Goal: Task Accomplishment & Management: Complete application form

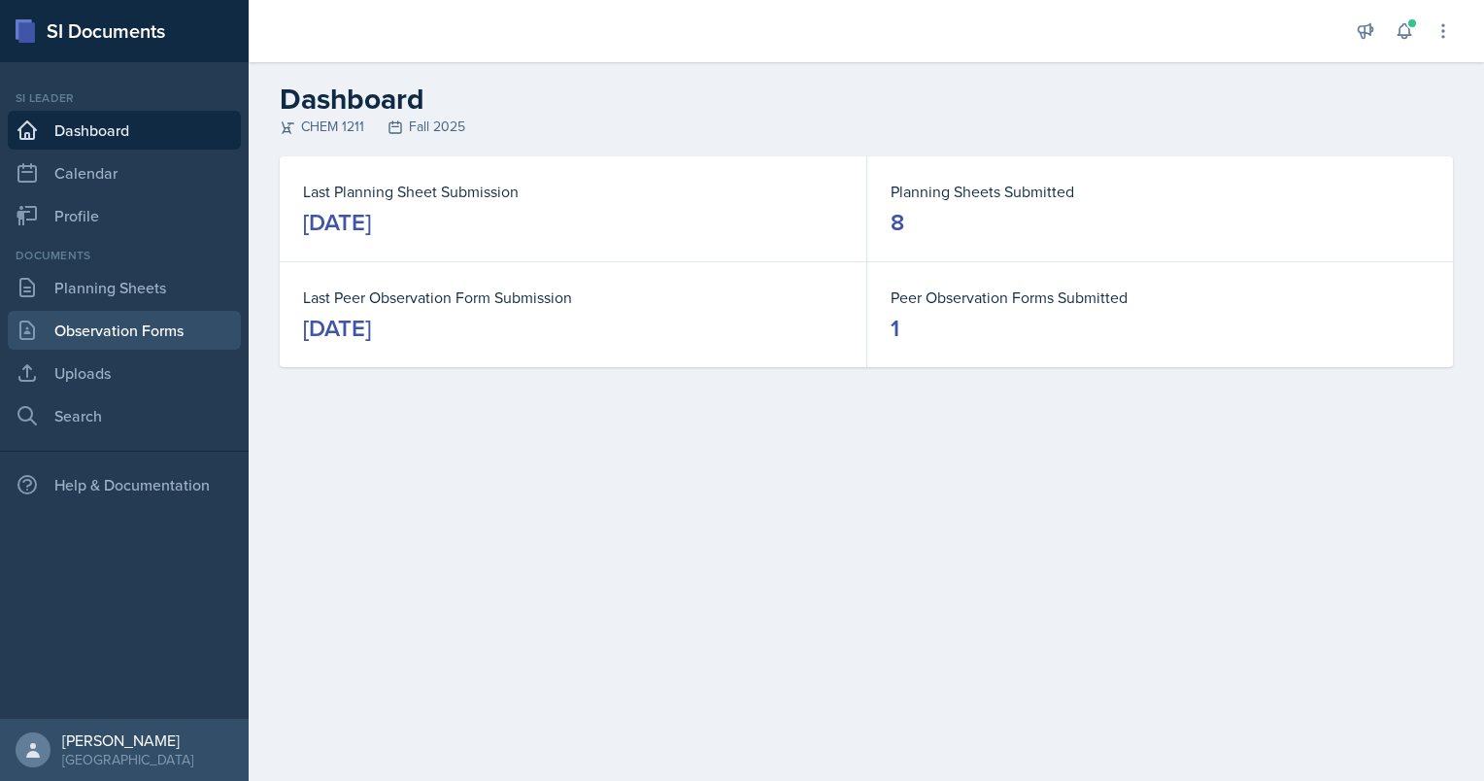
click at [109, 325] on link "Observation Forms" at bounding box center [124, 330] width 233 height 39
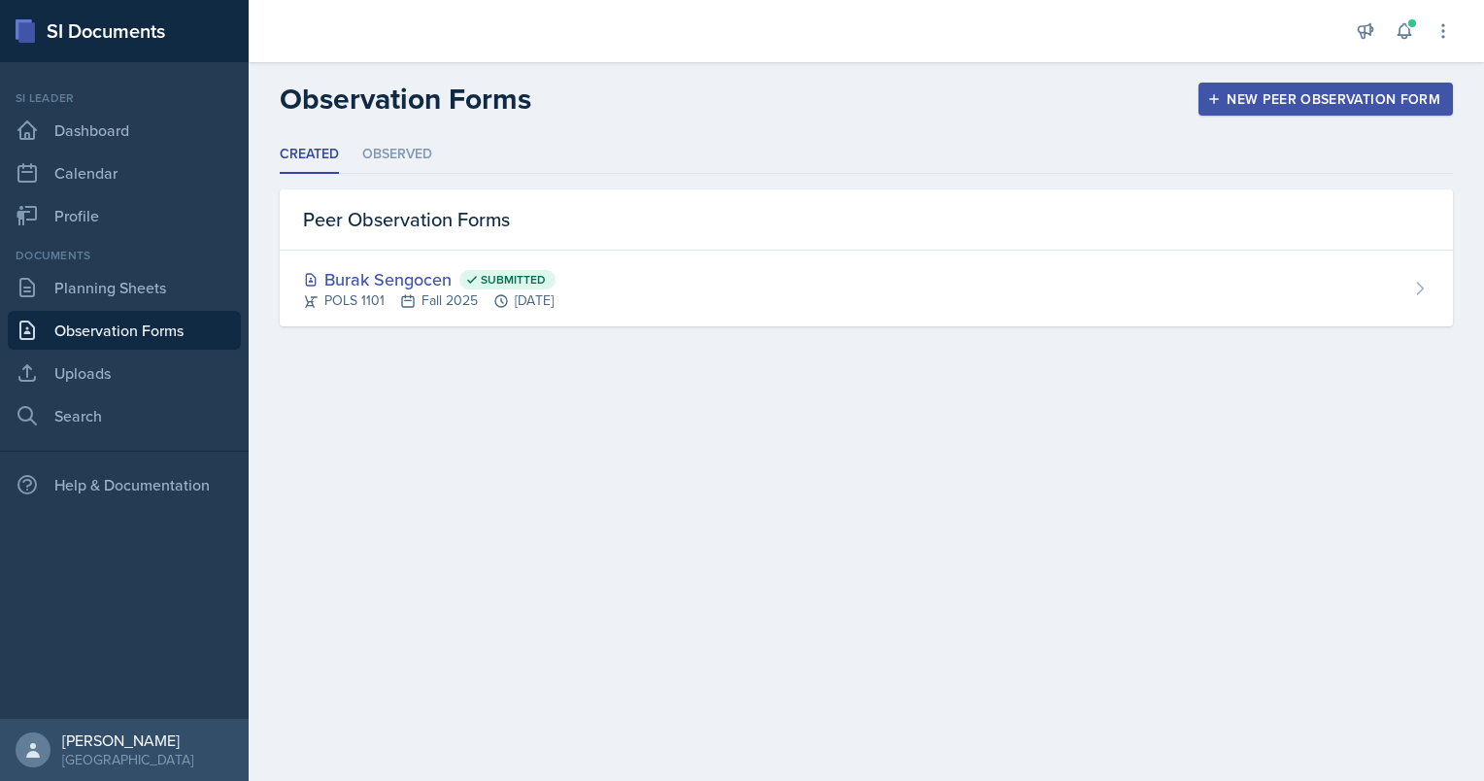
click at [1298, 97] on div "New Peer Observation Form" at bounding box center [1325, 99] width 229 height 16
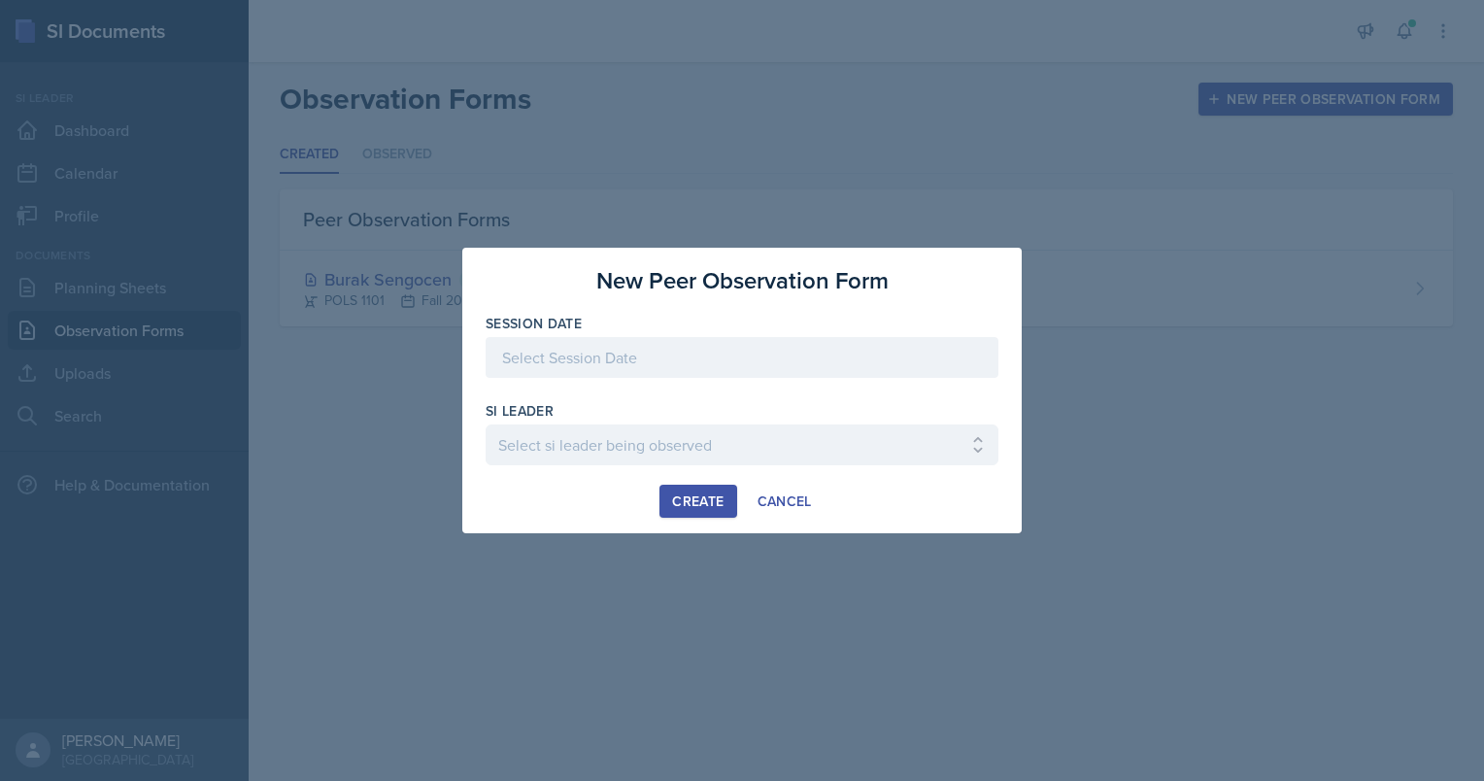
click at [580, 347] on div at bounding box center [742, 357] width 513 height 41
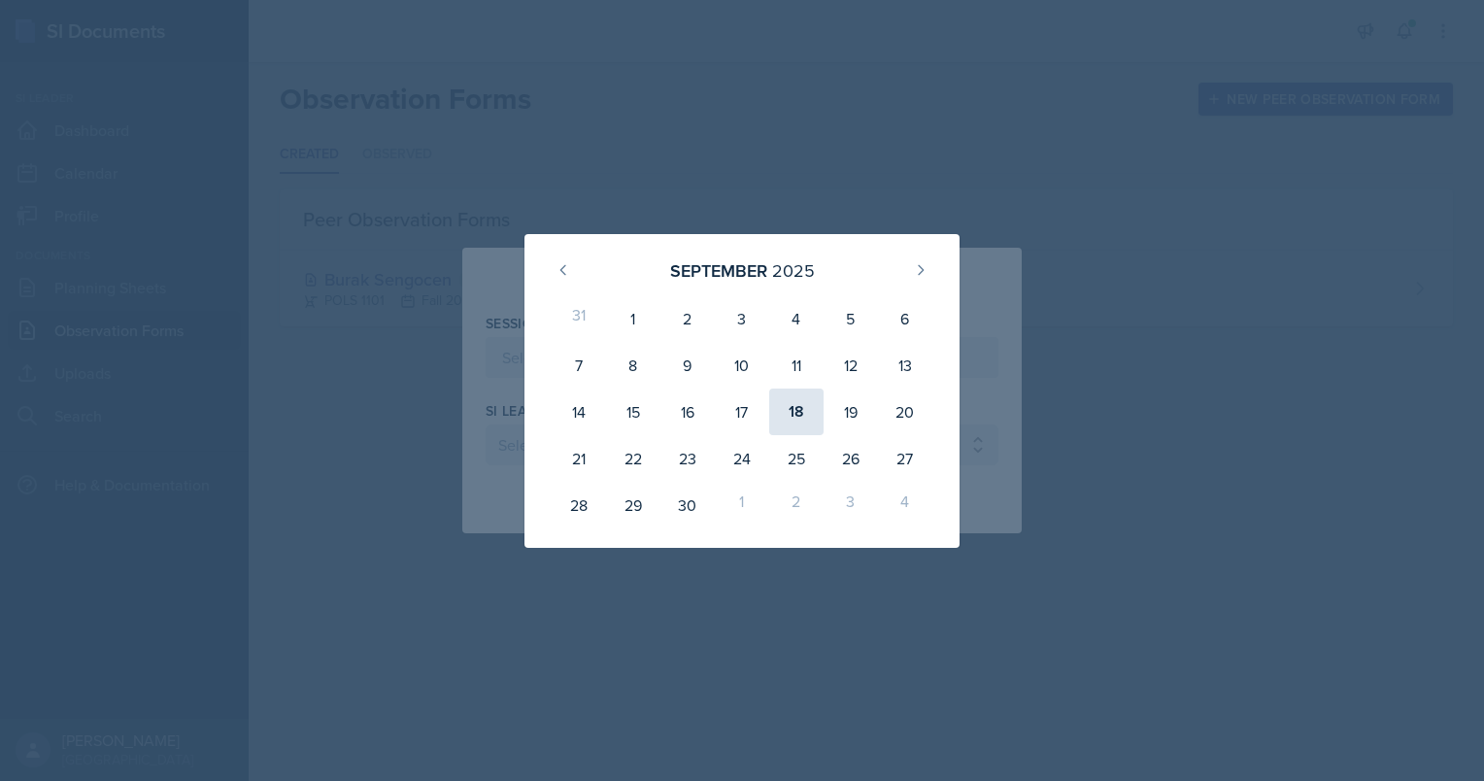
click at [800, 412] on div "18" at bounding box center [796, 411] width 54 height 47
type input "[DATE]"
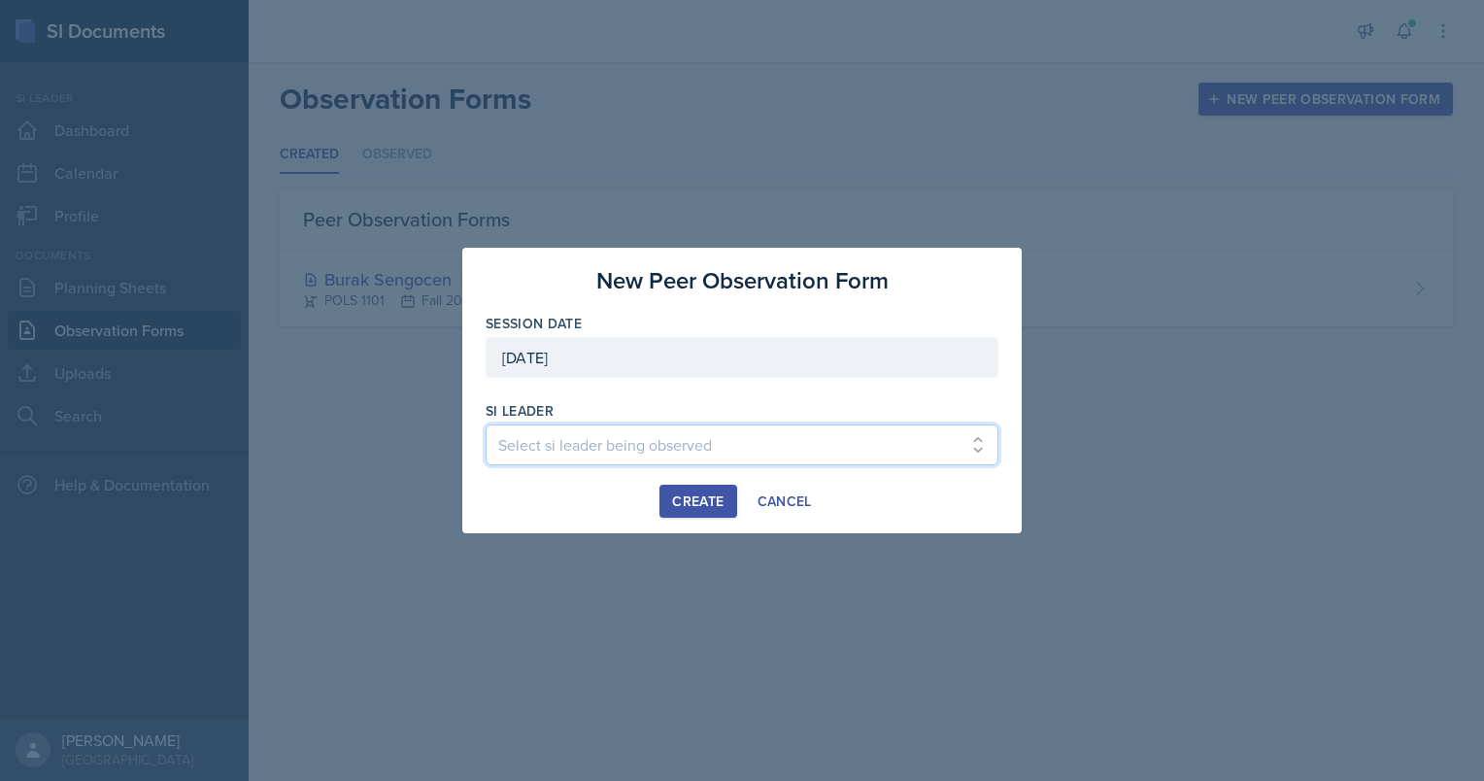
click at [649, 449] on select "Select si leader being observed [PERSON_NAME] / PSYC 2500 / The Phantoms of The…" at bounding box center [742, 444] width 513 height 41
select select "2f6c4285-cb74-43e7-9803-4d12c29524a1"
click at [486, 424] on select "Select si leader being observed [PERSON_NAME] / PSYC 2500 / The Phantoms of The…" at bounding box center [742, 444] width 513 height 41
click at [679, 503] on div "Create" at bounding box center [697, 501] width 51 height 16
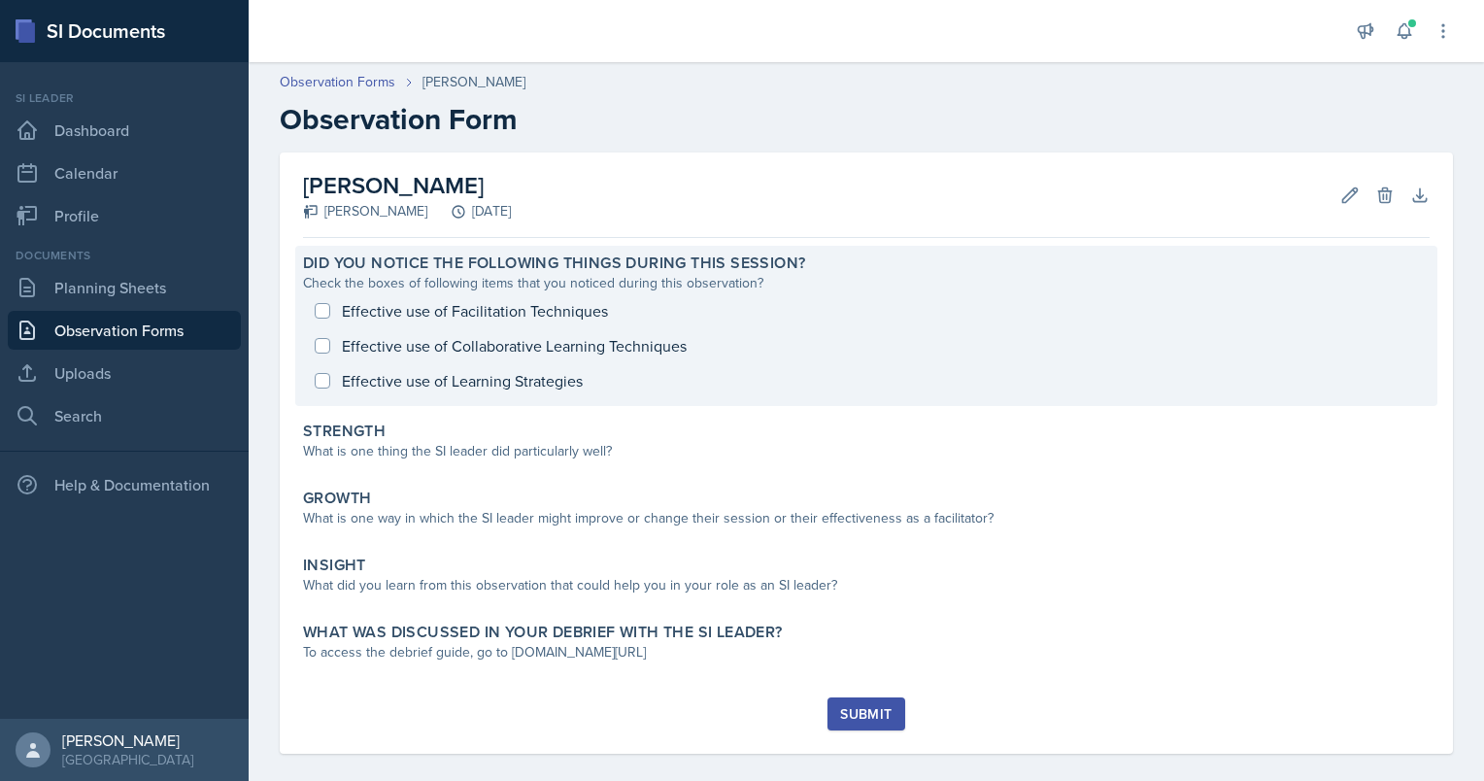
click at [1082, 304] on div "Effective use of Facilitation Techniques Effective use of Collaborative Learnin…" at bounding box center [866, 345] width 1127 height 105
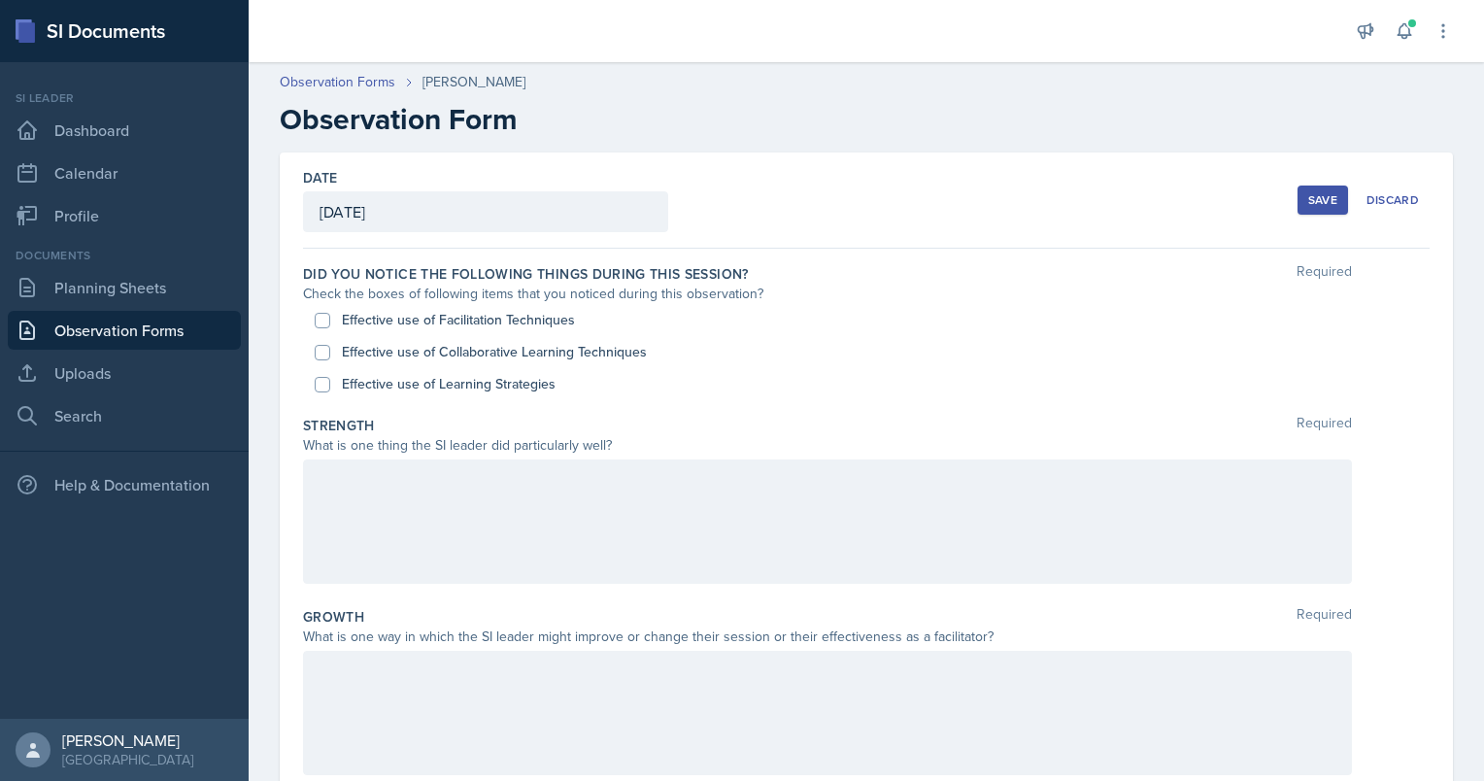
click at [1076, 381] on div "Effective use of Learning Strategies" at bounding box center [866, 384] width 1103 height 32
click at [338, 502] on div at bounding box center [827, 521] width 1049 height 124
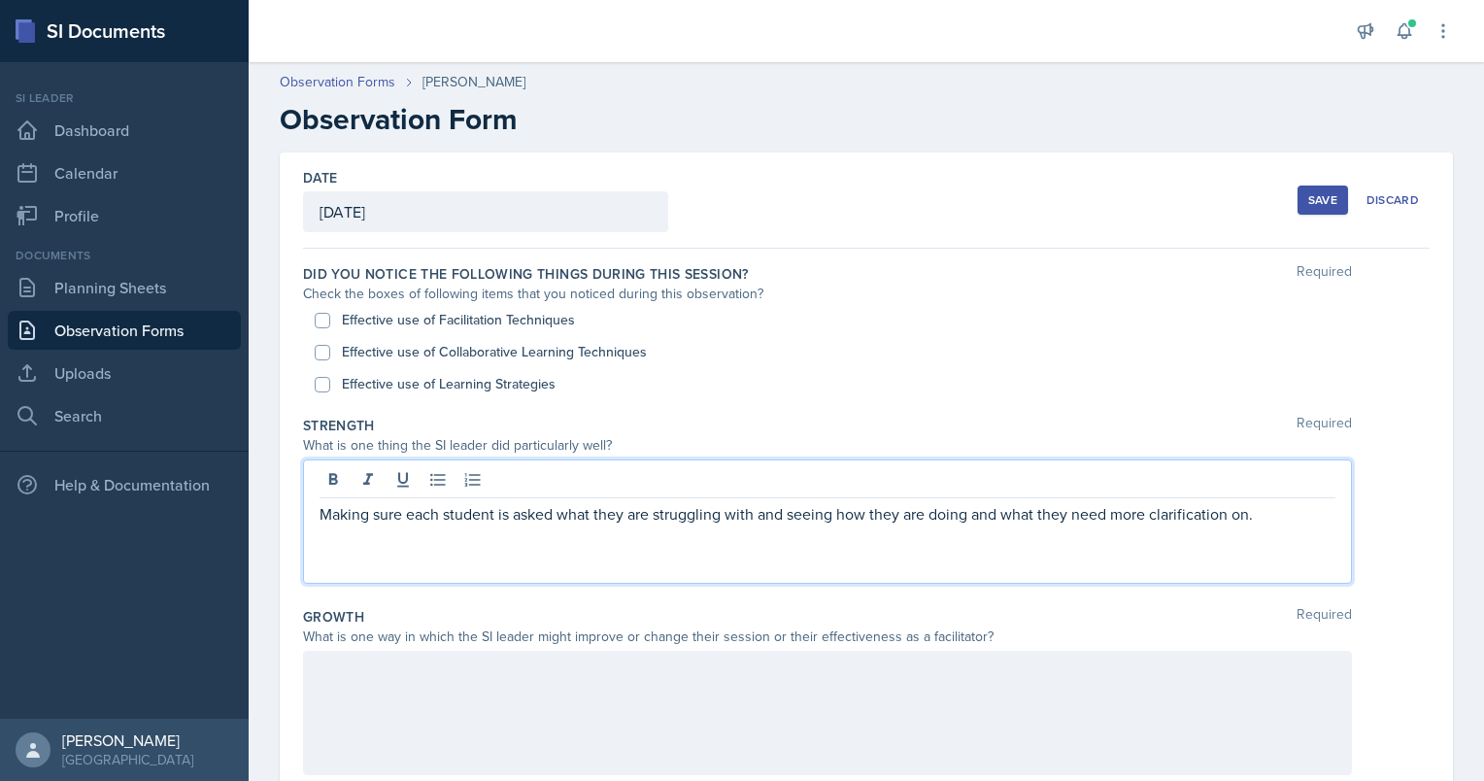
scroll to position [443, 0]
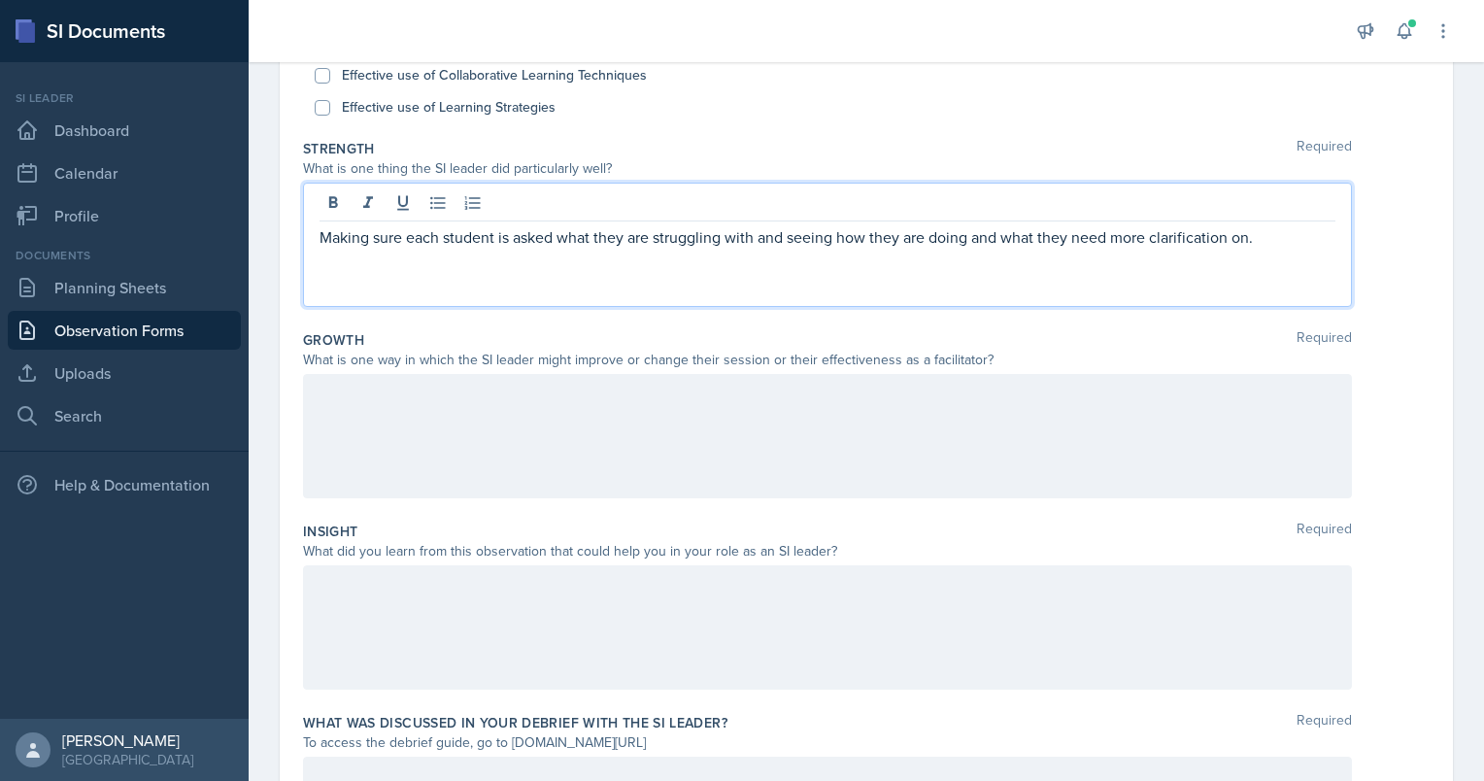
click at [531, 419] on div at bounding box center [827, 436] width 1049 height 124
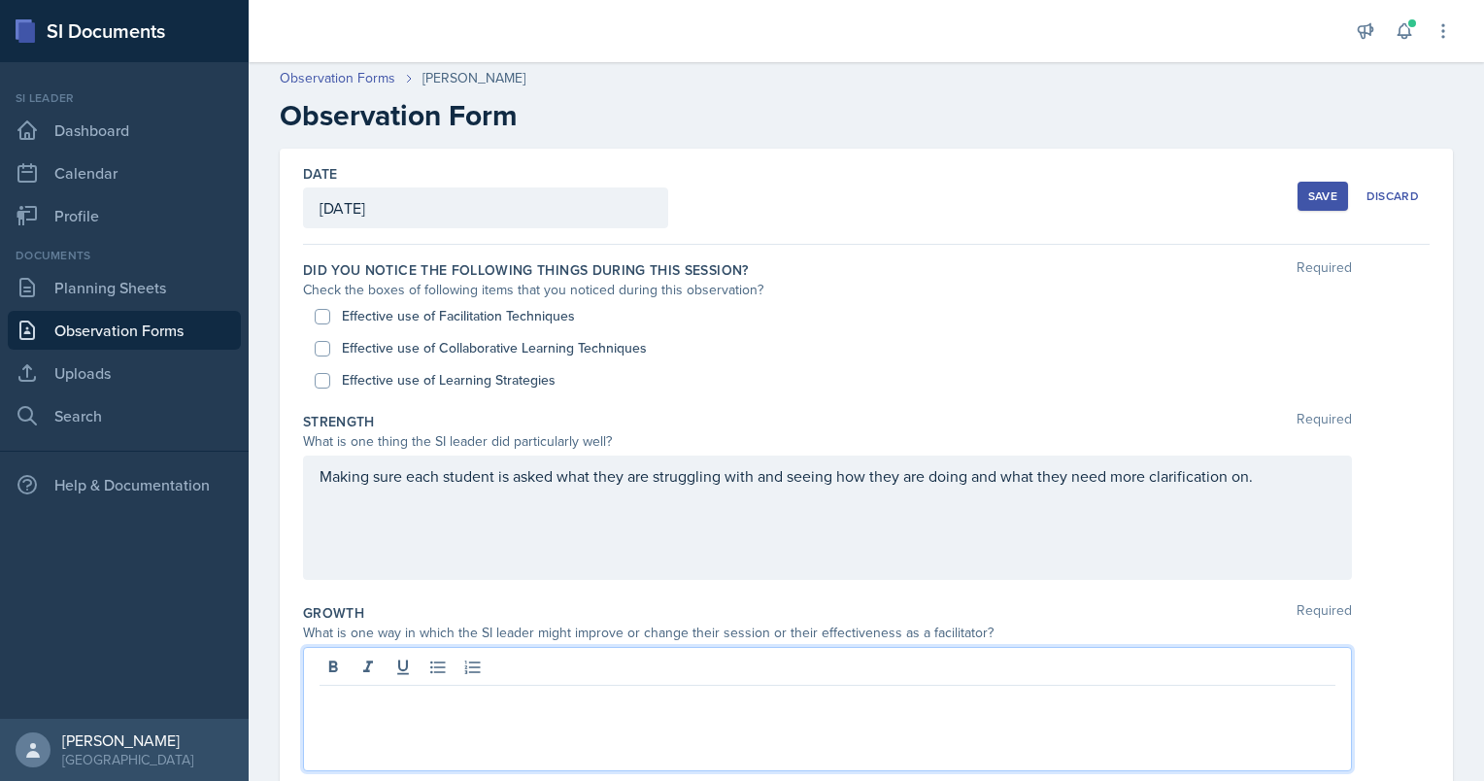
scroll to position [0, 0]
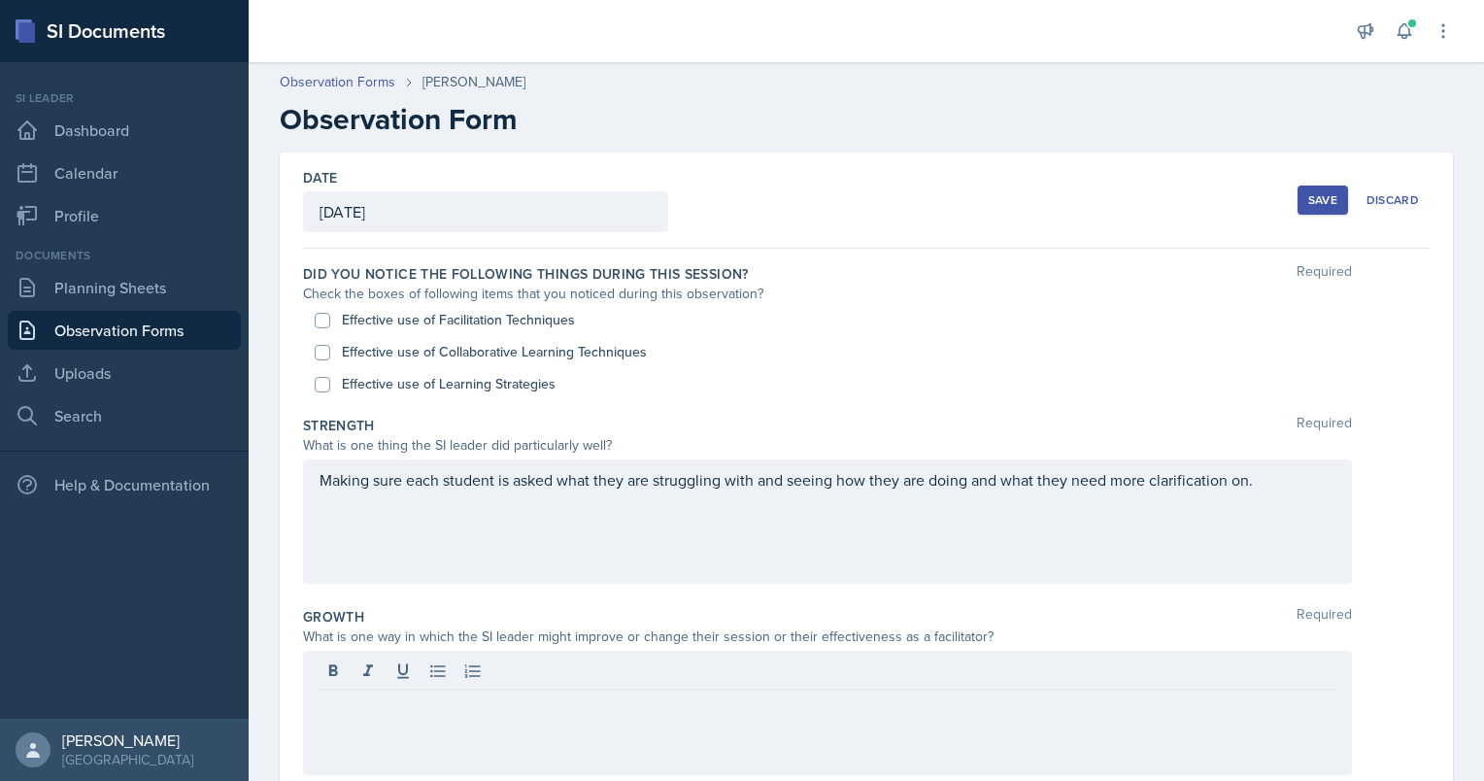
click at [334, 312] on div "Effective use of Facilitation Techniques" at bounding box center [866, 320] width 1103 height 32
click at [319, 322] on input "Effective use of Facilitation Techniques" at bounding box center [323, 321] width 16 height 16
checkbox input "true"
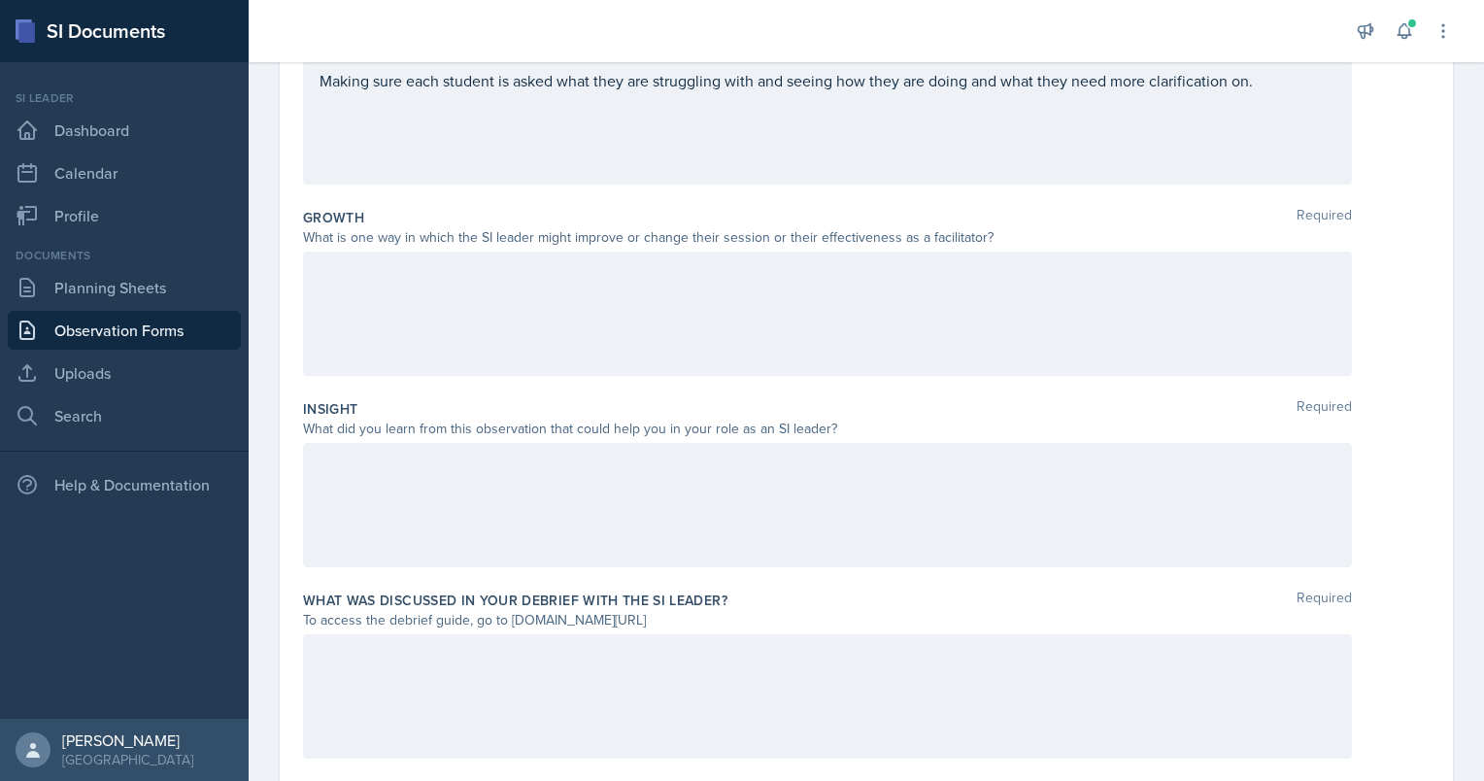
click at [354, 522] on div at bounding box center [827, 505] width 1049 height 124
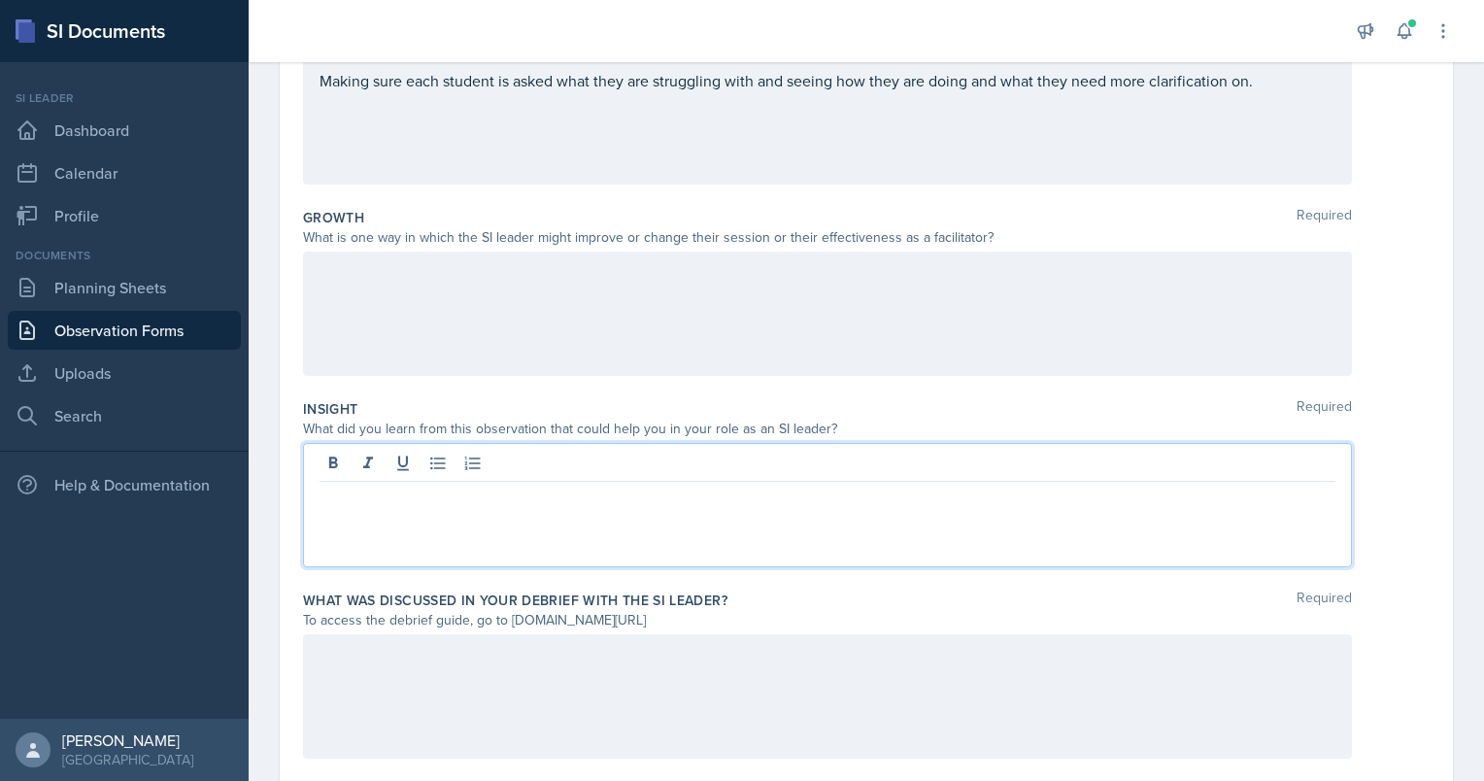
scroll to position [433, 0]
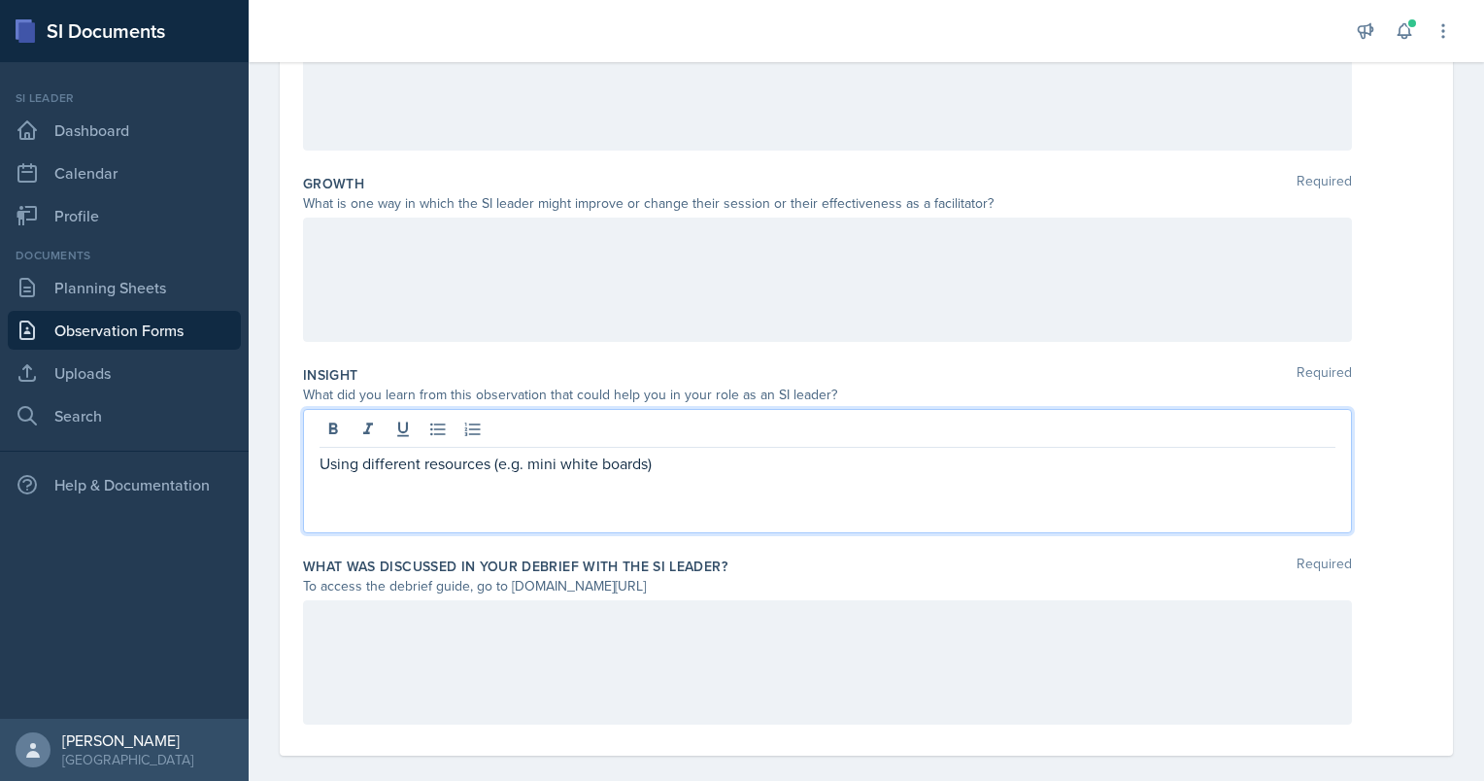
click at [723, 463] on p "Using different resources (e.g. mini white boards)" at bounding box center [828, 463] width 1016 height 23
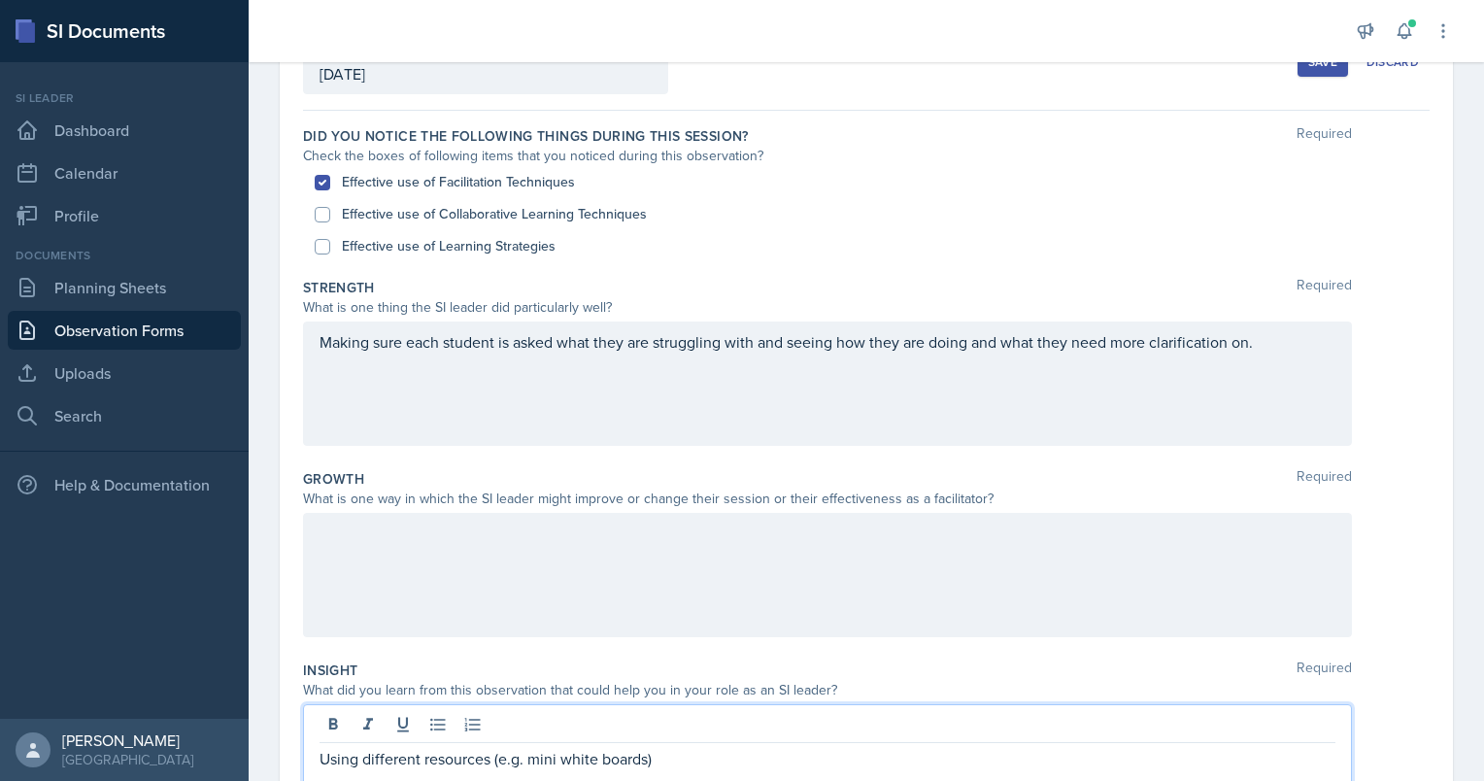
scroll to position [136, 0]
click at [319, 210] on input "Effective use of Collaborative Learning Techniques" at bounding box center [323, 217] width 16 height 16
checkbox input "true"
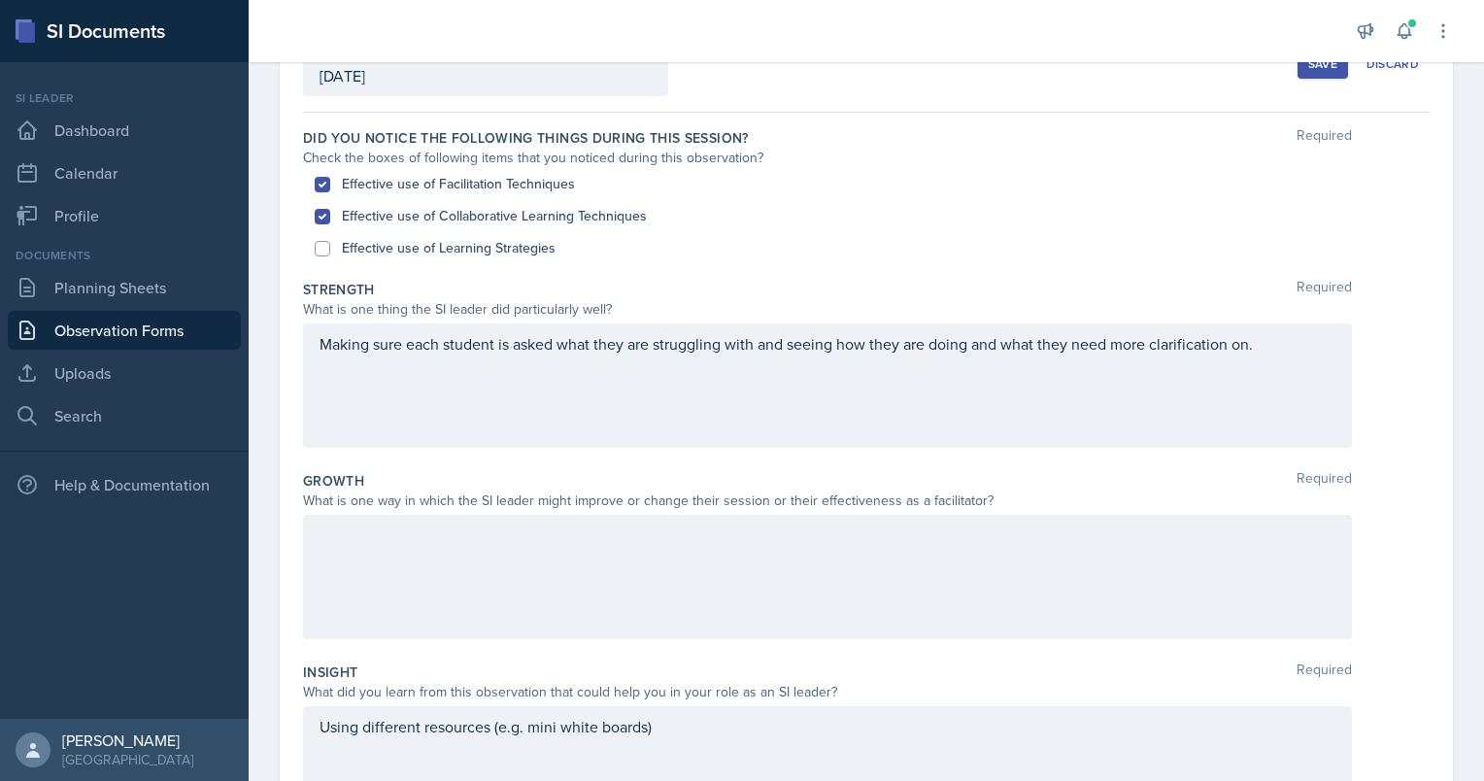
click at [1257, 337] on div "Making sure each student is asked what they are struggling with and seeing how …" at bounding box center [827, 385] width 1049 height 124
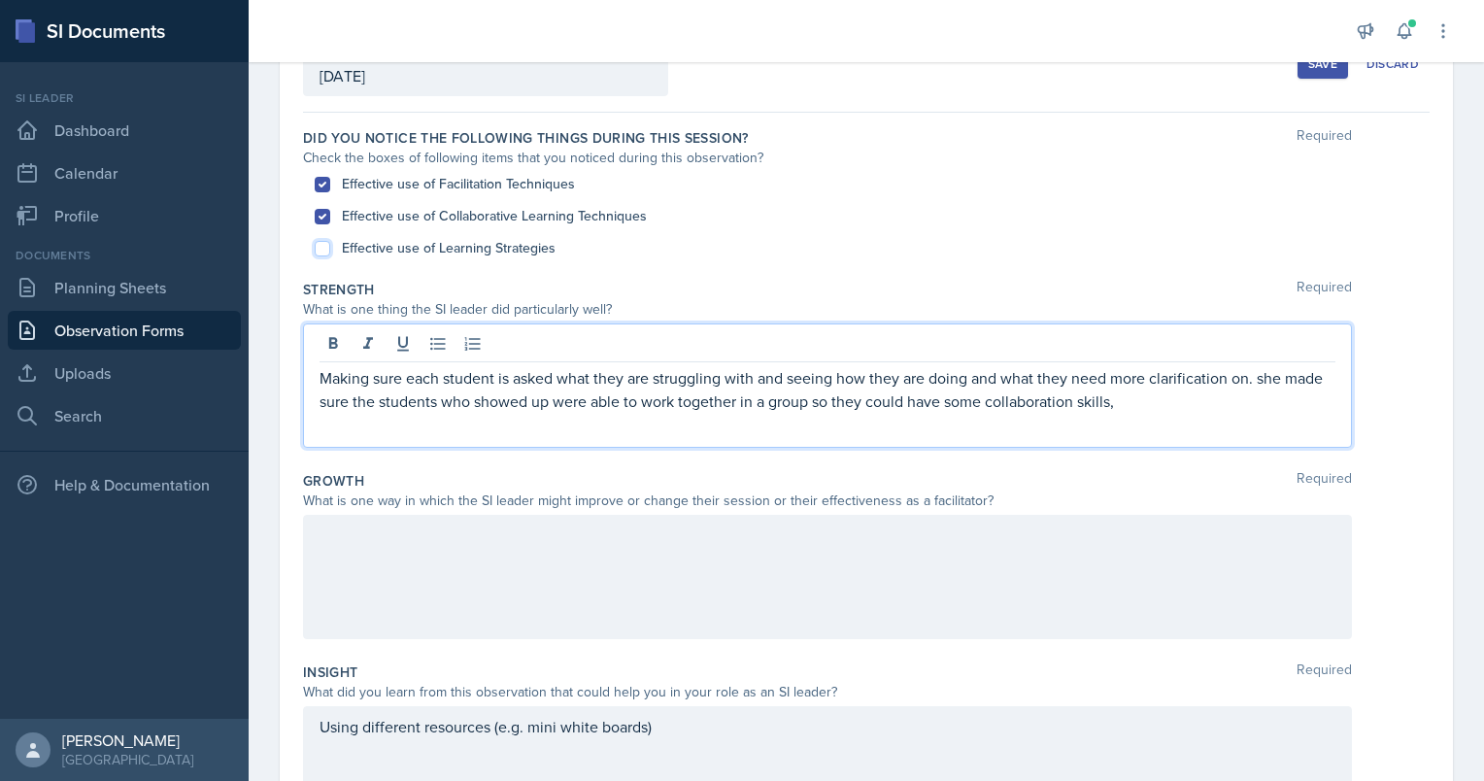
click at [322, 242] on input "Effective use of Learning Strategies" at bounding box center [323, 249] width 16 height 16
checkbox input "true"
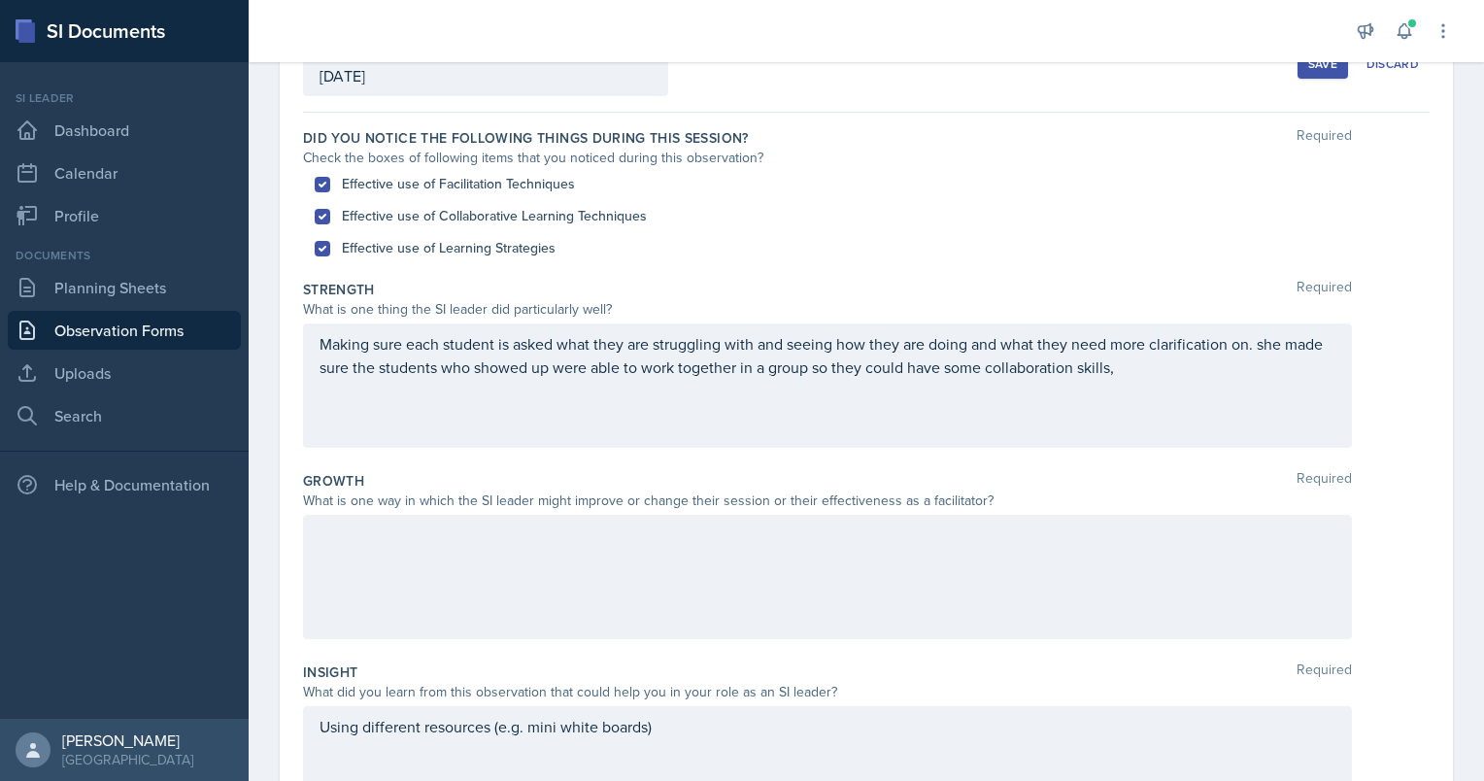
click at [1219, 394] on div "Making sure each student is asked what they are struggling with and seeing how …" at bounding box center [827, 385] width 1049 height 124
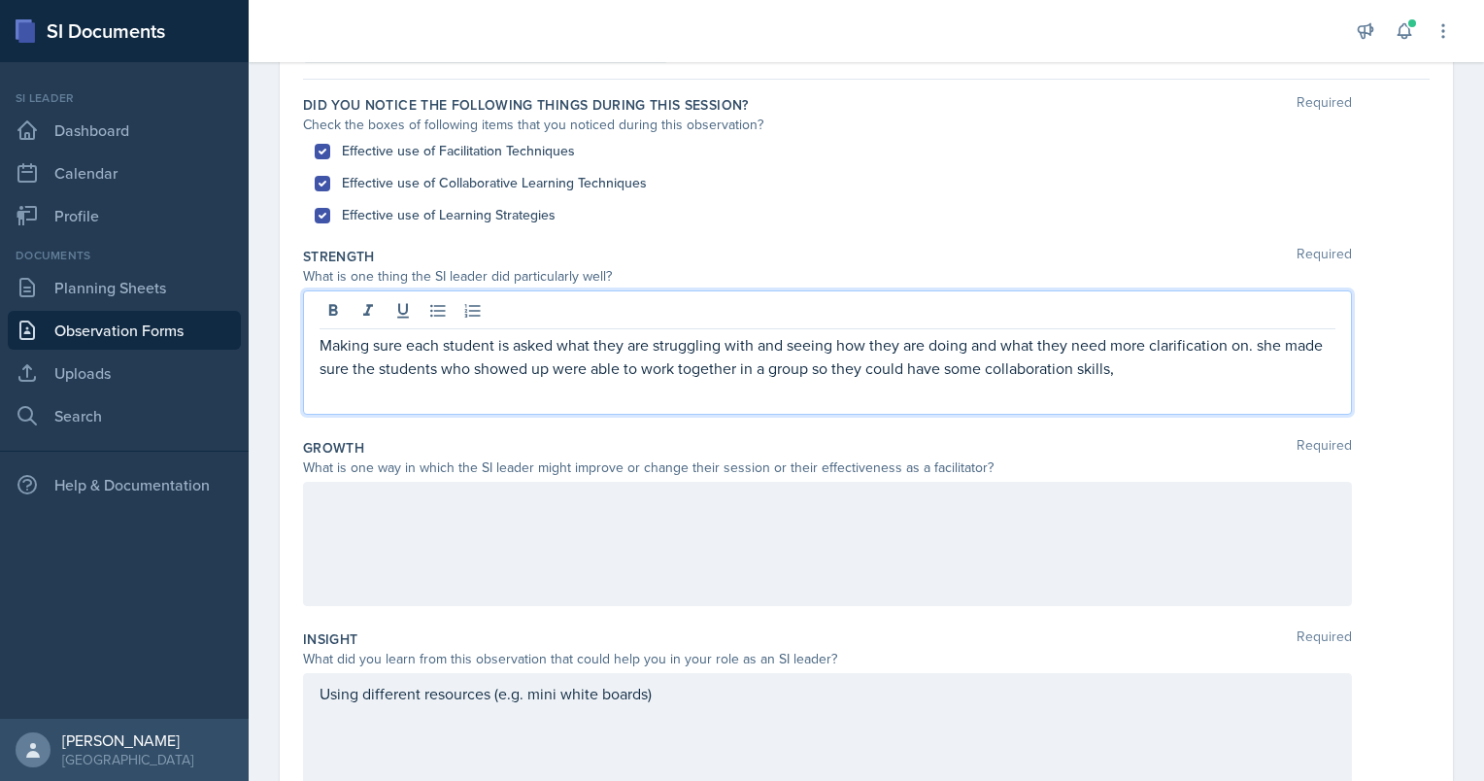
click at [684, 505] on div at bounding box center [827, 544] width 1049 height 124
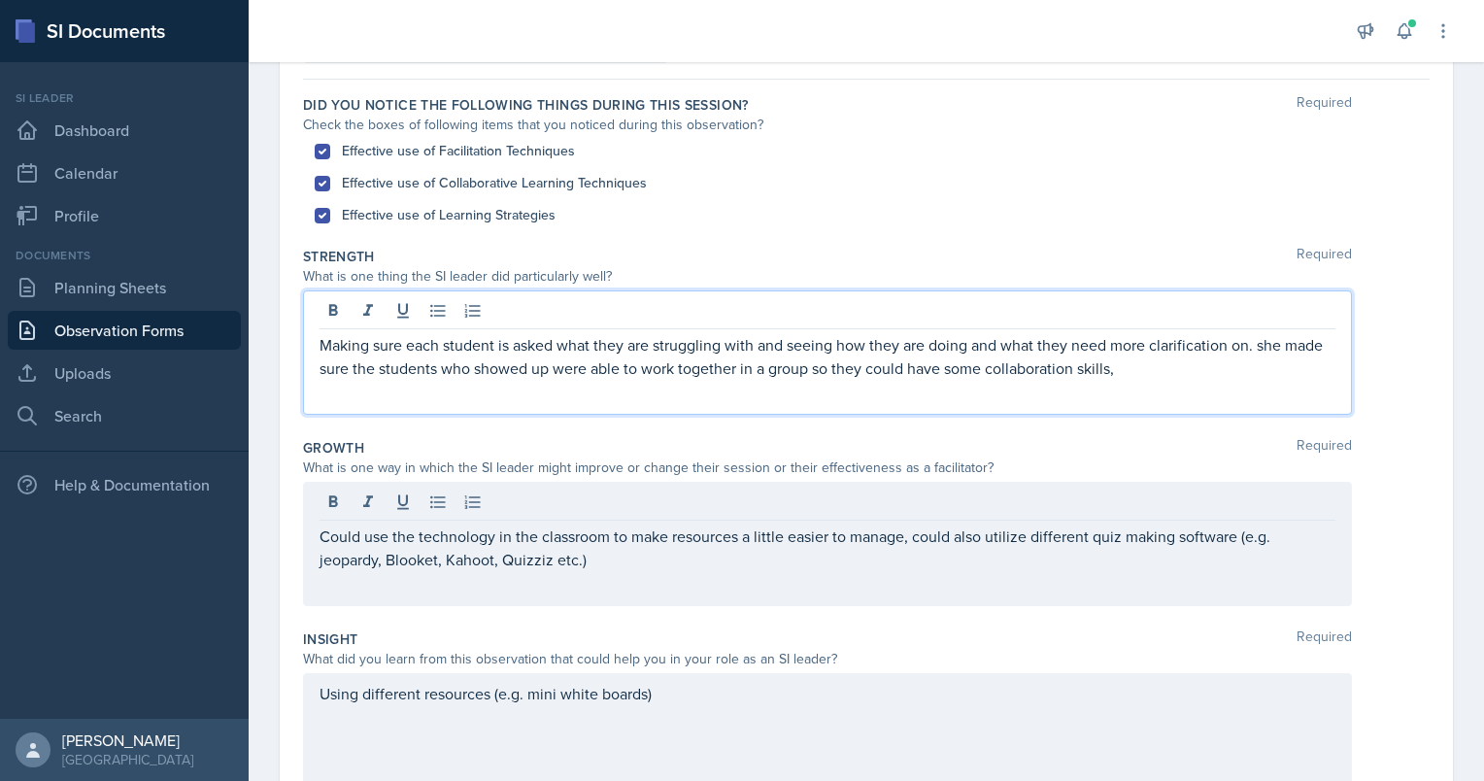
click at [1210, 306] on div "Making sure each student is asked what they are struggling with and seeing how …" at bounding box center [827, 352] width 1049 height 124
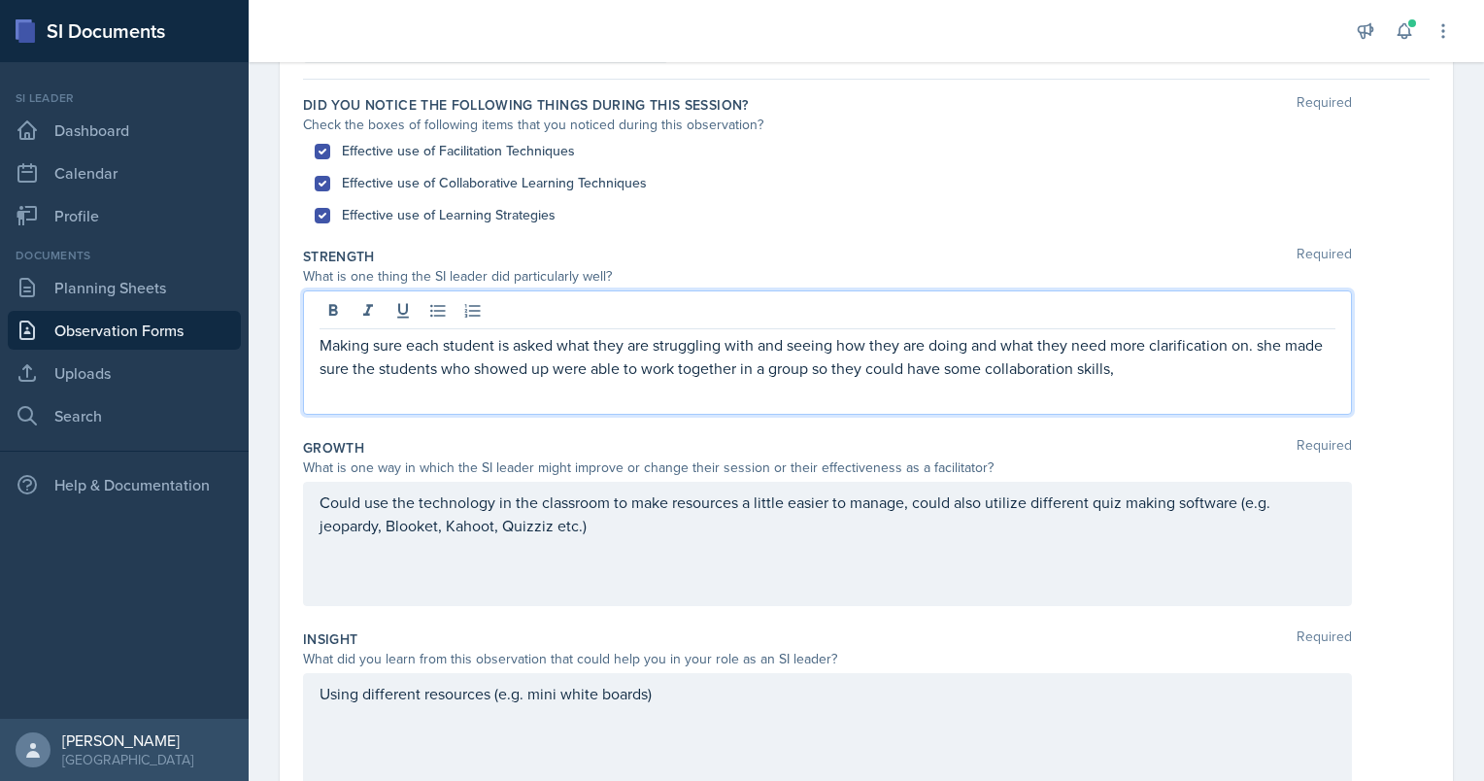
click at [1167, 339] on p "Making sure each student is asked what they are struggling with and seeing how …" at bounding box center [828, 356] width 1016 height 47
click at [1178, 377] on p "Making sure each student is asked what they are struggling with and seeing how …" at bounding box center [828, 356] width 1016 height 47
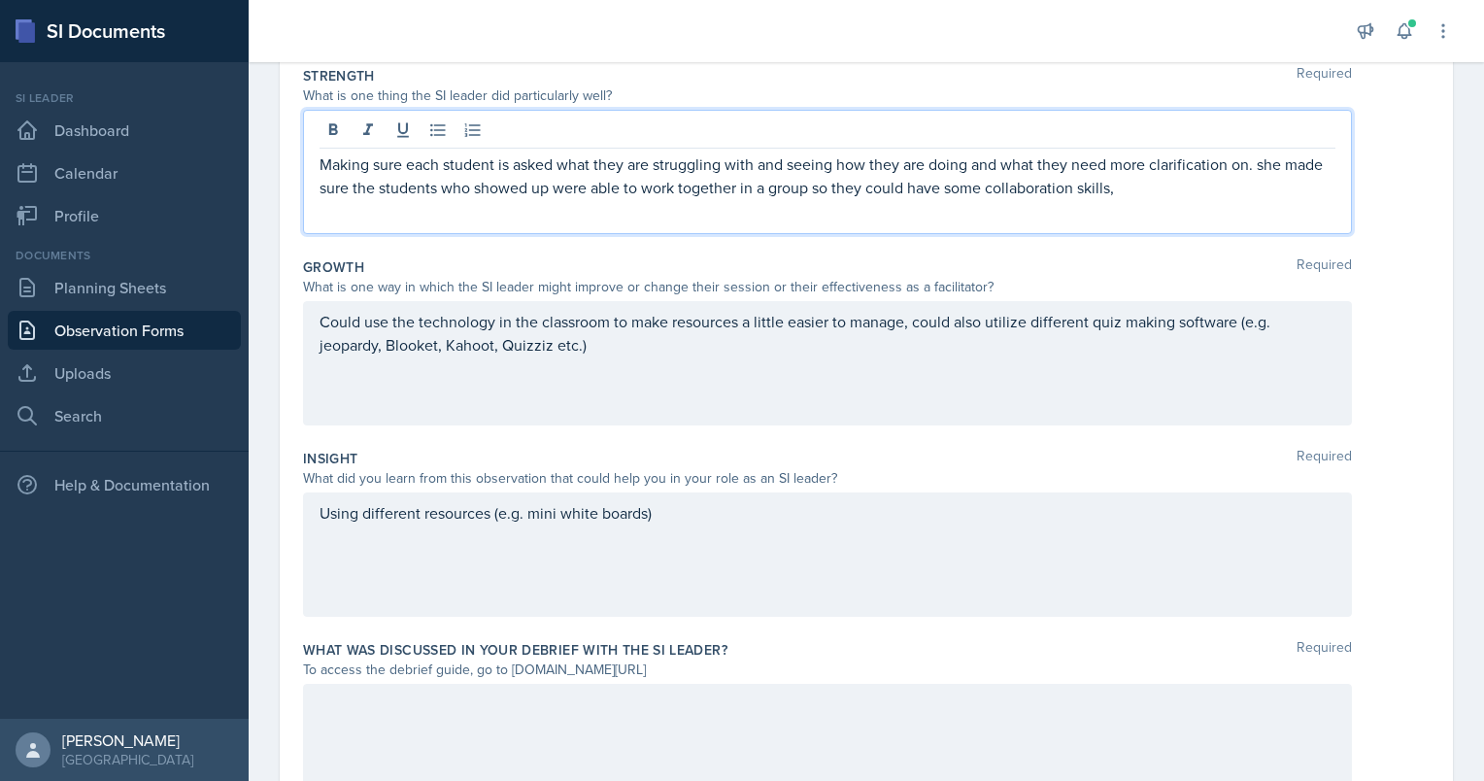
scroll to position [352, 0]
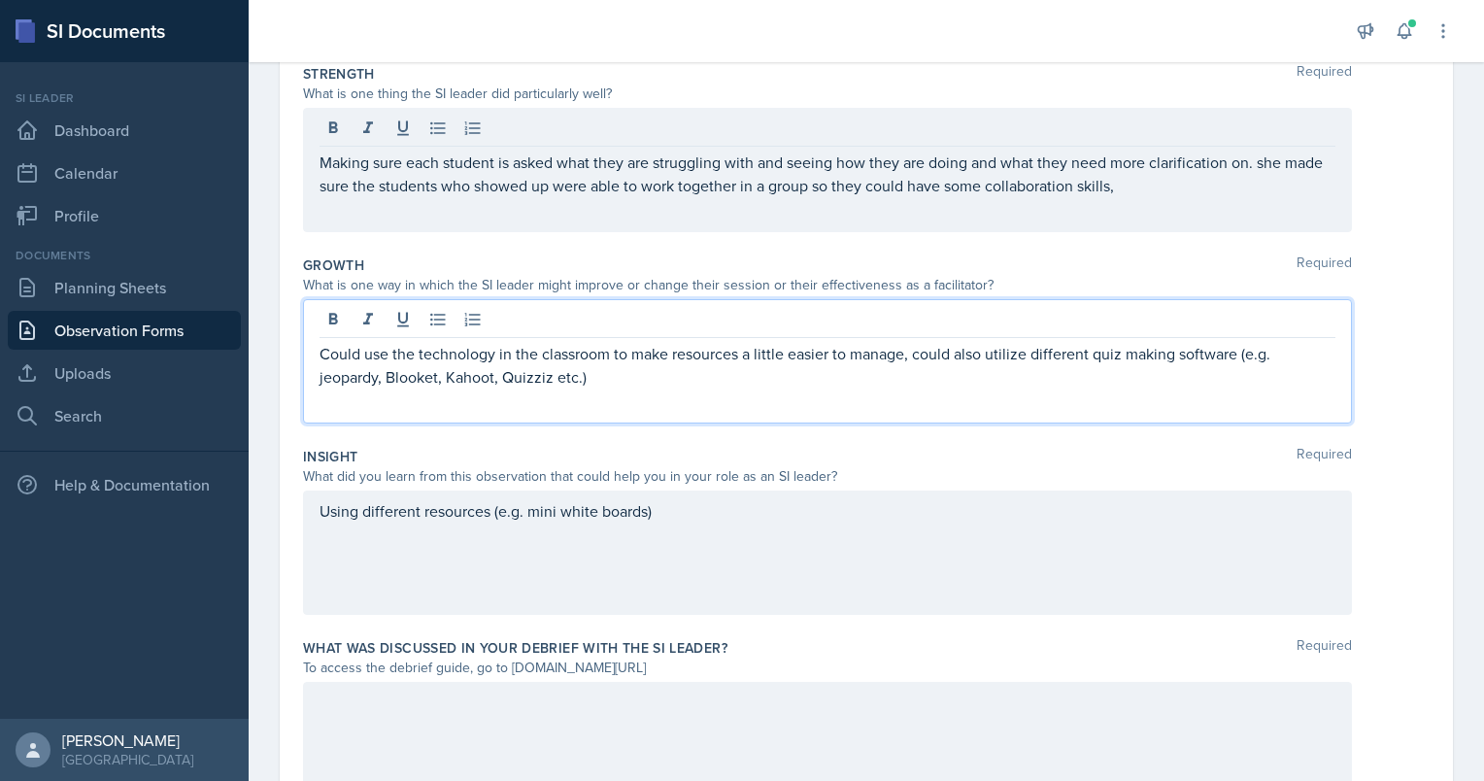
click at [639, 345] on p "Could use the technology in the classroom to make resources a little easier to …" at bounding box center [828, 365] width 1016 height 47
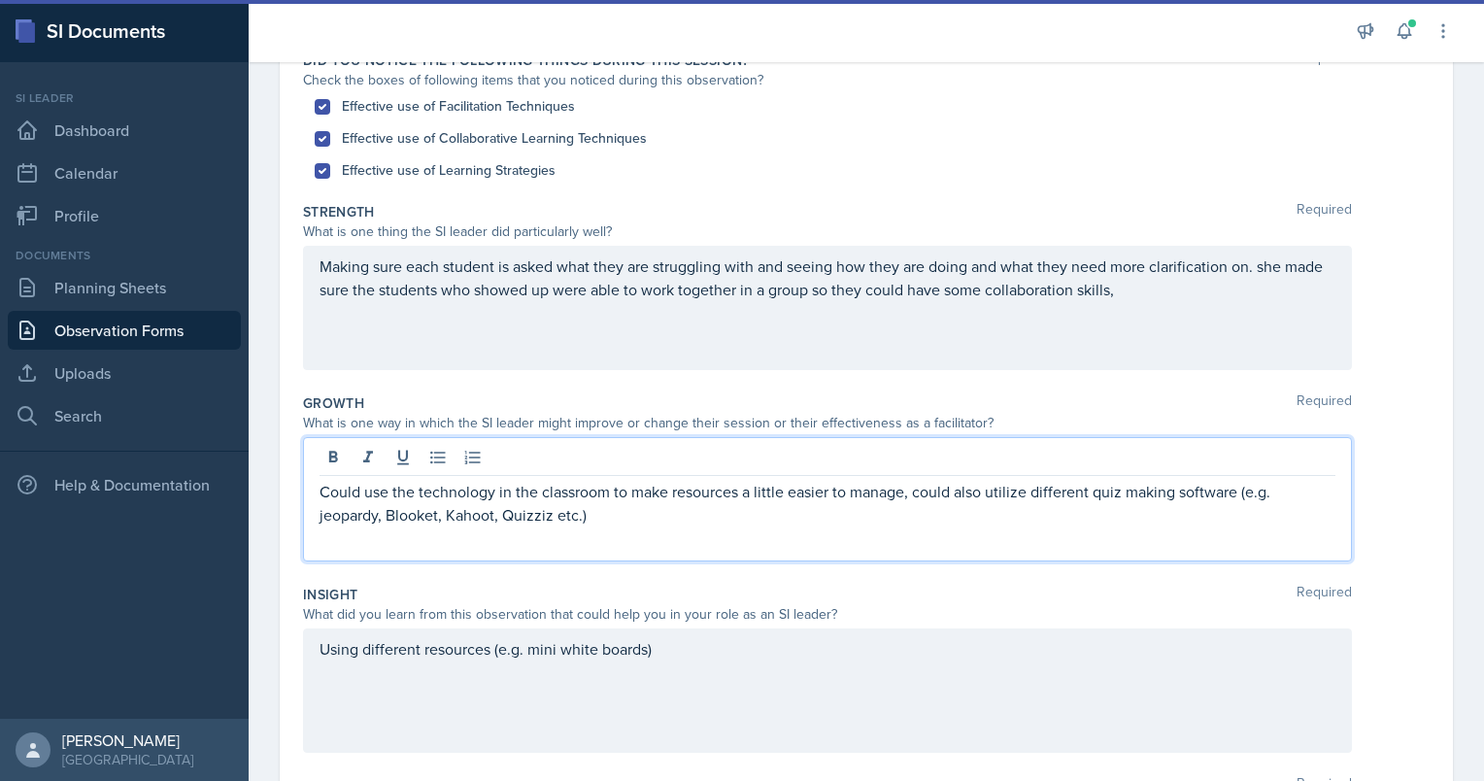
scroll to position [206, 0]
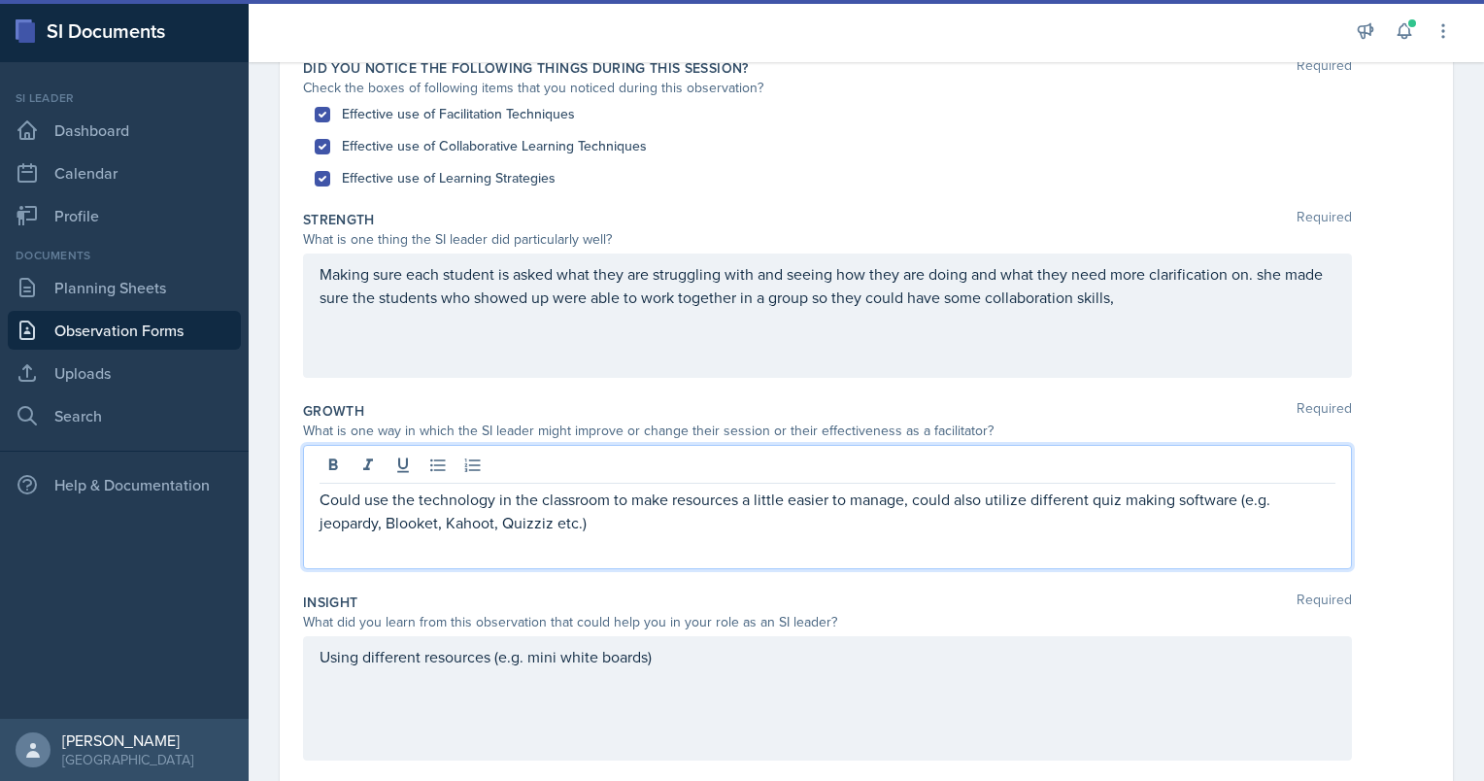
click at [1165, 303] on p "Making sure each student is asked what they are struggling with and seeing how …" at bounding box center [828, 285] width 1016 height 47
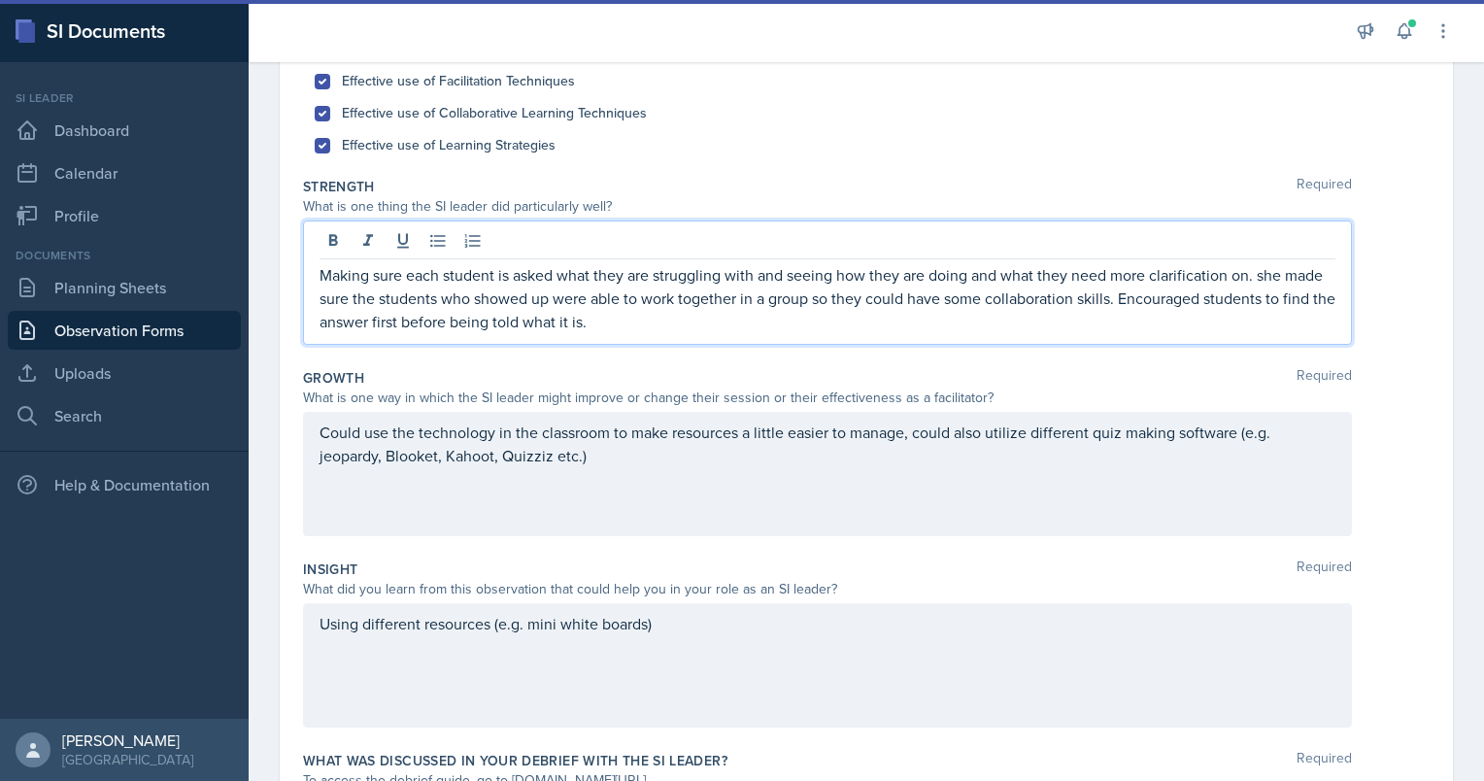
click at [681, 495] on div "Could use the technology in the classroom to make resources a little easier to …" at bounding box center [827, 474] width 1049 height 124
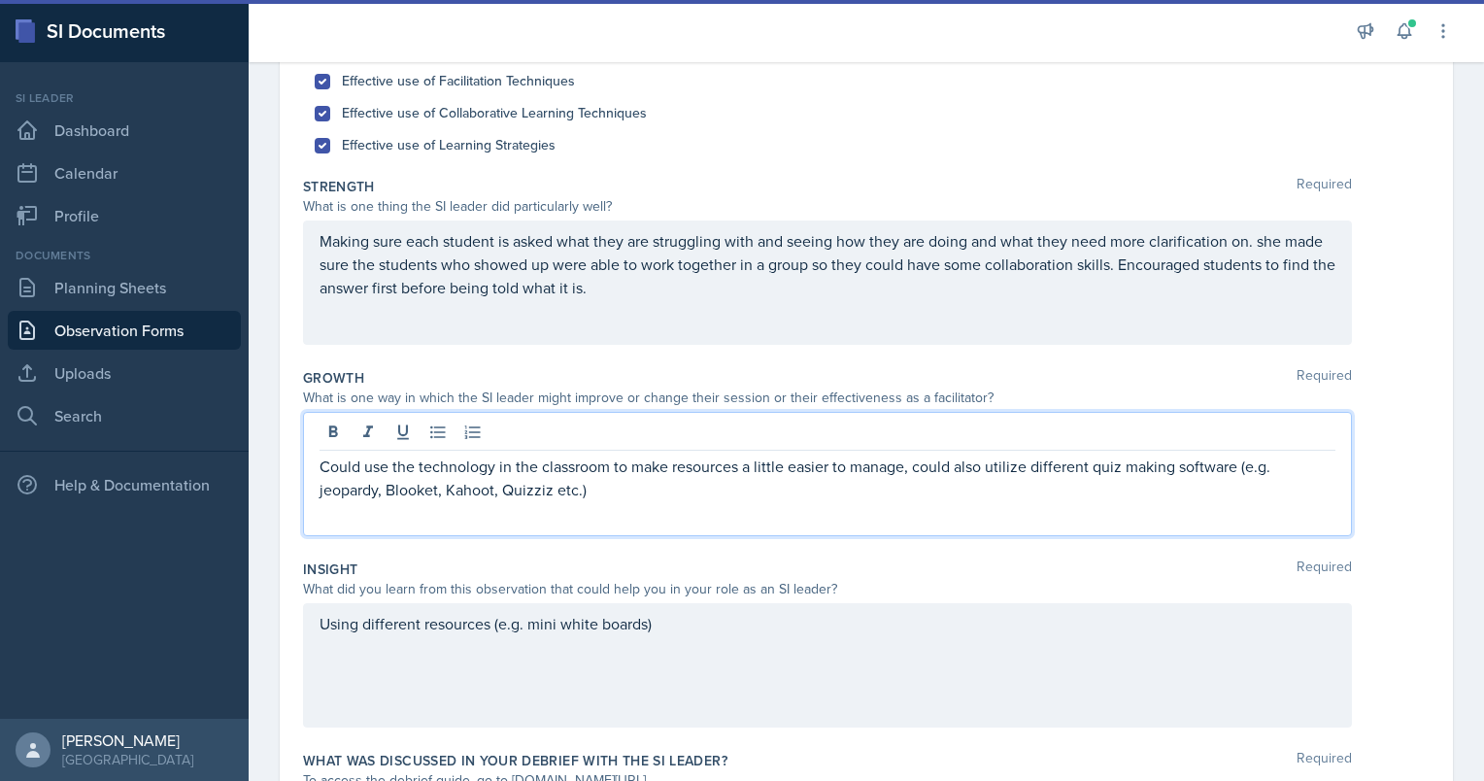
scroll to position [272, 0]
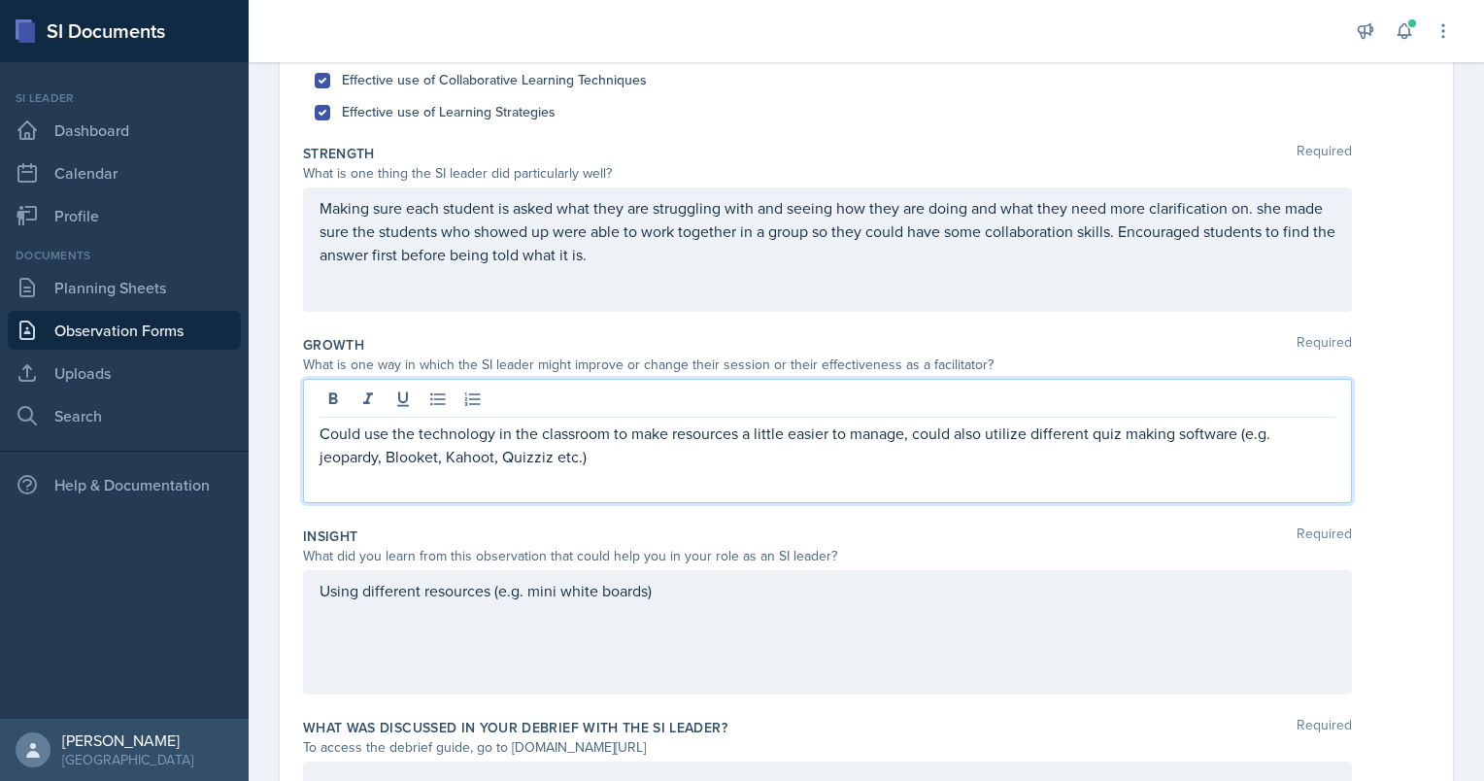
click at [693, 253] on p "Making sure each student is asked what they are struggling with and seeing how …" at bounding box center [828, 231] width 1016 height 70
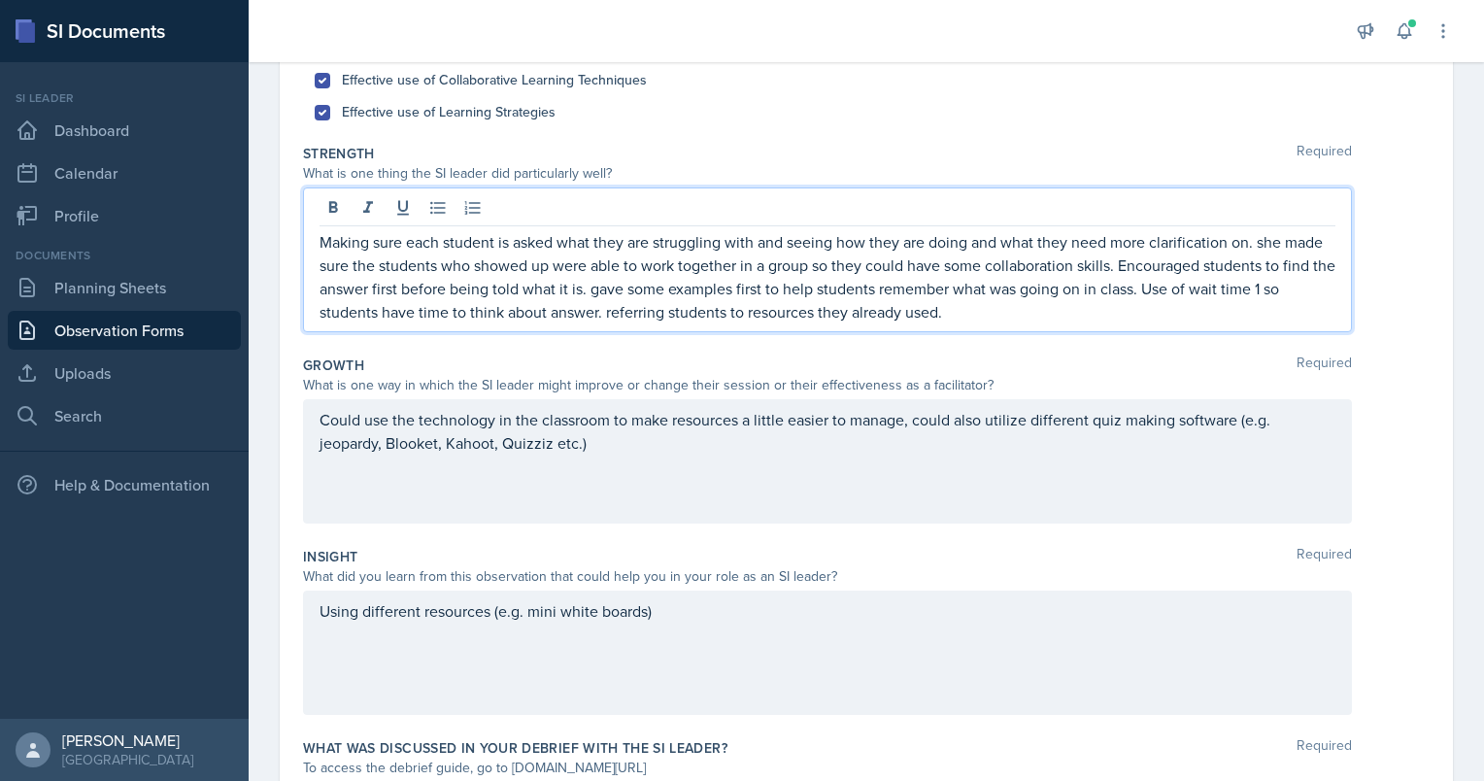
click at [1025, 299] on p "Making sure each student is asked what they are struggling with and seeing how …" at bounding box center [828, 276] width 1016 height 93
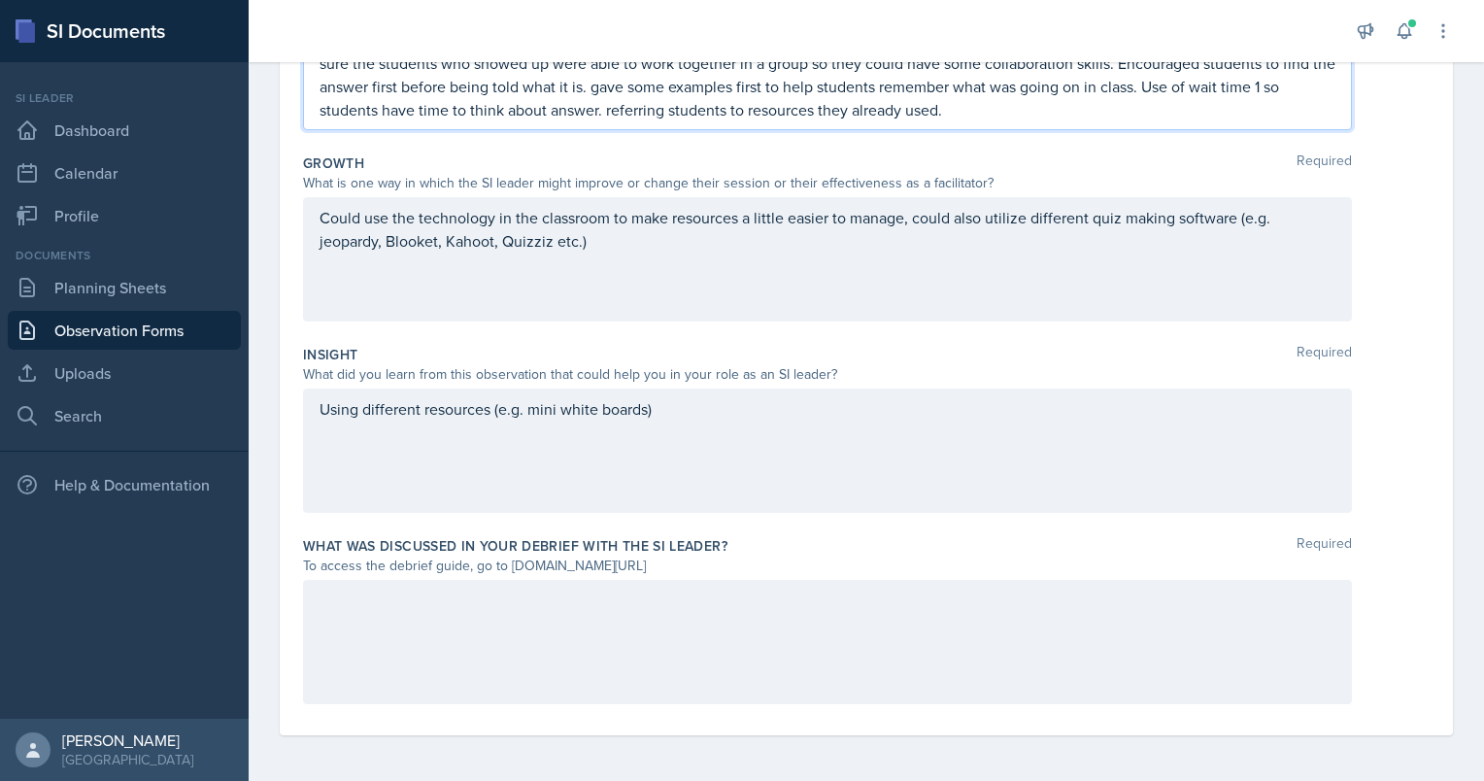
click at [680, 431] on div "Using different resources (e.g. mini white boards)" at bounding box center [827, 450] width 1049 height 124
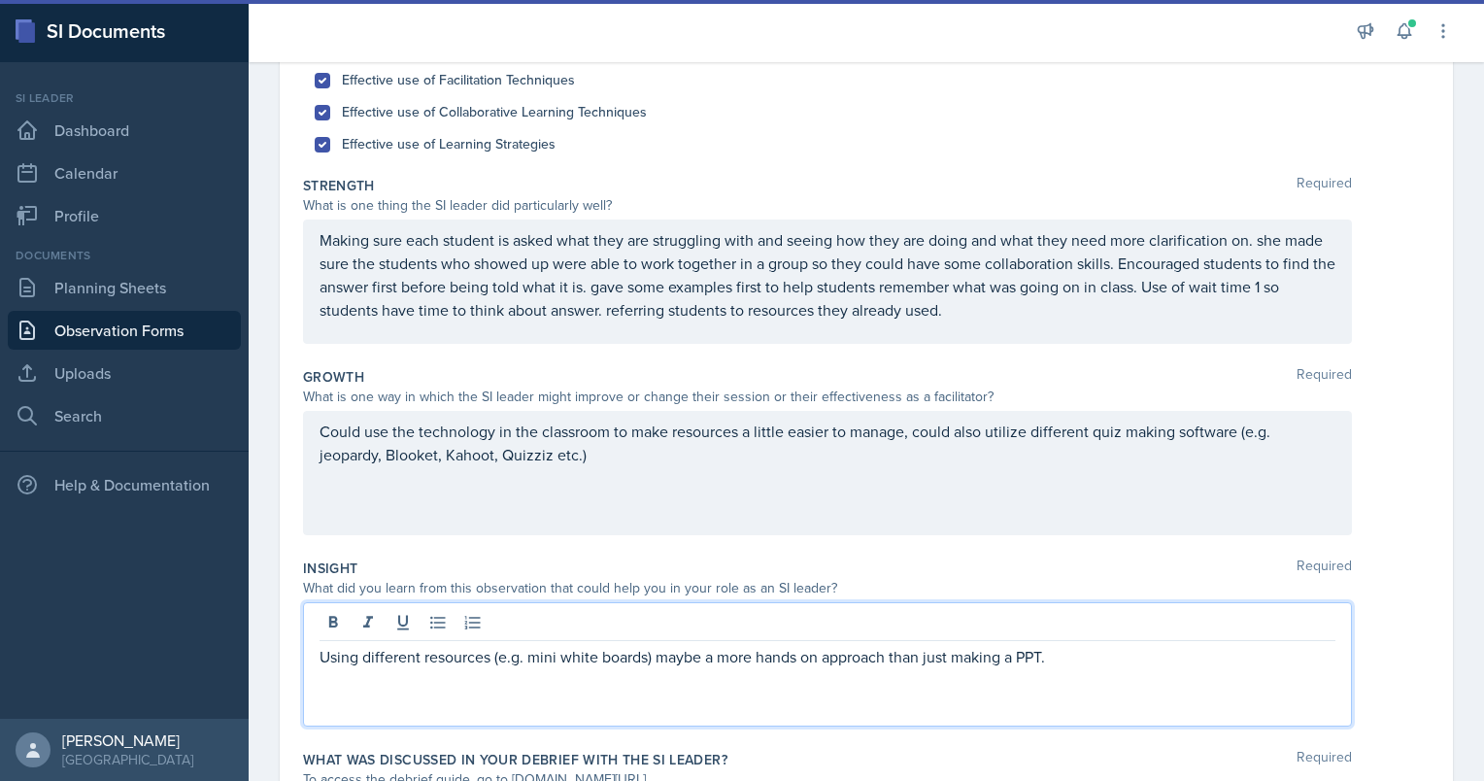
scroll to position [236, 0]
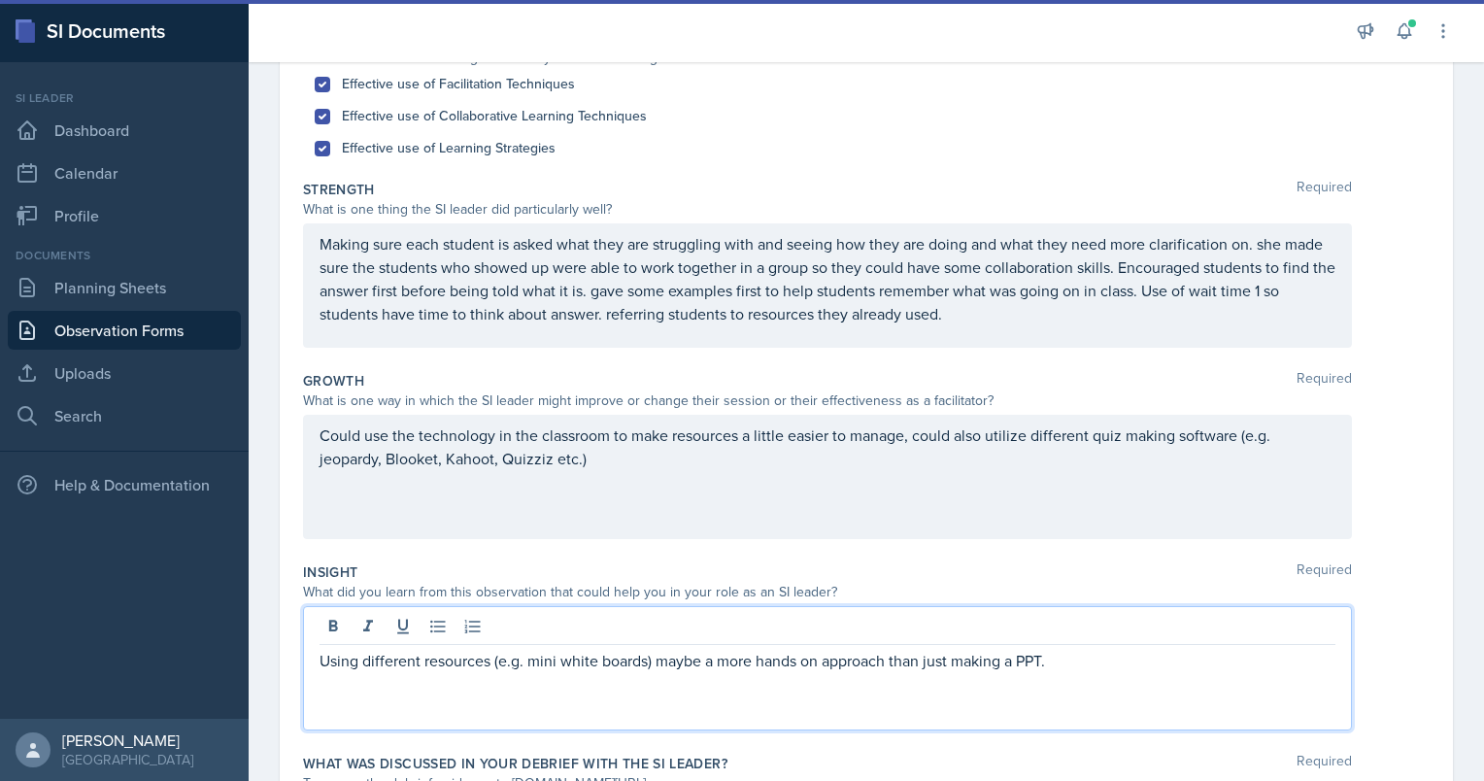
click at [648, 482] on div "Could use the technology in the classroom to make resources a little easier to …" at bounding box center [827, 477] width 1049 height 124
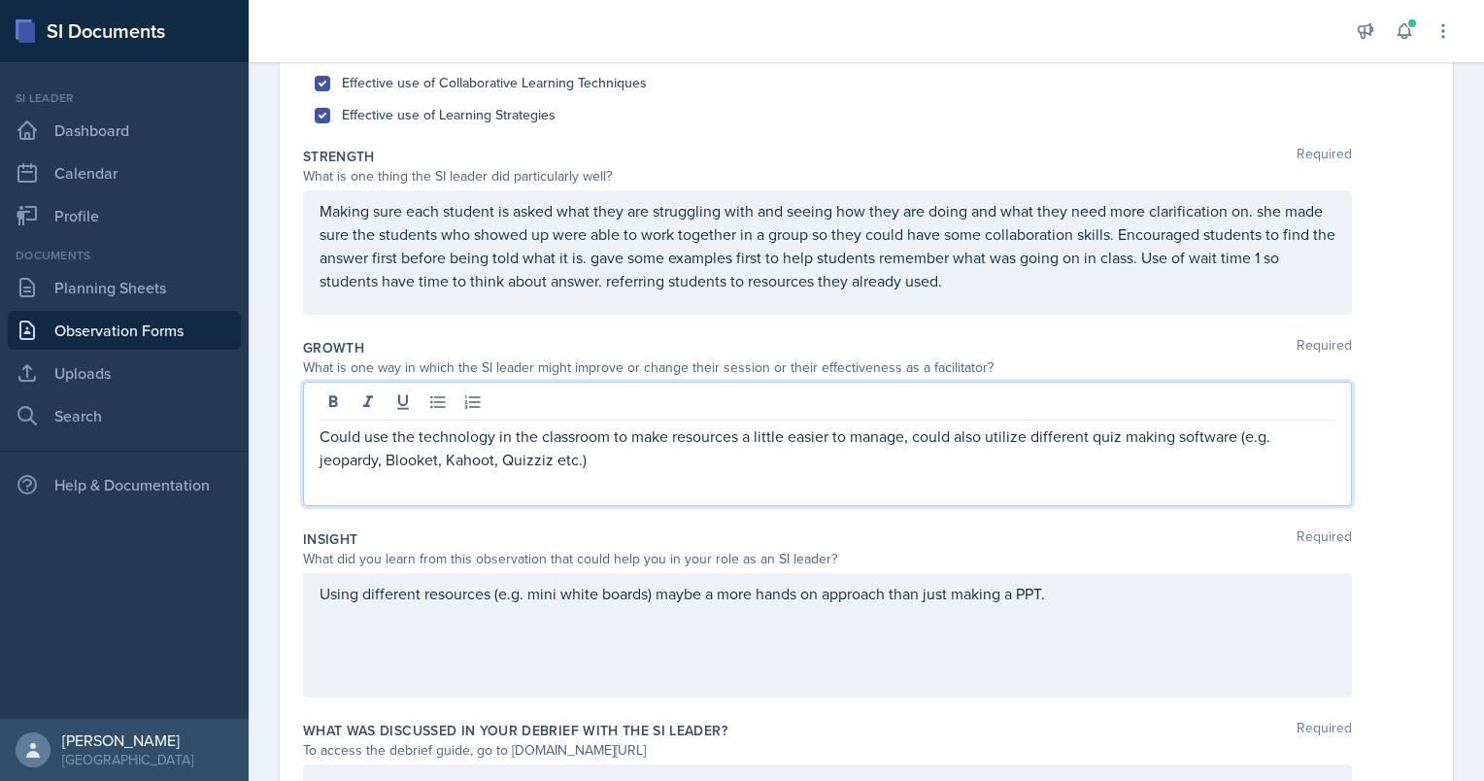
scroll to position [454, 0]
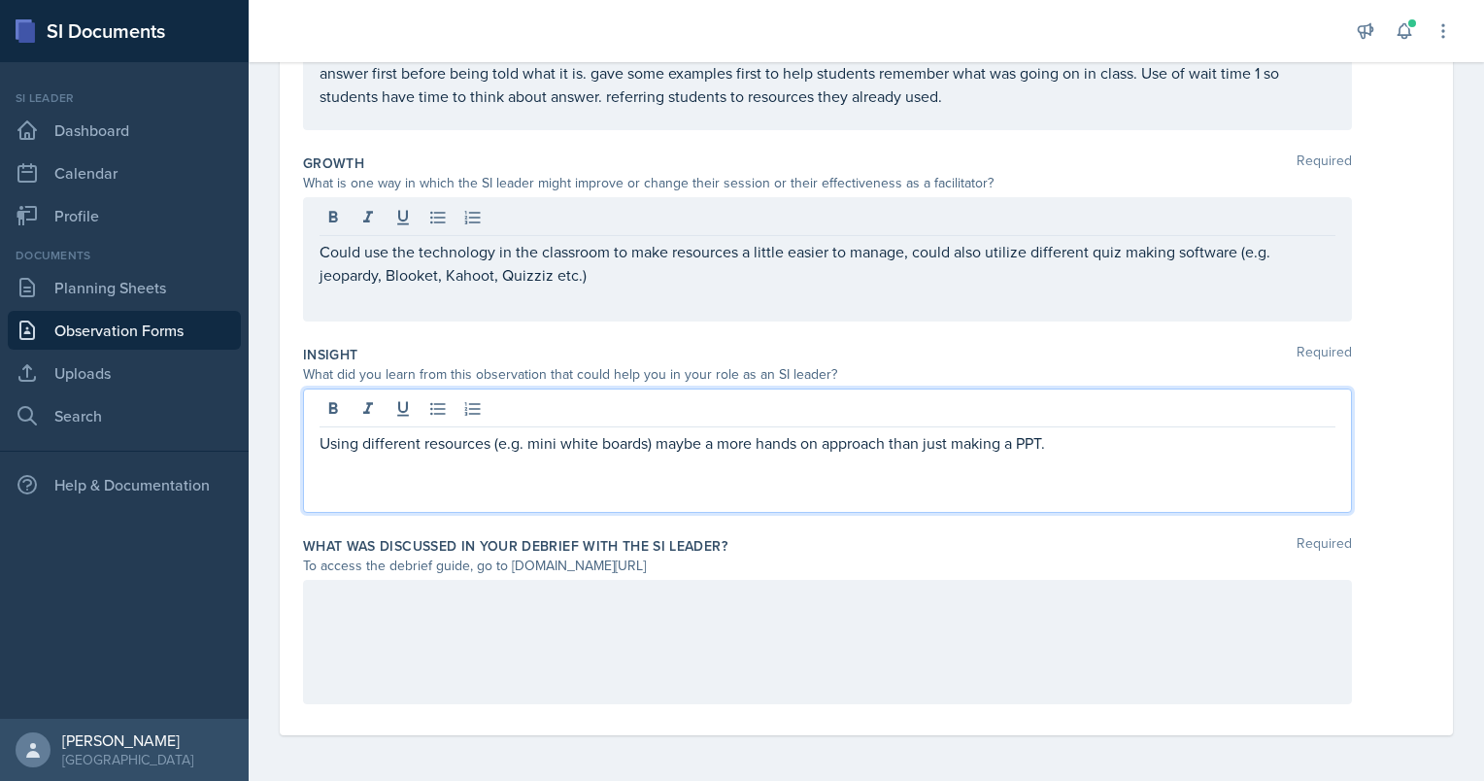
click at [1064, 402] on div "Using different resources (e.g. mini white boards) maybe a more hands on approa…" at bounding box center [827, 450] width 1049 height 124
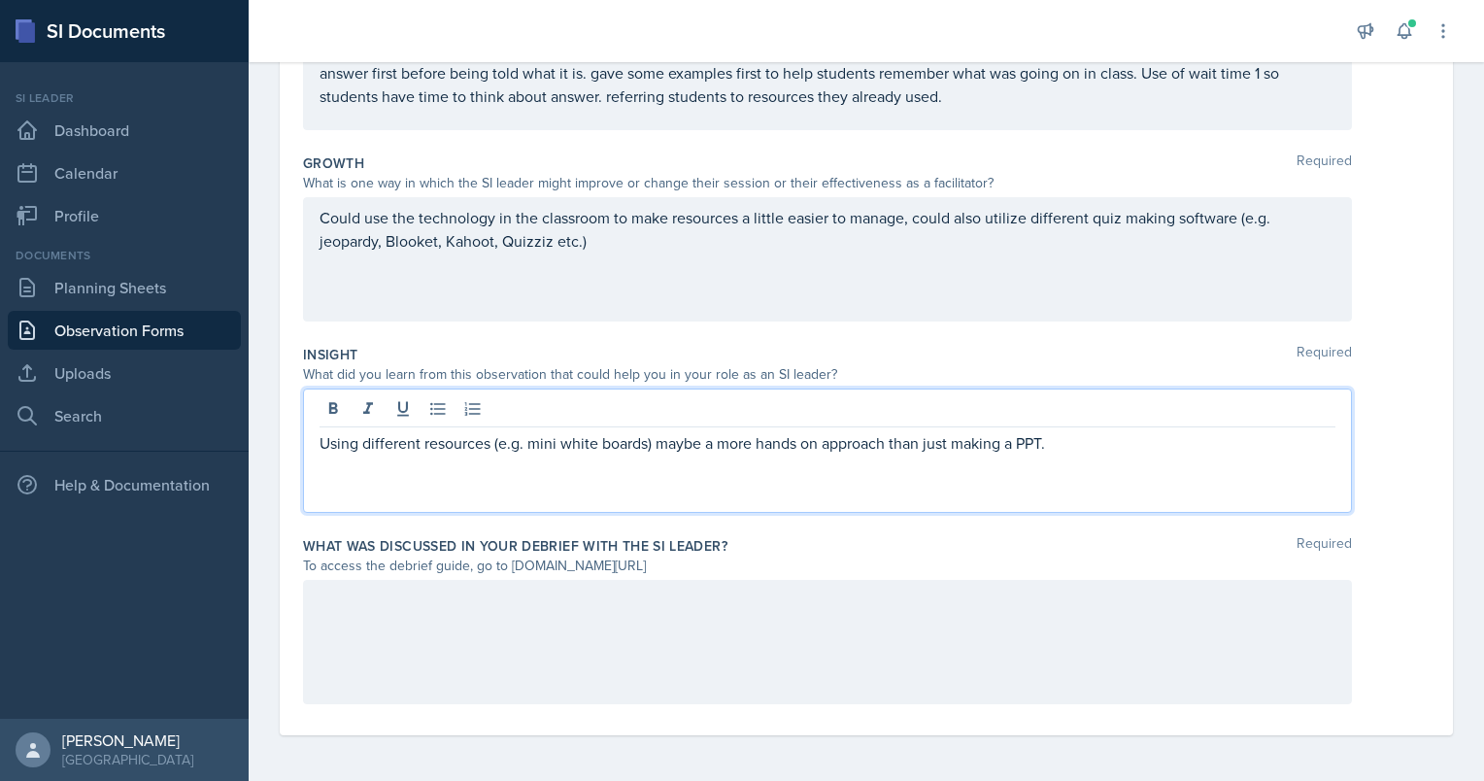
click at [595, 237] on div "Could use the technology in the classroom to make resources a little easier to …" at bounding box center [827, 259] width 1049 height 124
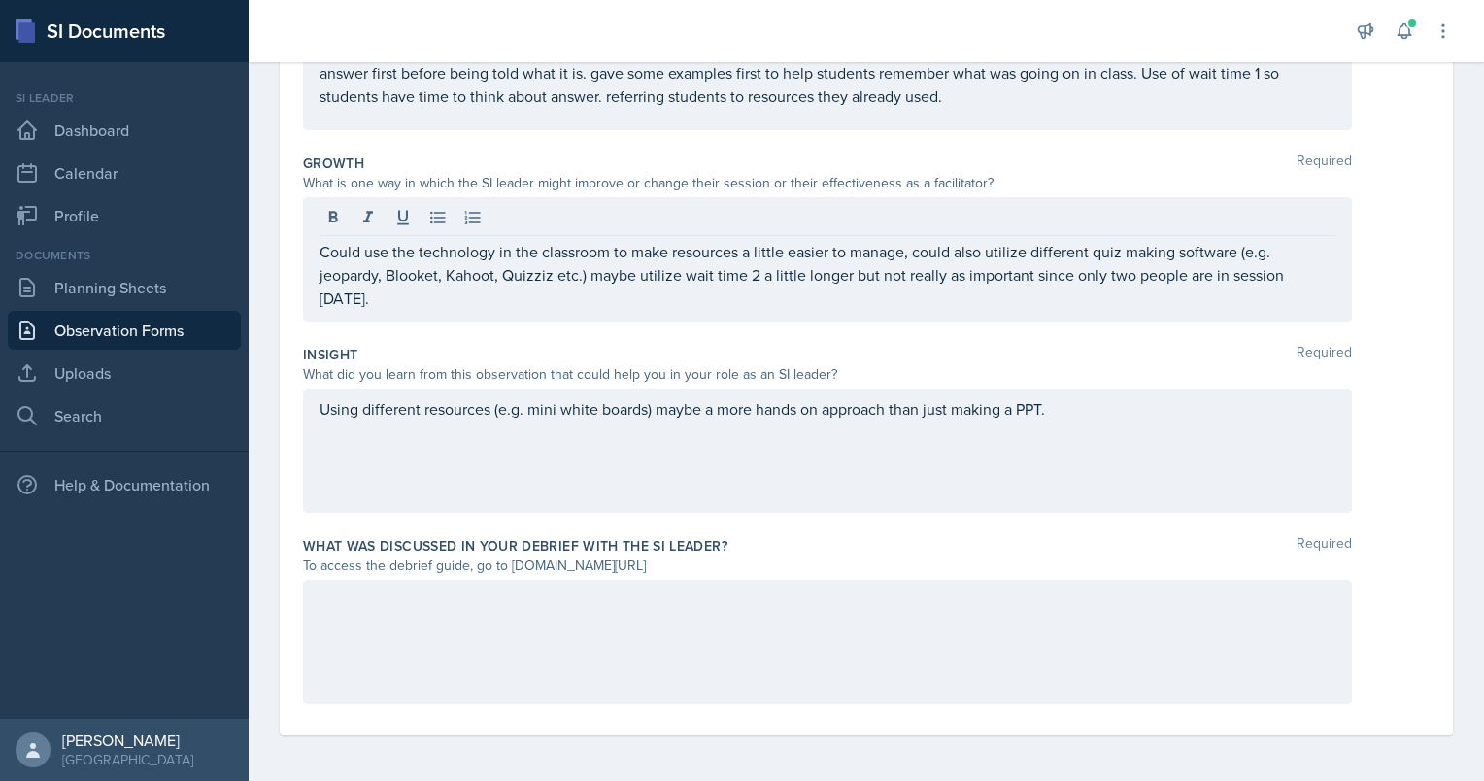
click at [1028, 185] on div "What is one way in which the SI leader might improve or change their session or…" at bounding box center [827, 183] width 1049 height 20
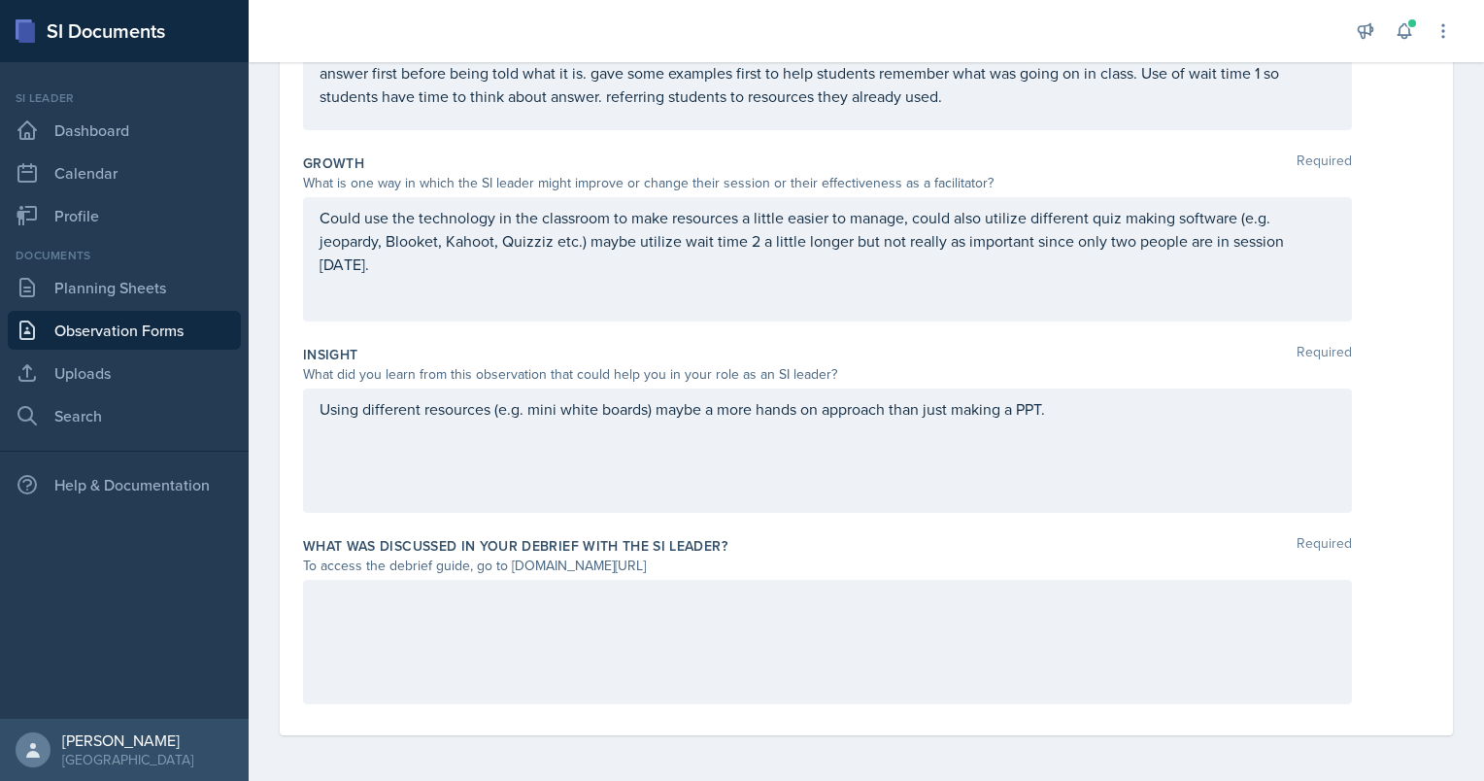
click at [386, 679] on div at bounding box center [827, 642] width 1049 height 124
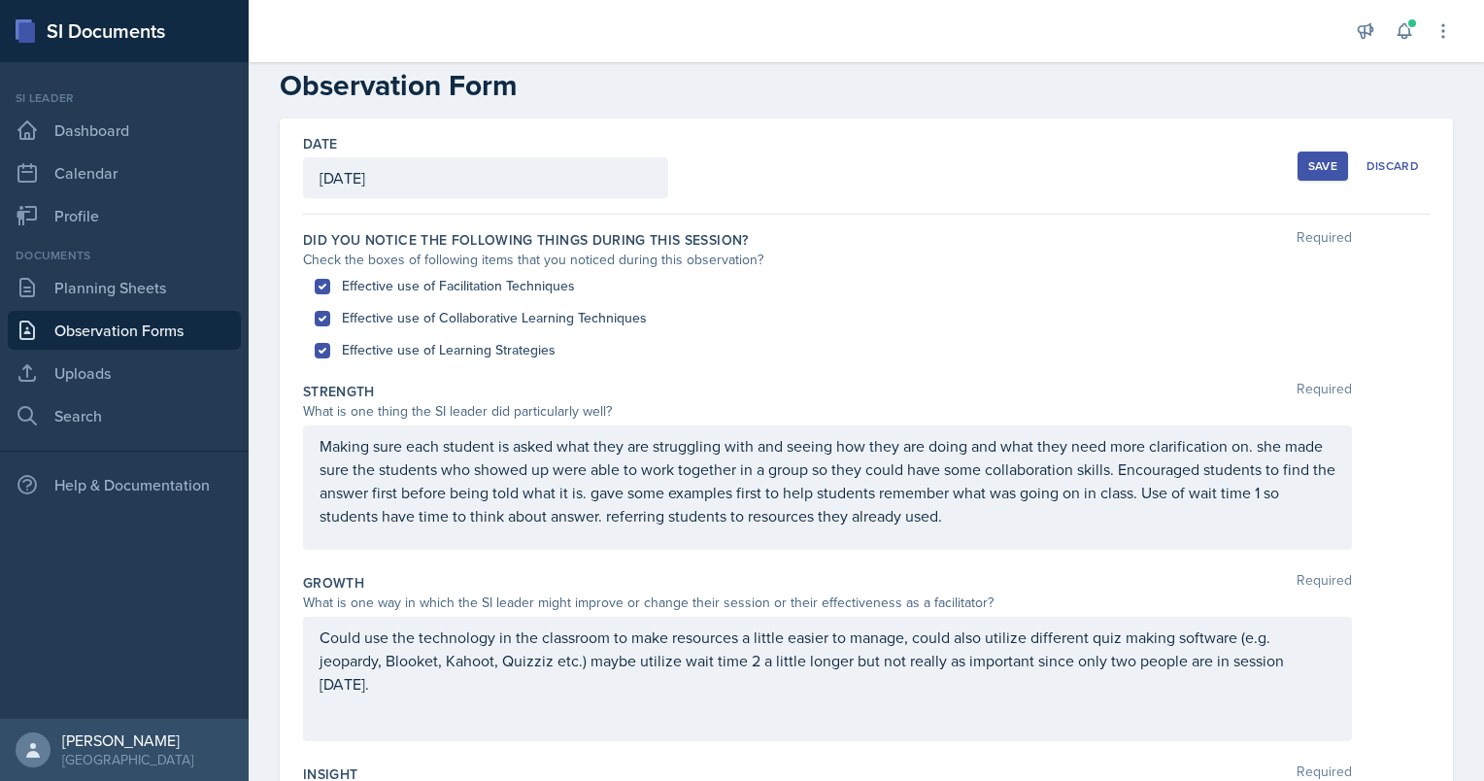
scroll to position [35, 0]
click at [1308, 160] on div "Save" at bounding box center [1322, 165] width 29 height 16
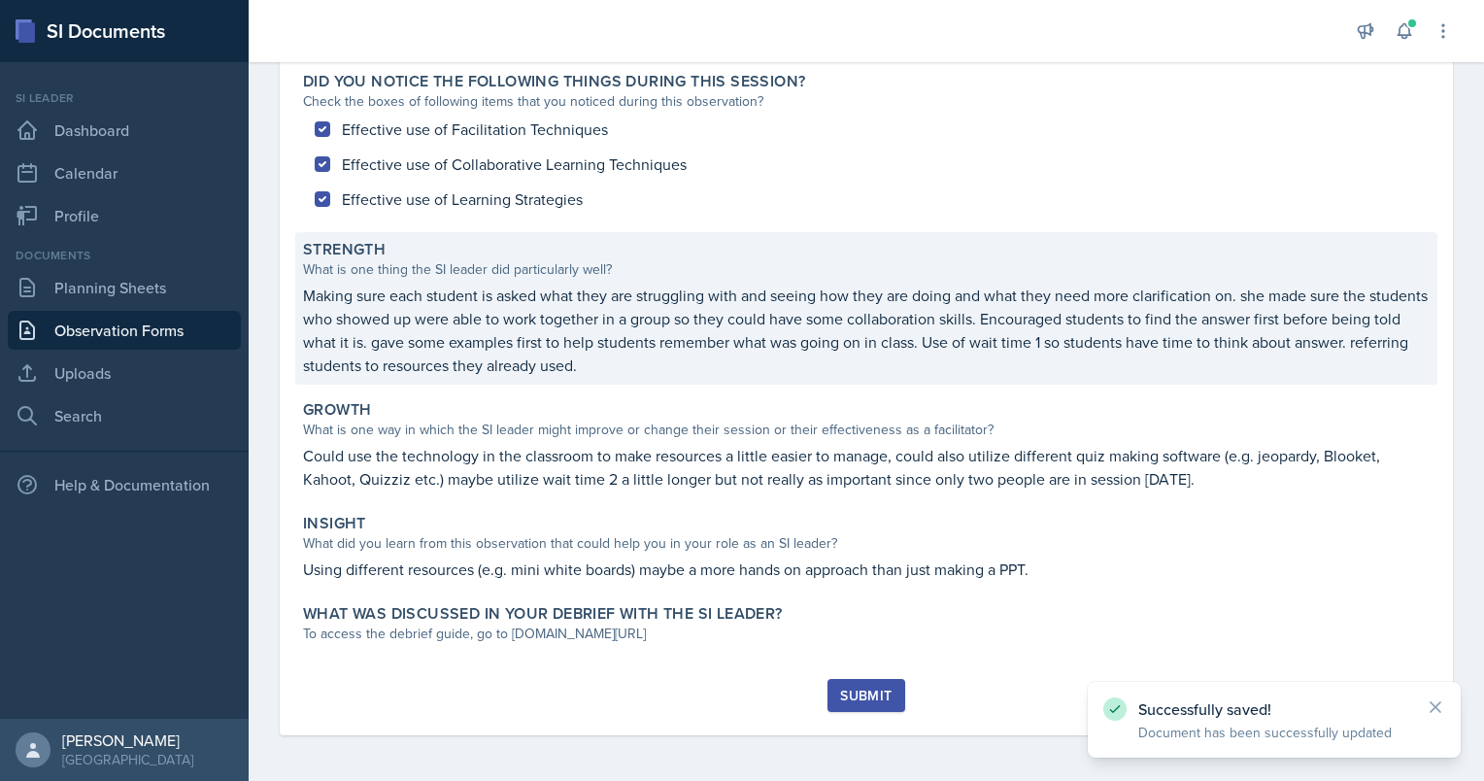
scroll to position [0, 0]
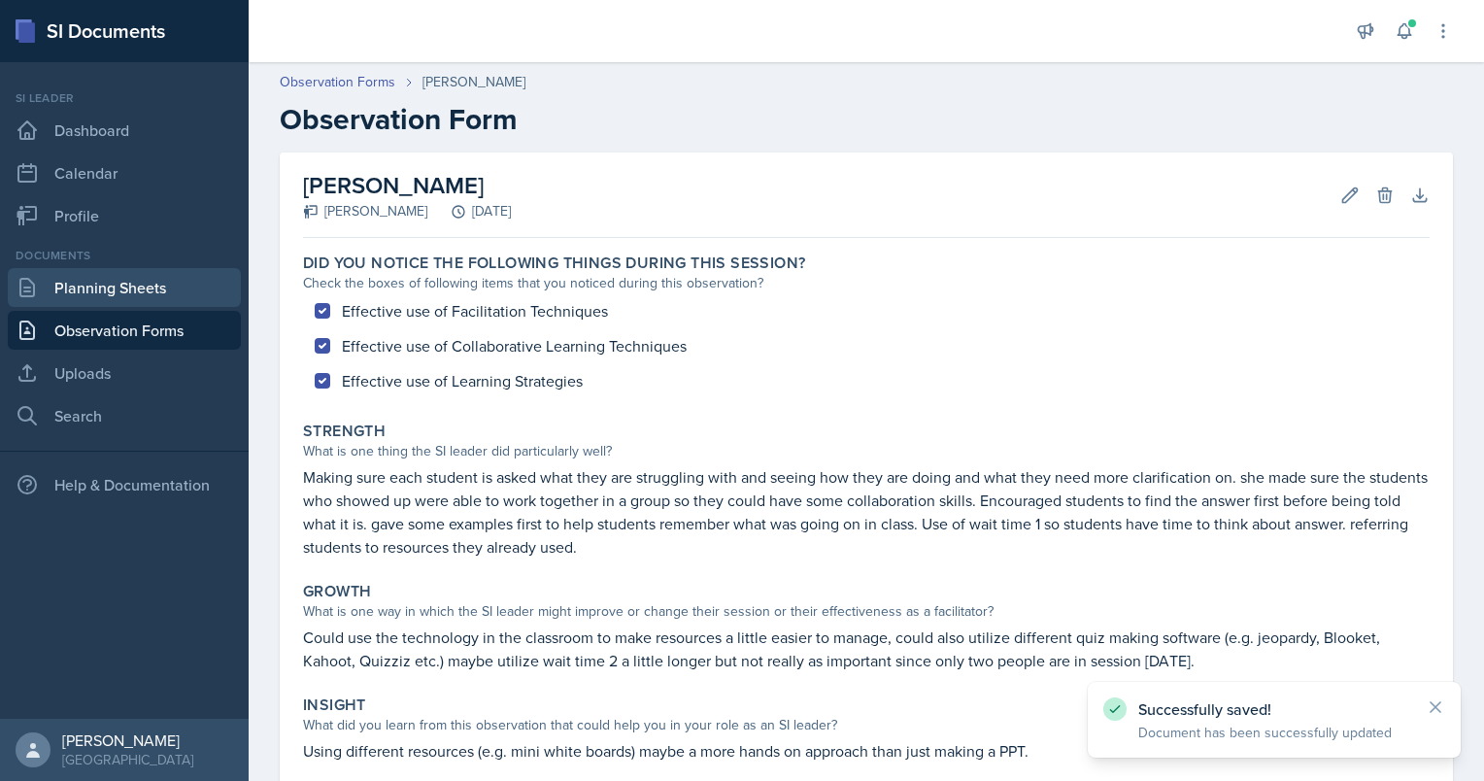
click at [92, 292] on link "Planning Sheets" at bounding box center [124, 287] width 233 height 39
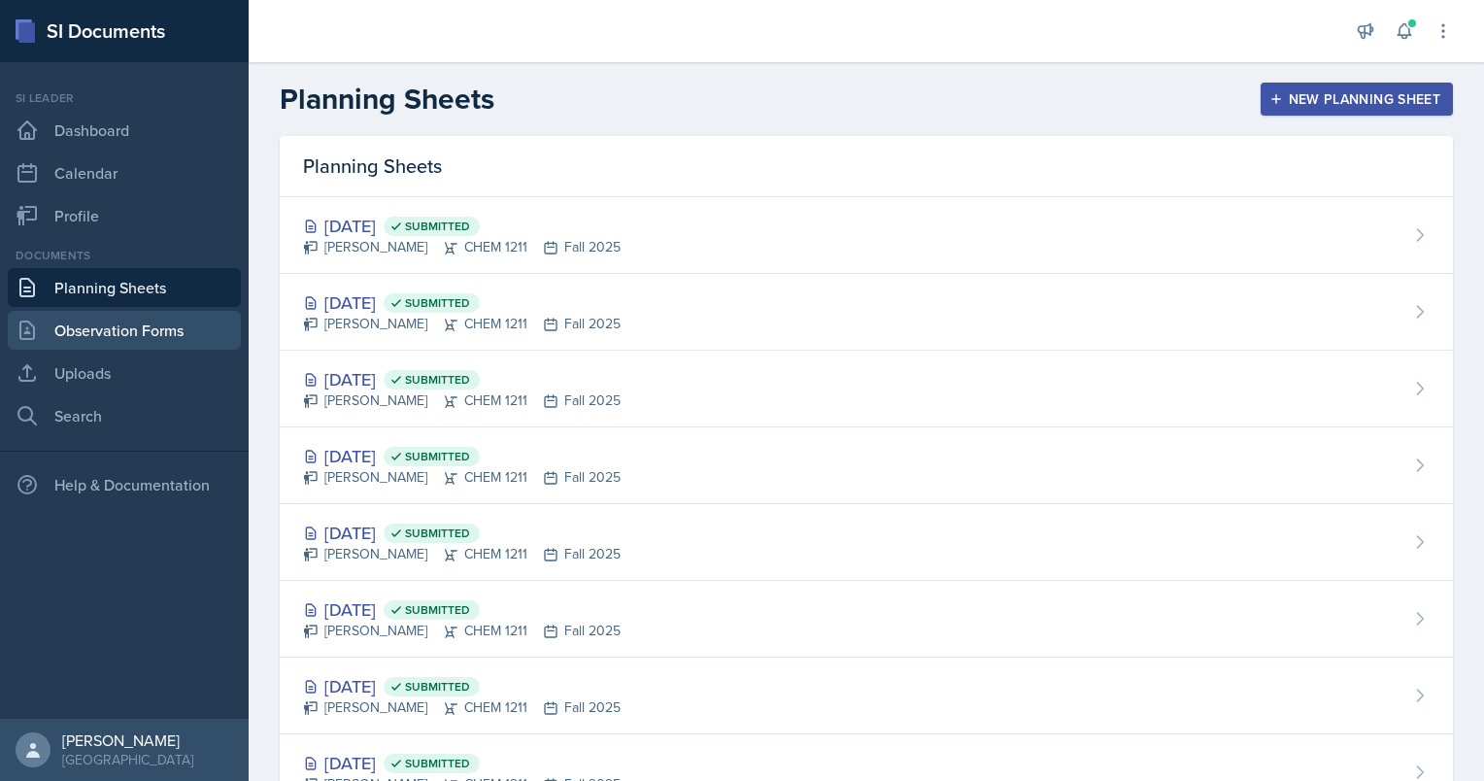
click at [85, 336] on link "Observation Forms" at bounding box center [124, 330] width 233 height 39
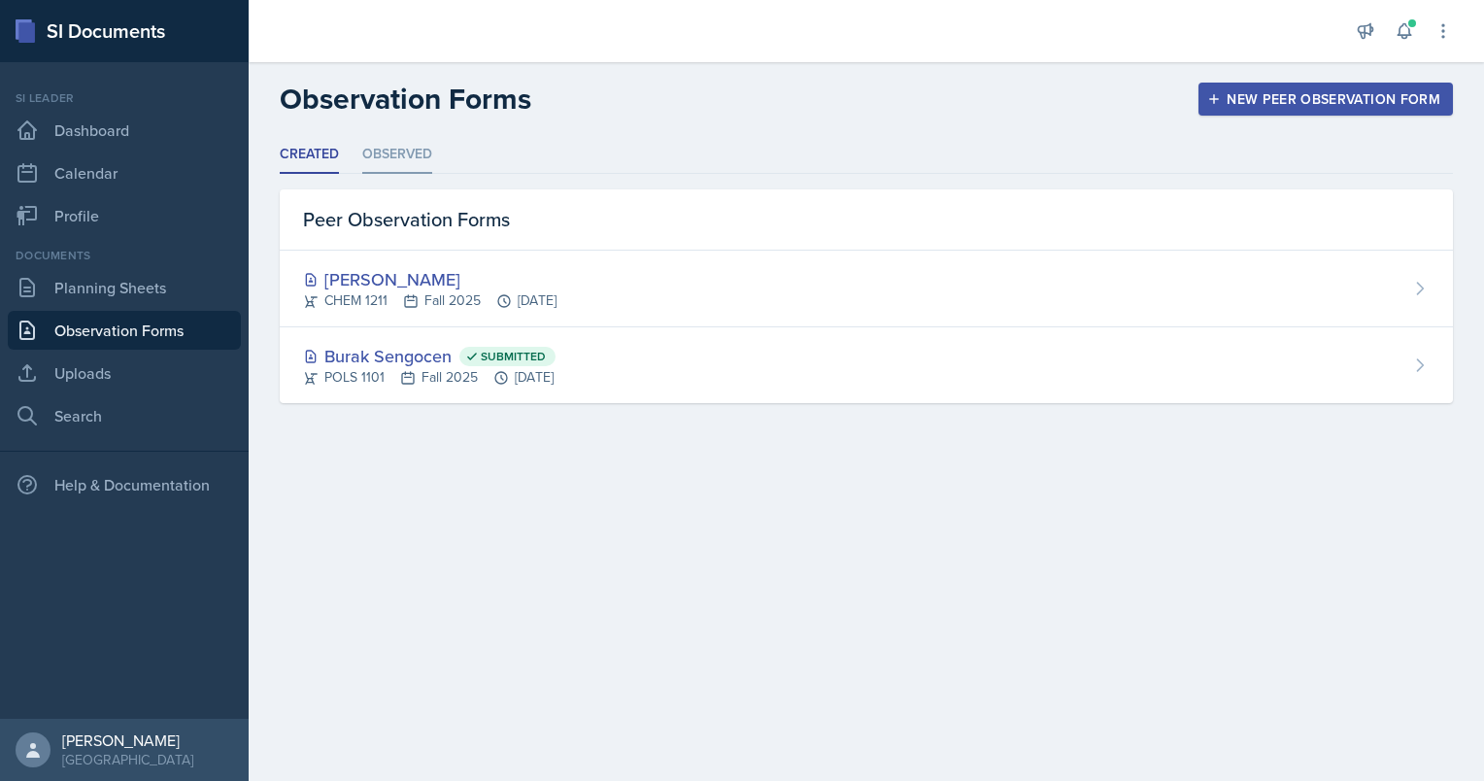
click at [389, 152] on li "Observed" at bounding box center [397, 155] width 70 height 38
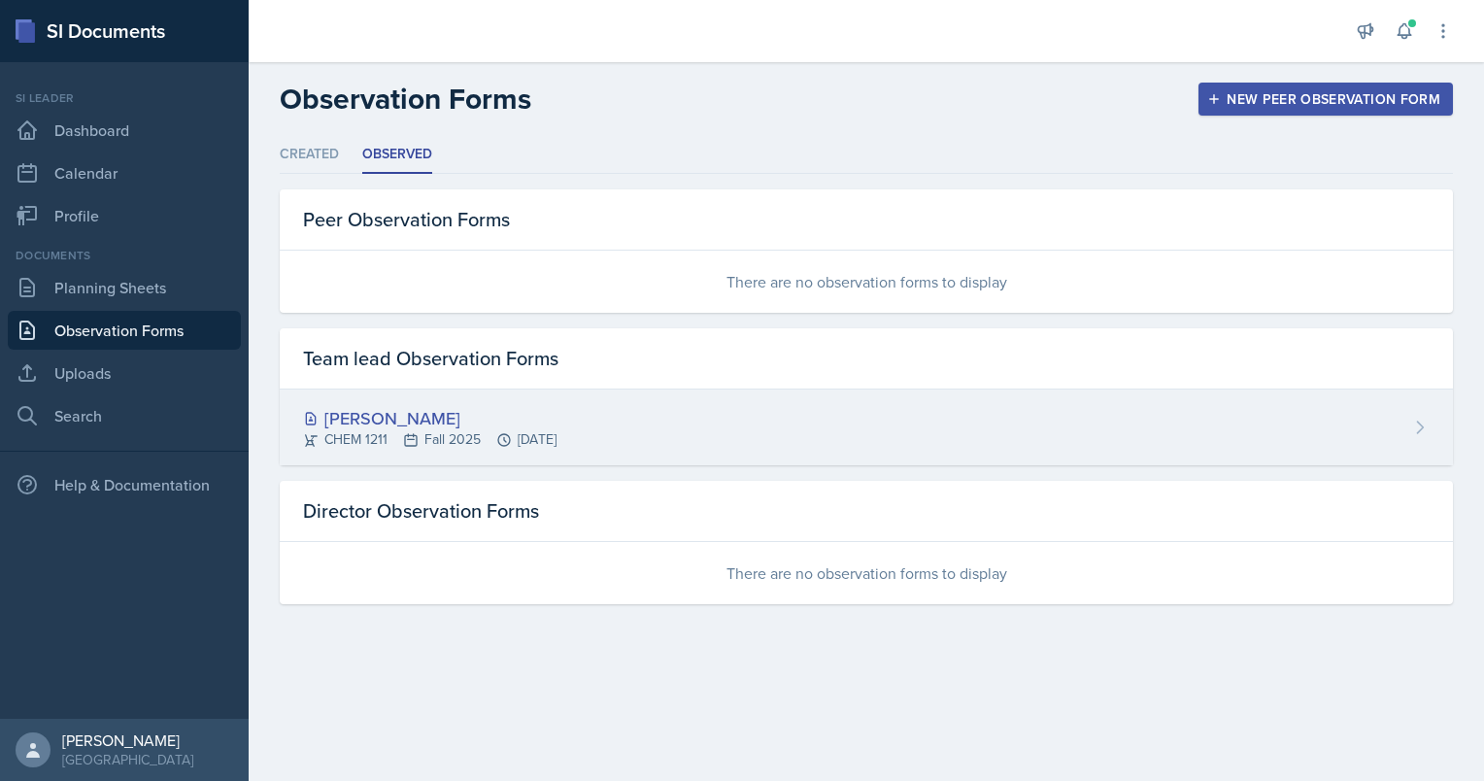
click at [381, 416] on div "[PERSON_NAME]" at bounding box center [429, 418] width 253 height 26
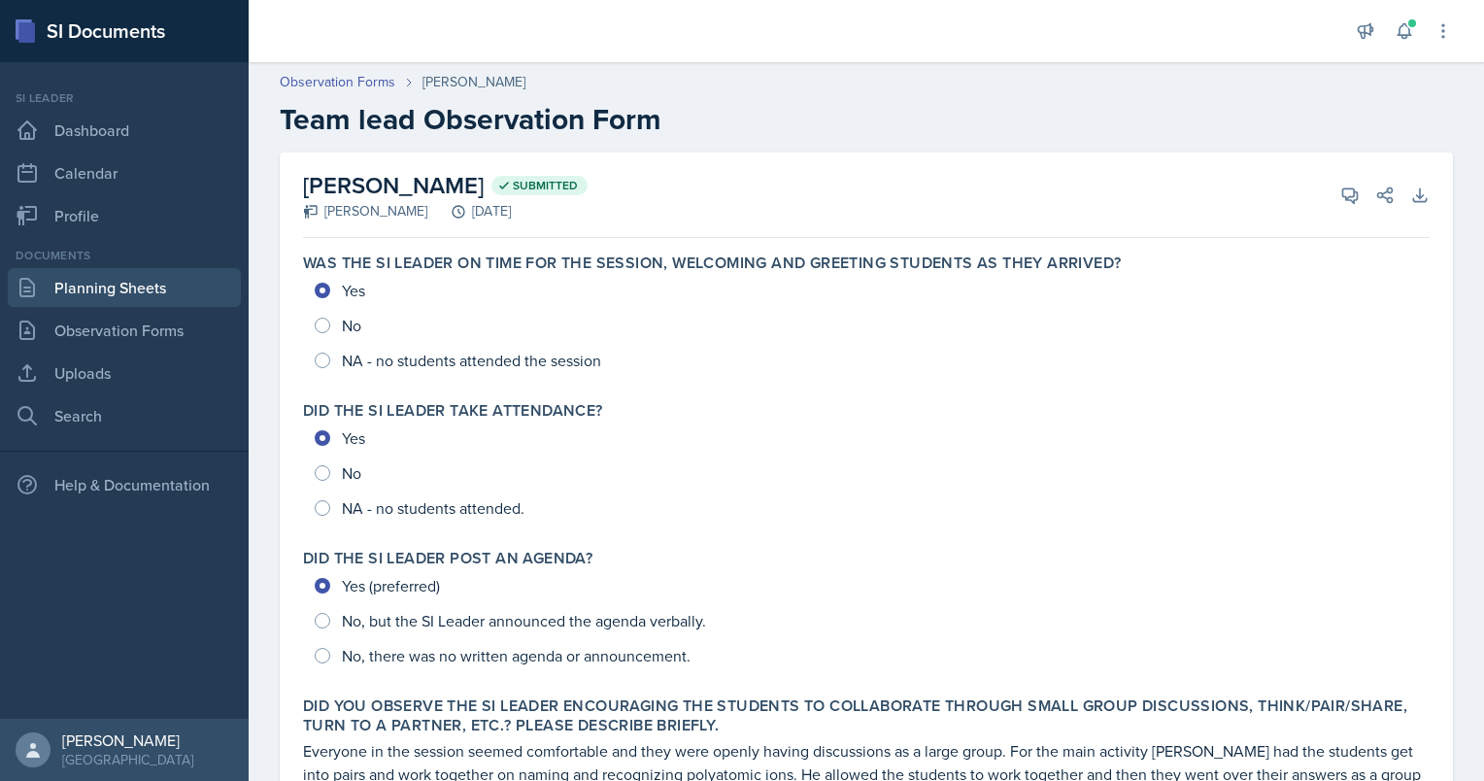
click at [98, 294] on link "Planning Sheets" at bounding box center [124, 287] width 233 height 39
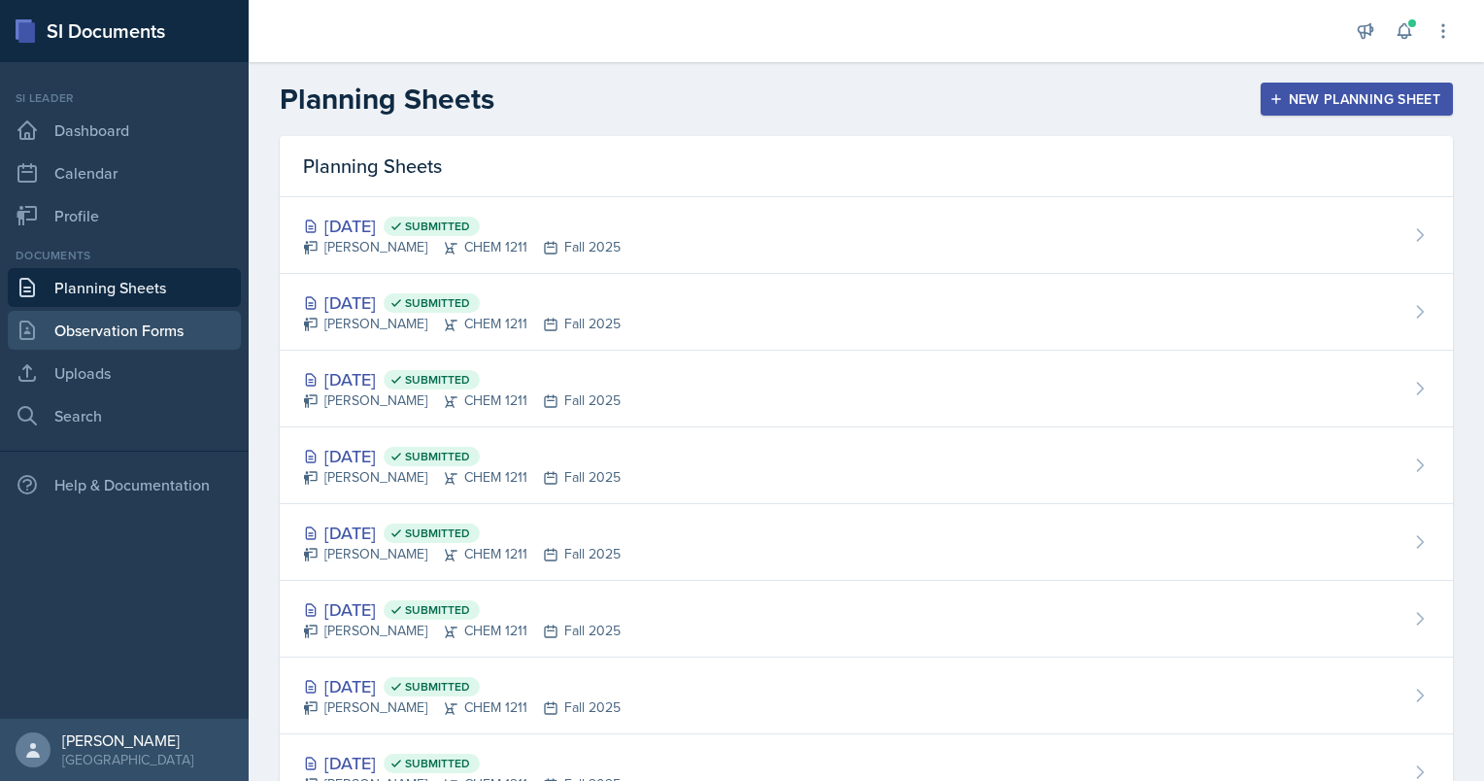
click at [97, 334] on link "Observation Forms" at bounding box center [124, 330] width 233 height 39
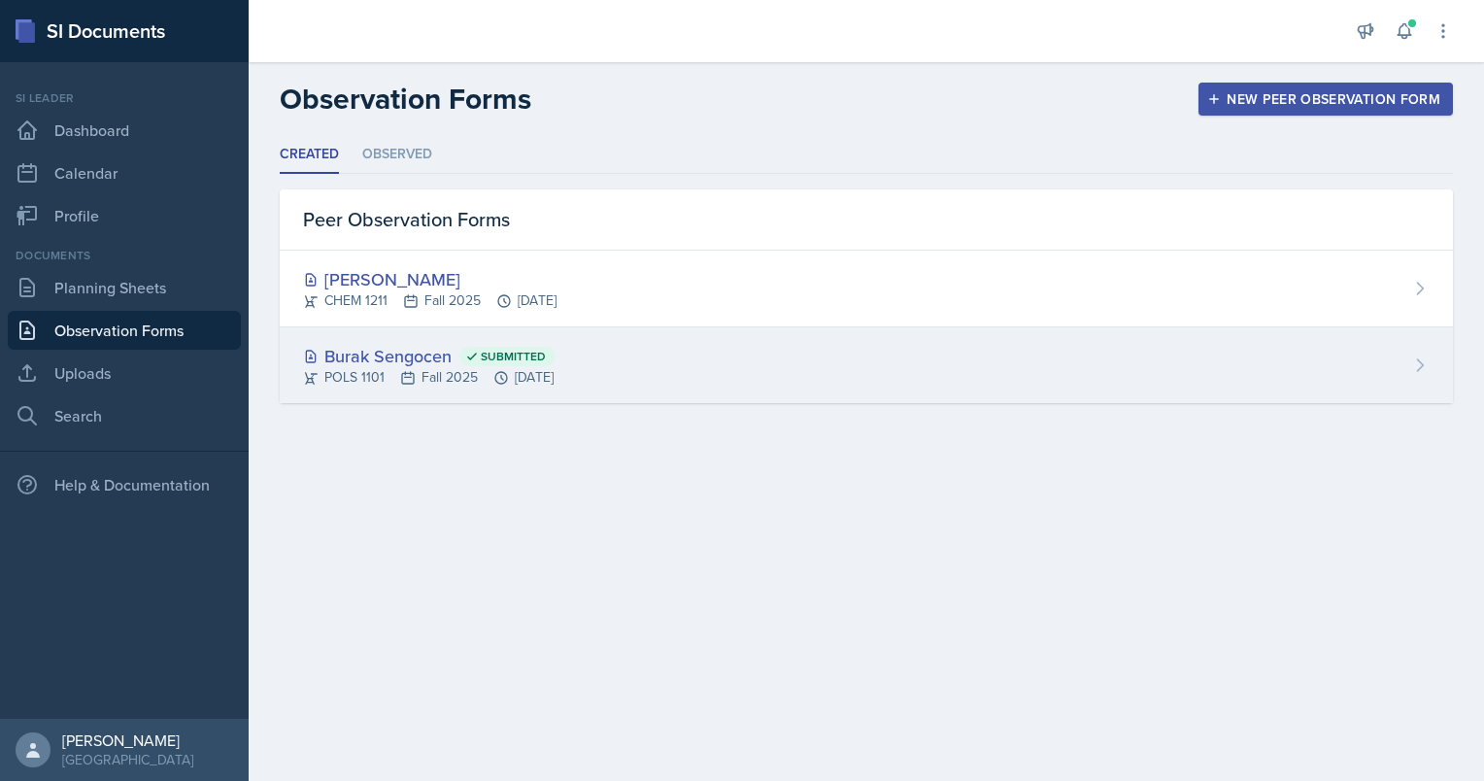
click at [444, 381] on div "POLS 1101 Fall 2025 [DATE]" at bounding box center [429, 377] width 253 height 20
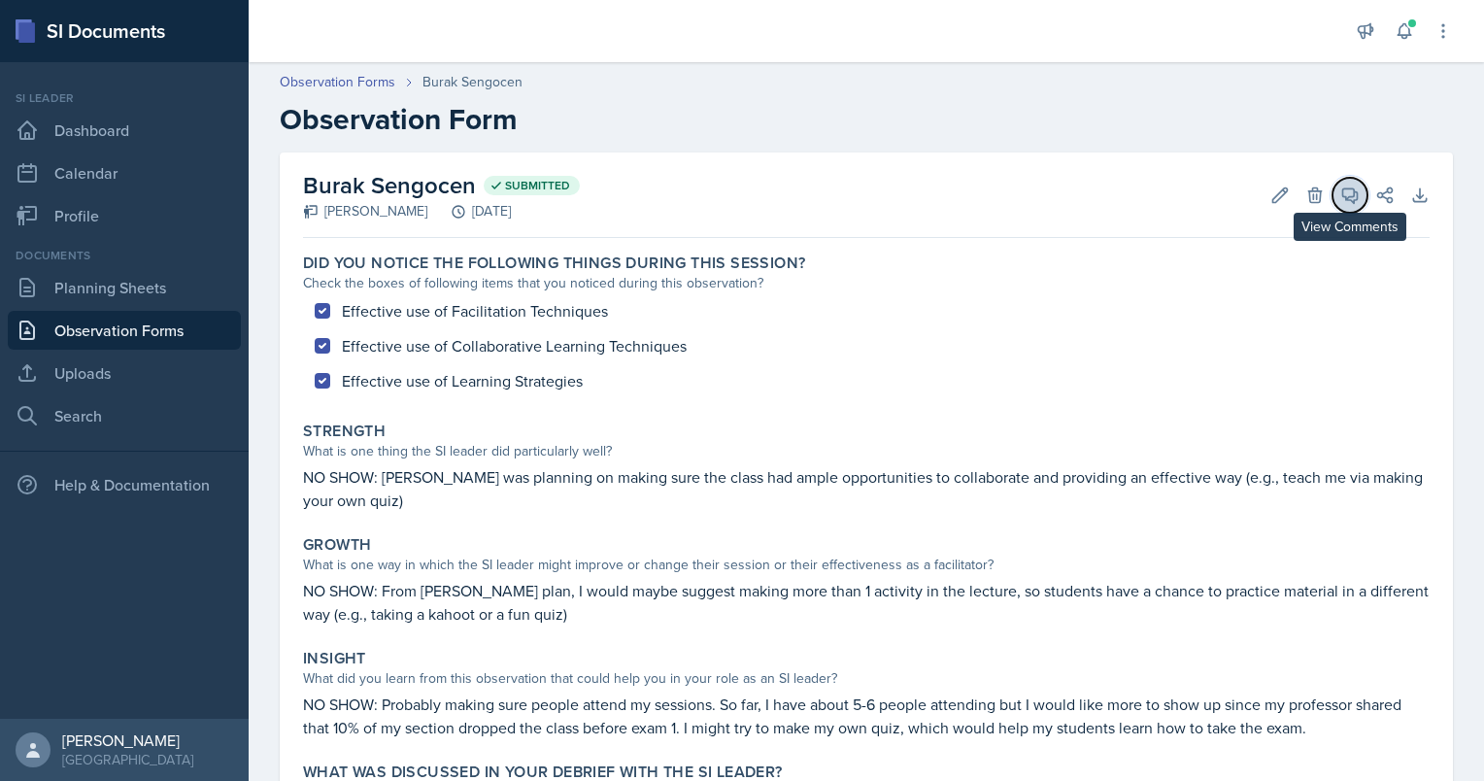
click at [1340, 191] on icon at bounding box center [1349, 194] width 19 height 19
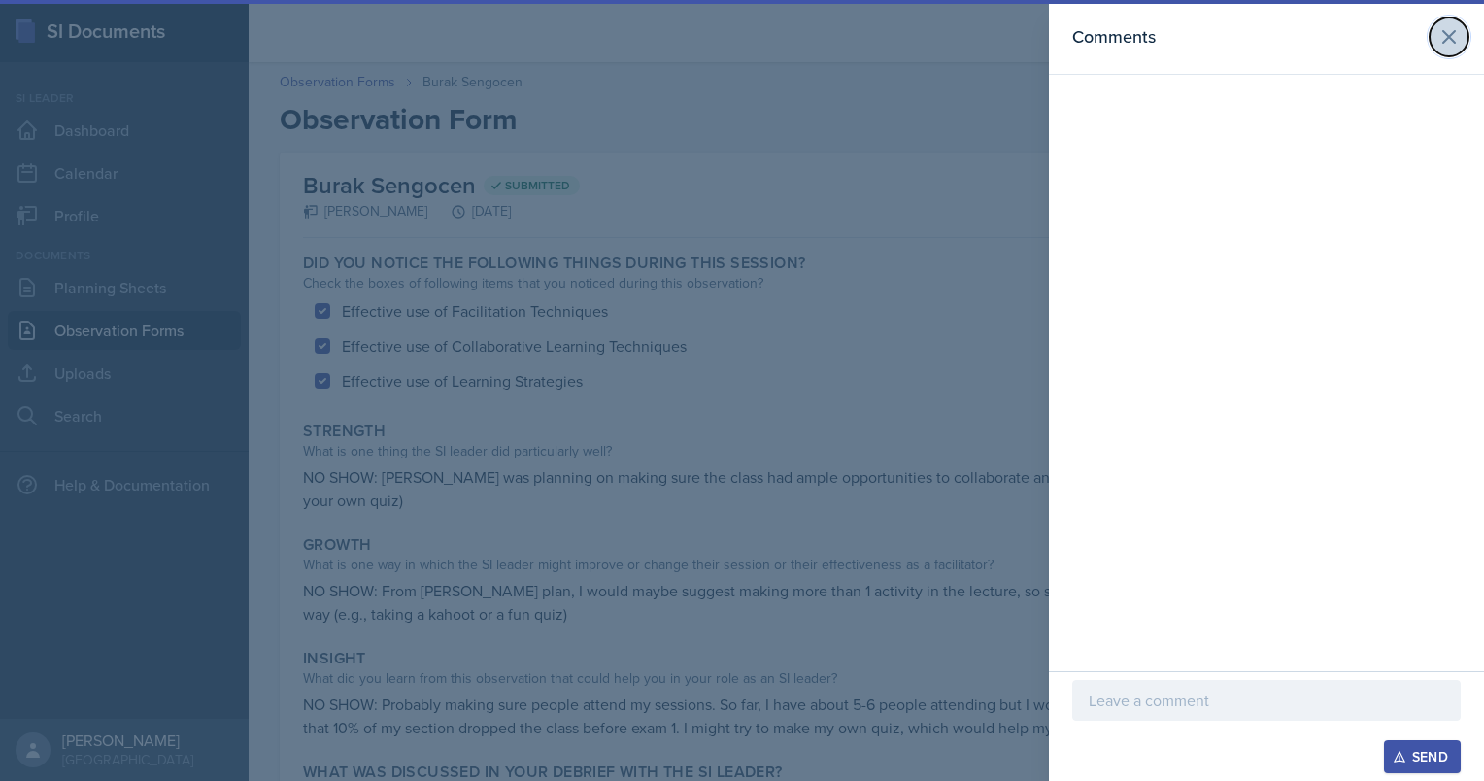
click at [1449, 43] on icon at bounding box center [1448, 36] width 23 height 23
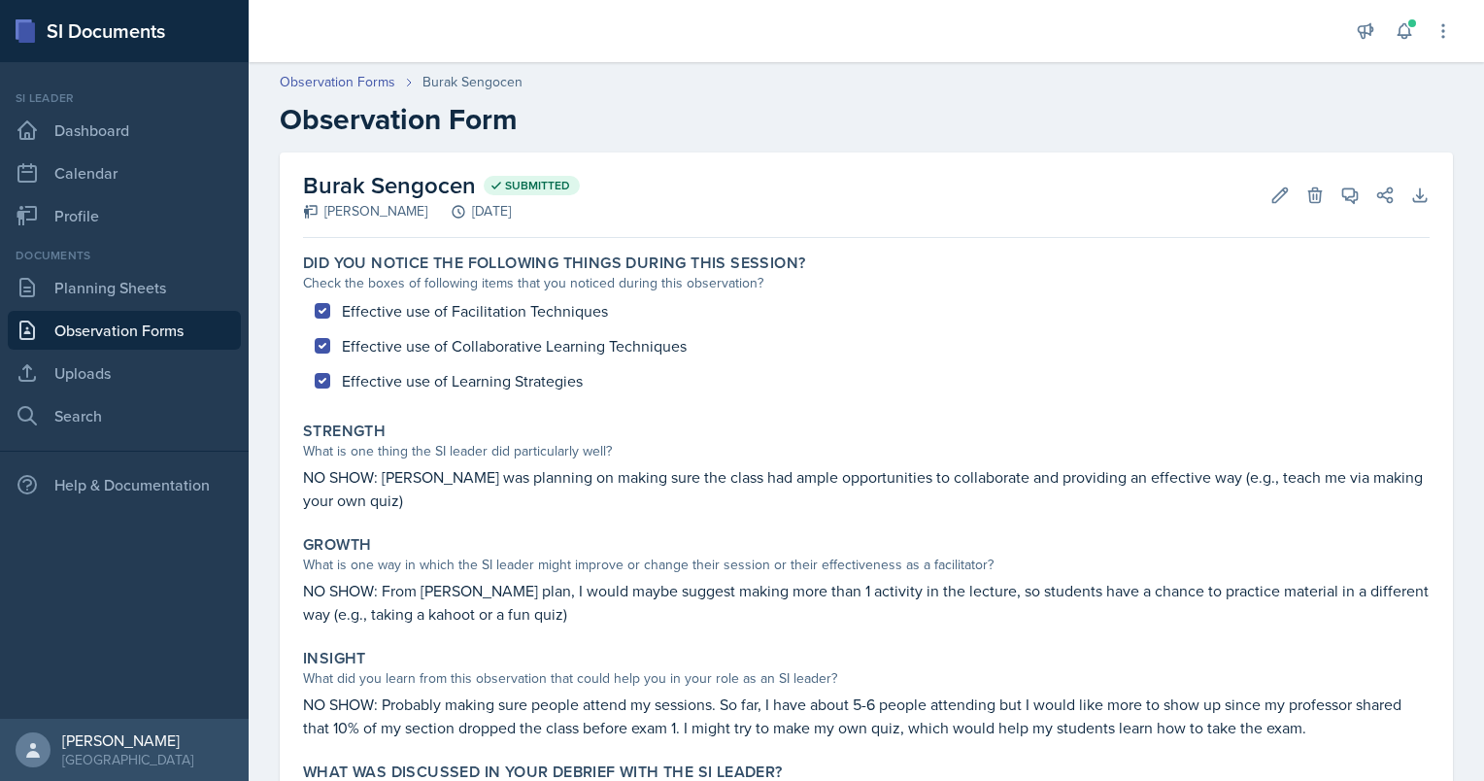
click at [61, 332] on link "Observation Forms" at bounding box center [124, 330] width 233 height 39
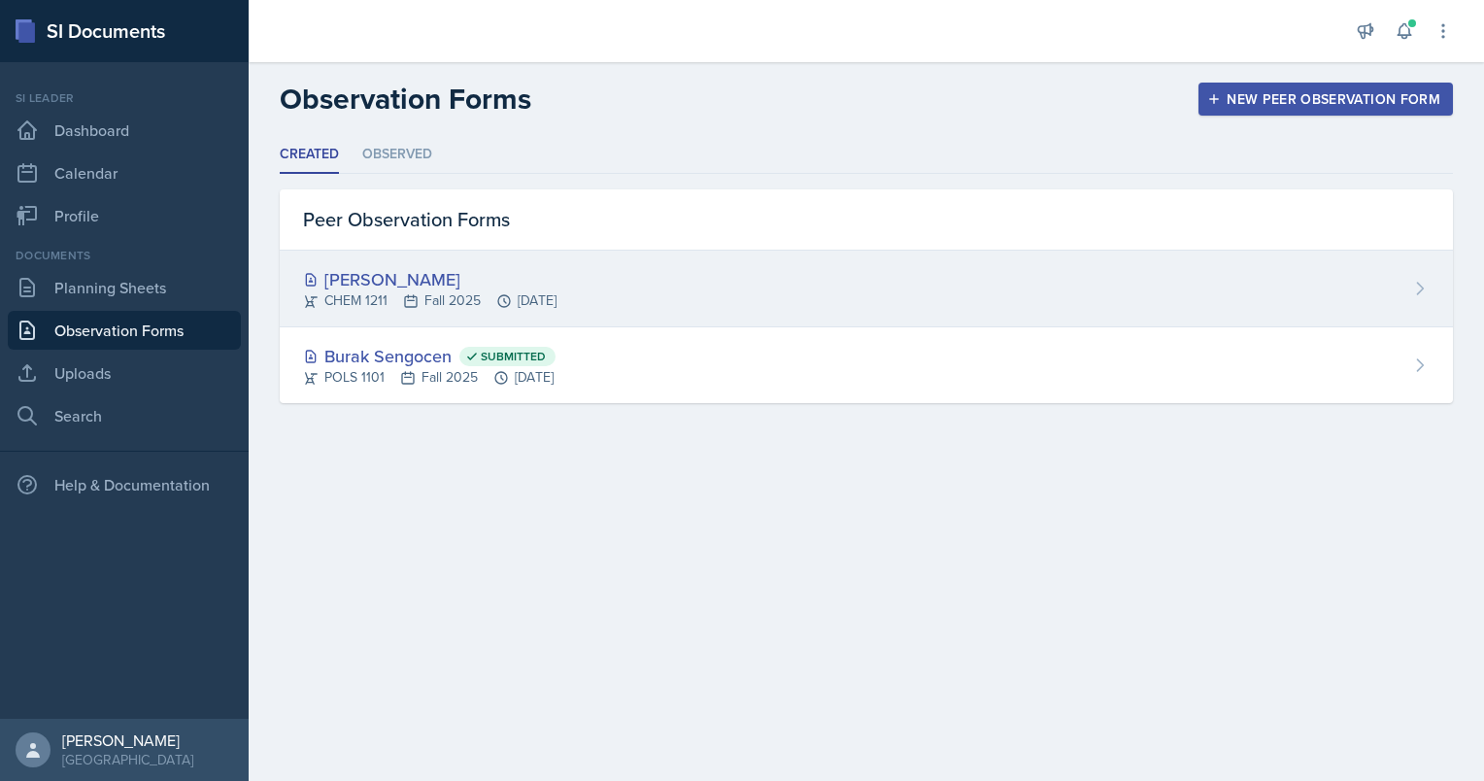
click at [398, 297] on div "CHEM 1211 Fall 2025 [DATE]" at bounding box center [429, 300] width 253 height 20
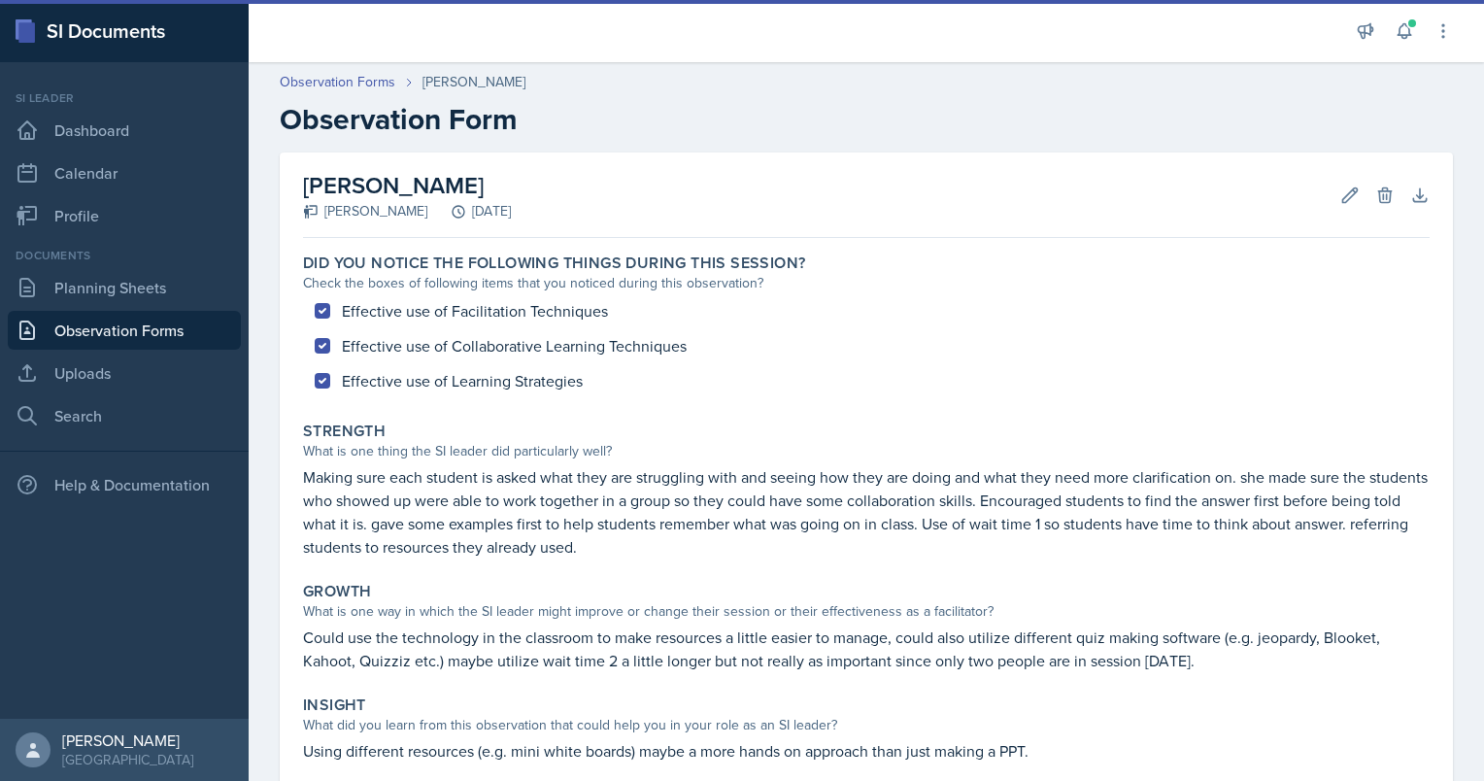
scroll to position [182, 0]
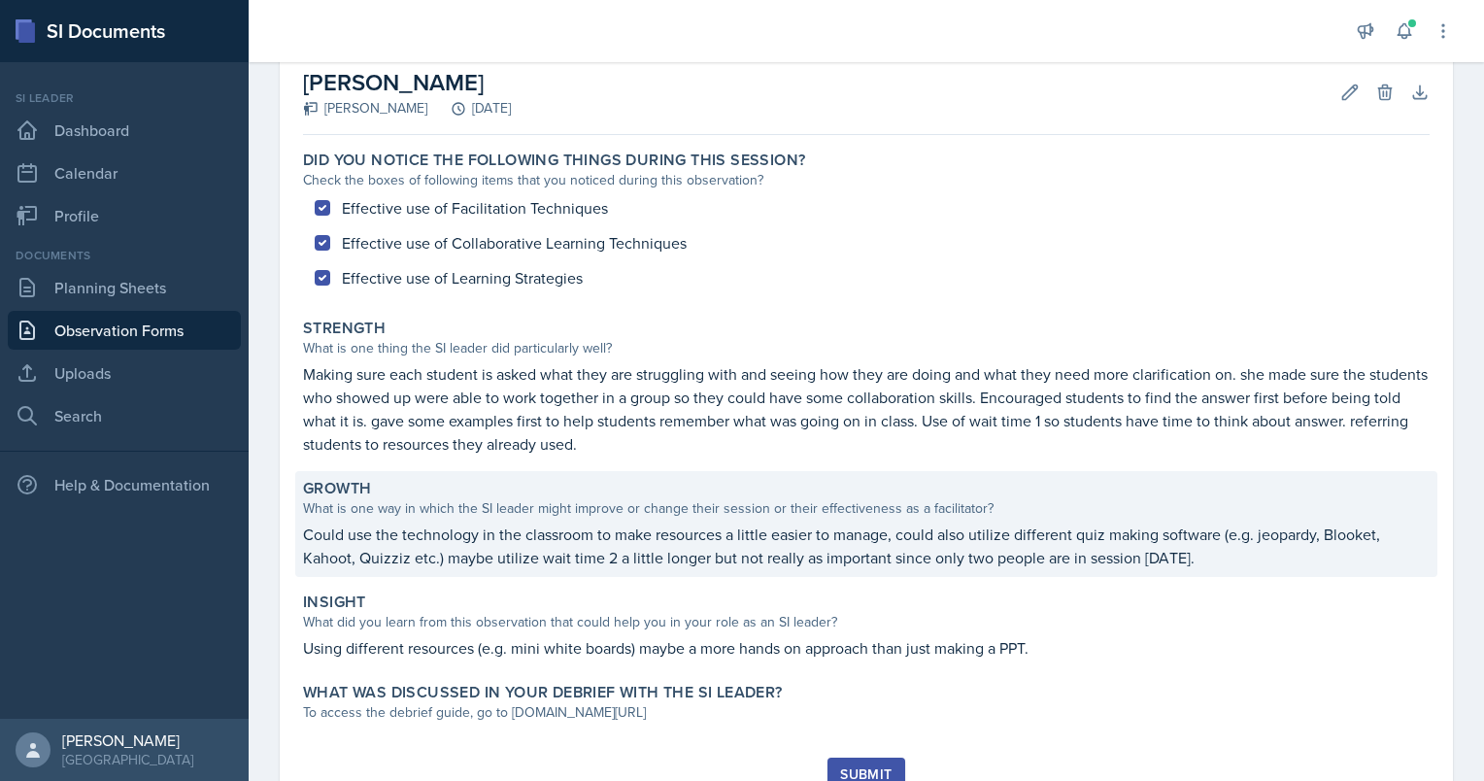
click at [433, 540] on p "Could use the technology in the classroom to make resources a little easier to …" at bounding box center [866, 545] width 1127 height 47
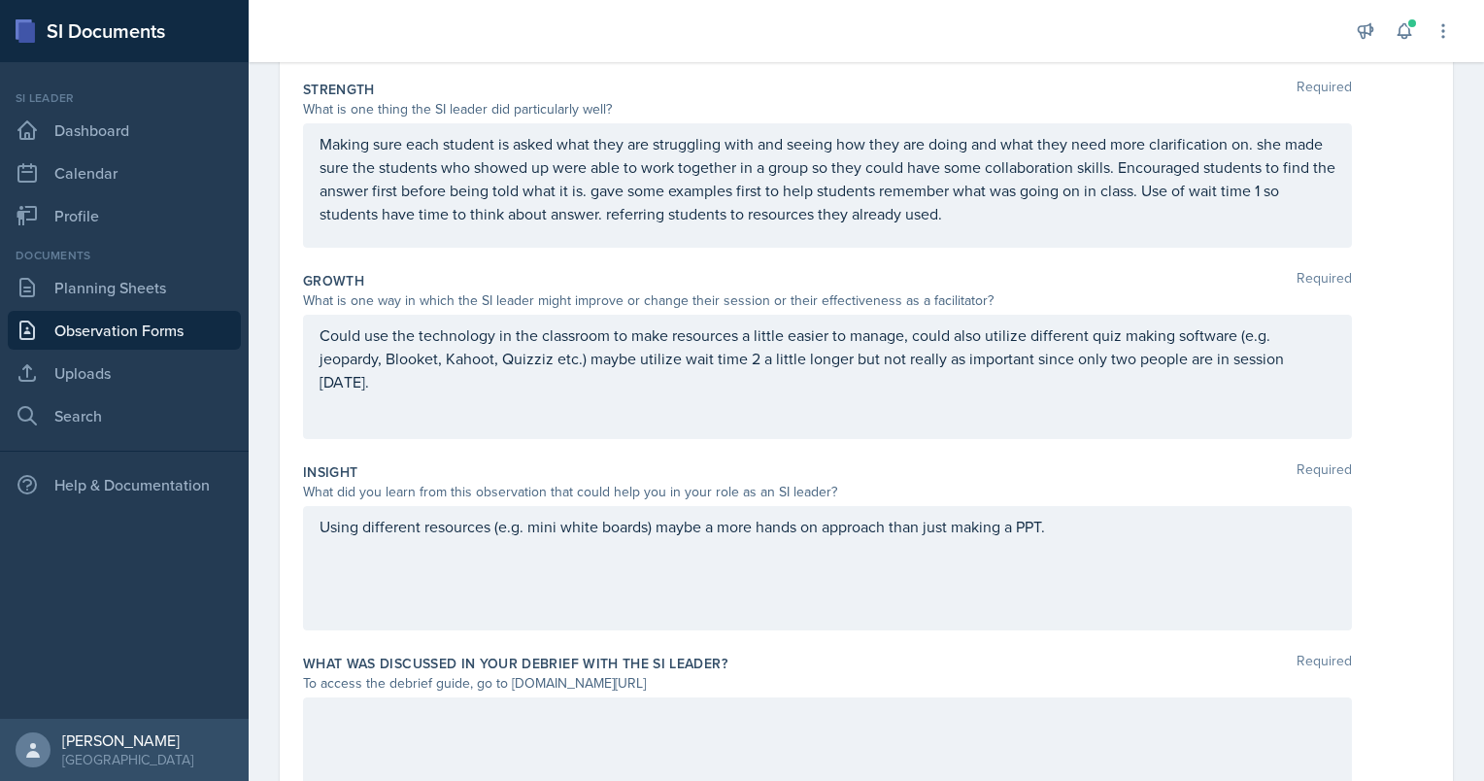
scroll to position [337, 0]
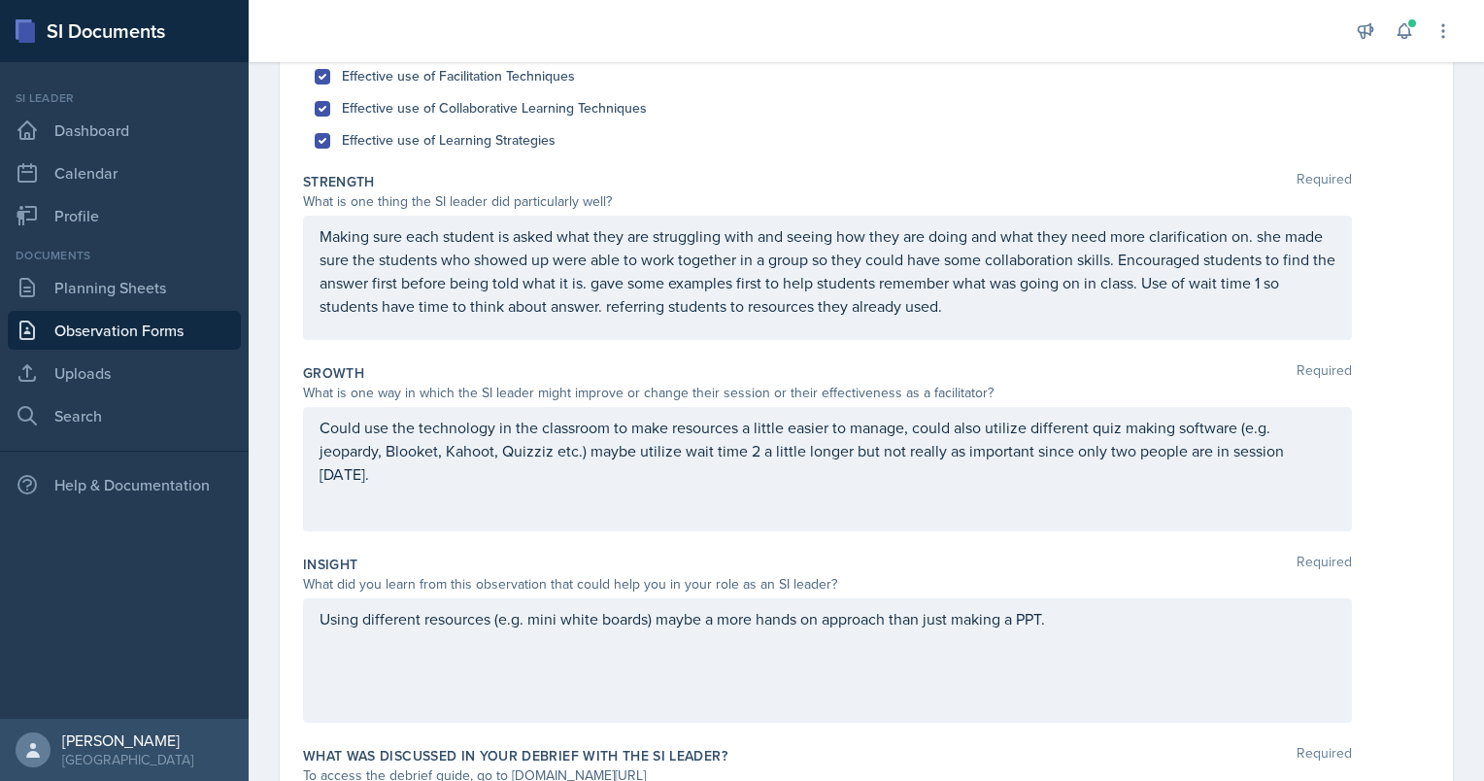
click at [1026, 317] on div "Making sure each student is asked what they are struggling with and seeing how …" at bounding box center [827, 278] width 1049 height 124
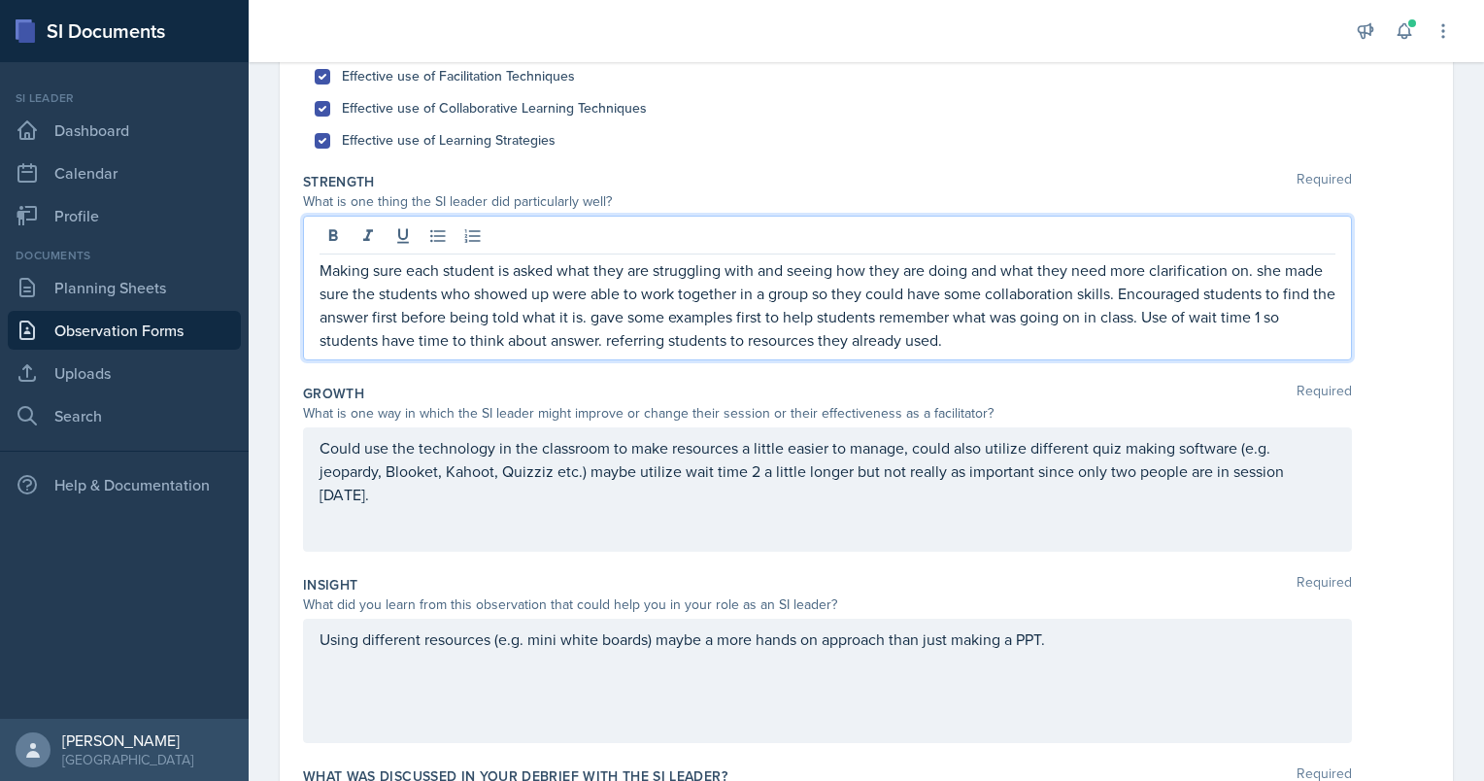
scroll to position [277, 0]
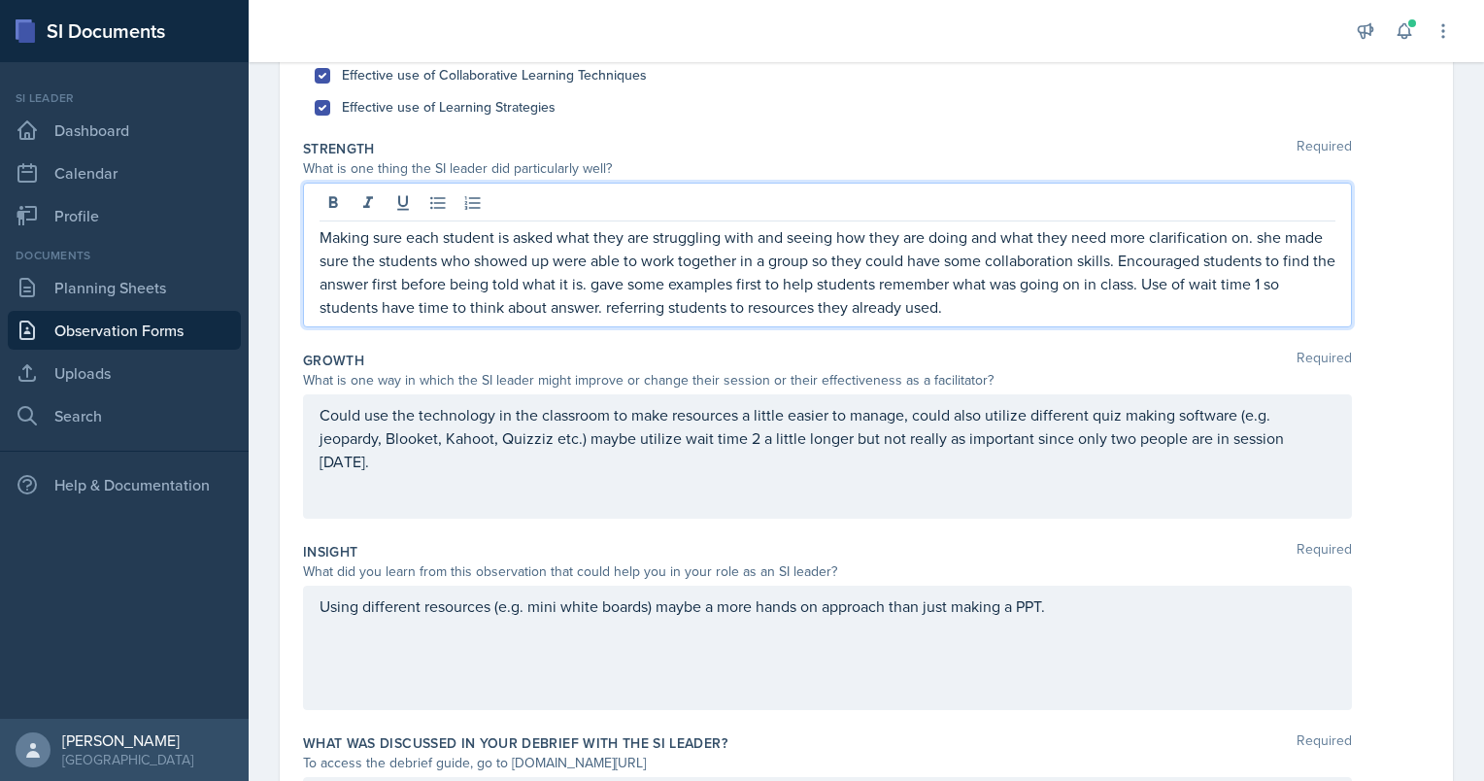
click at [1033, 312] on p "Making sure each student is asked what they are struggling with and seeing how …" at bounding box center [828, 271] width 1016 height 93
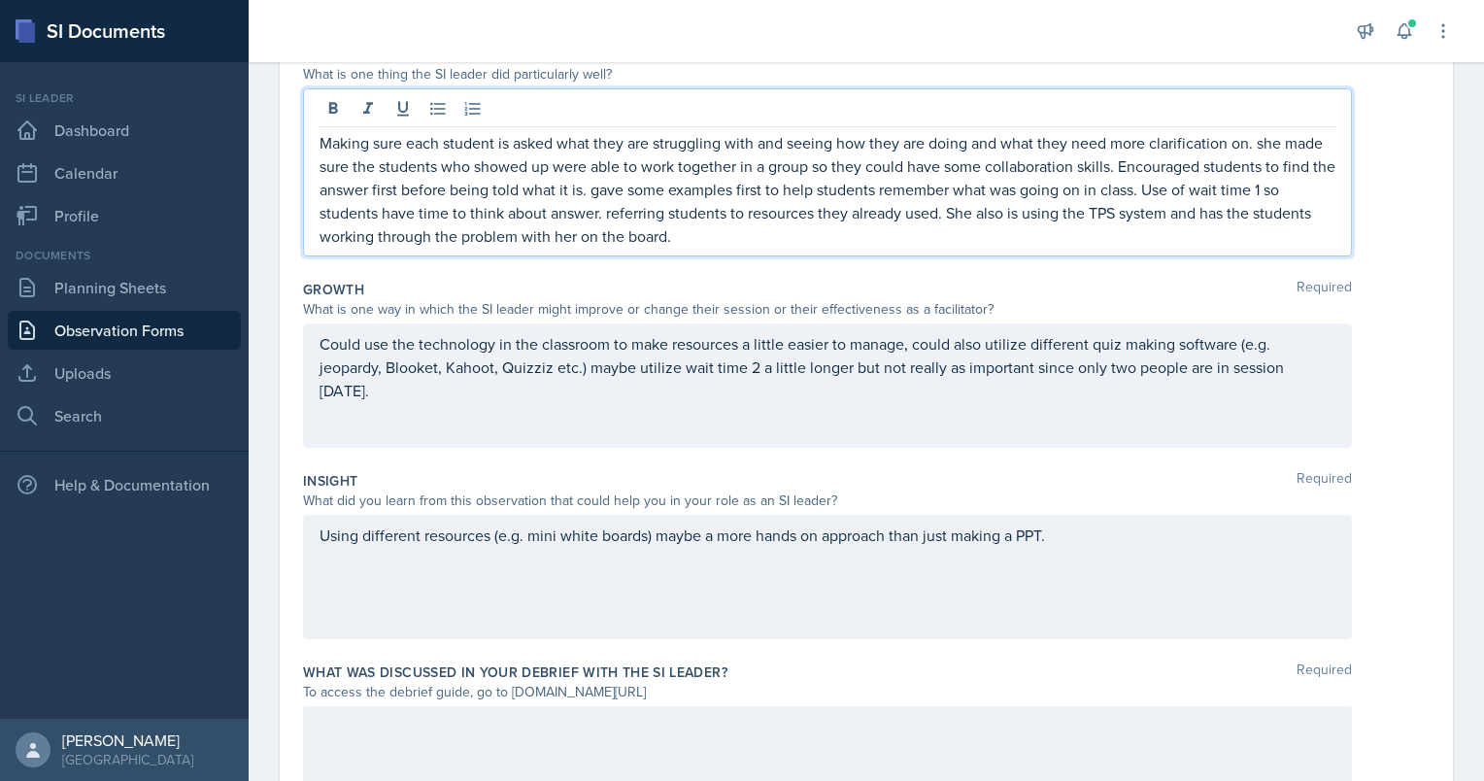
click at [946, 563] on div "Using different resources (e.g. mini white boards) maybe a more hands on approa…" at bounding box center [827, 577] width 1049 height 124
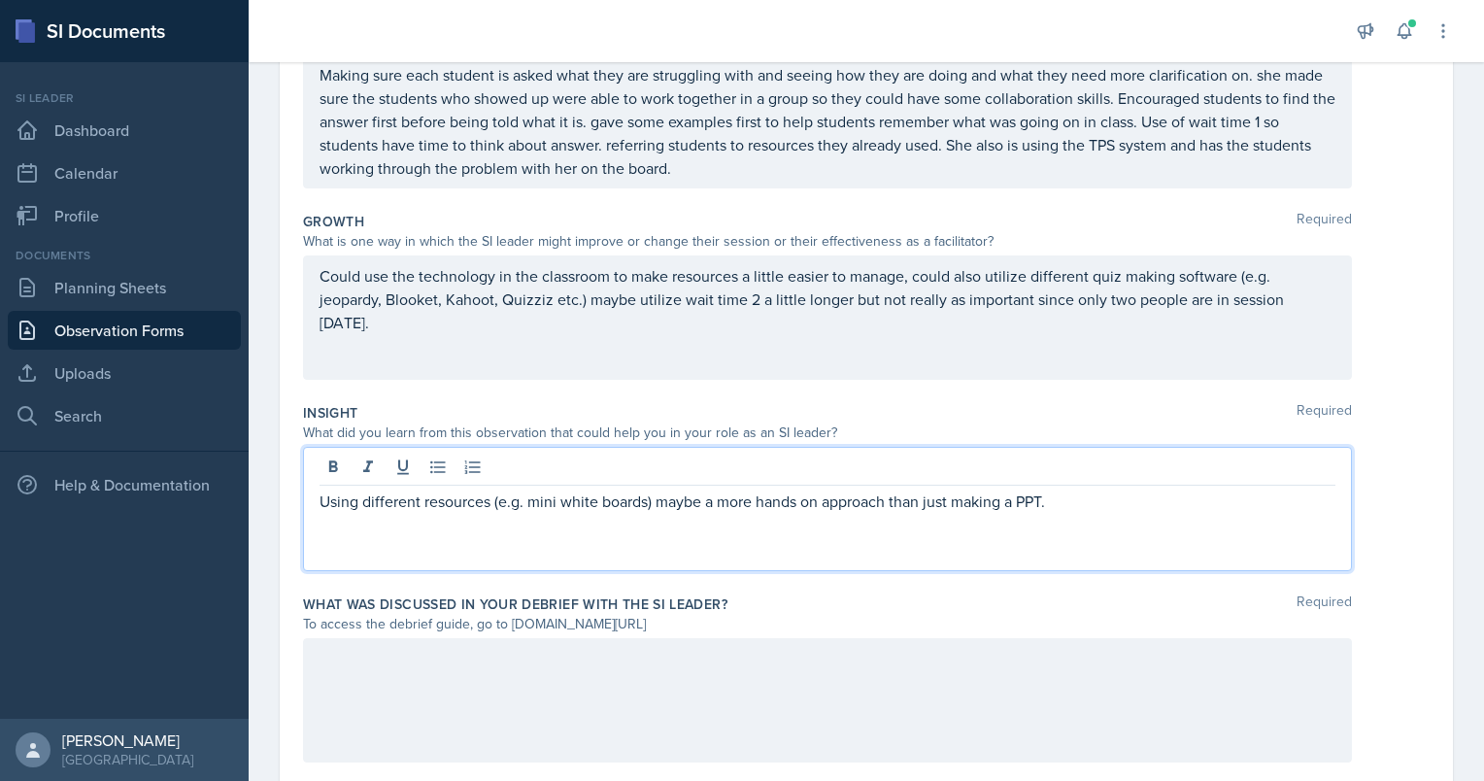
click at [426, 226] on div "Growth Required" at bounding box center [866, 221] width 1127 height 19
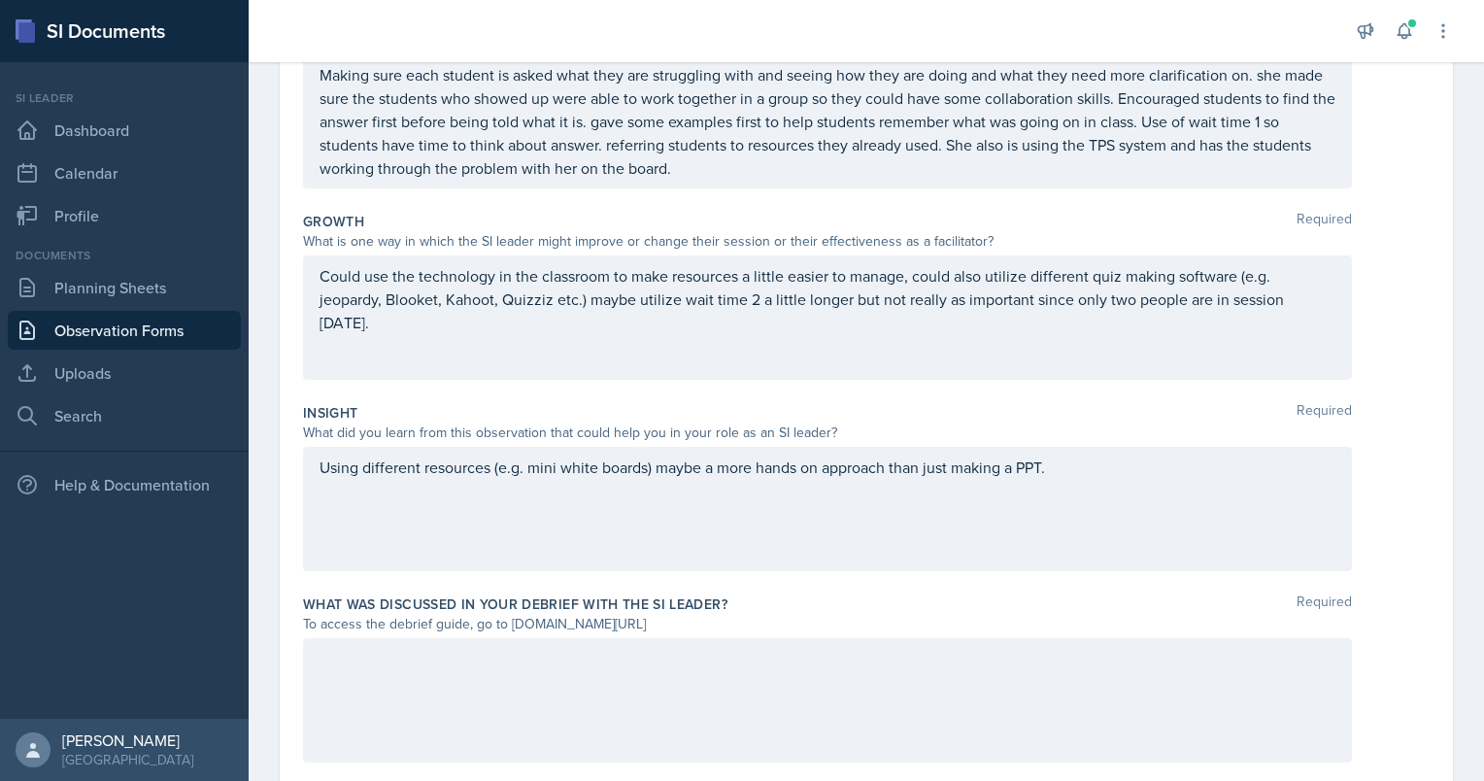
click at [379, 344] on div "Could use the technology in the classroom to make resources a little easier to …" at bounding box center [827, 317] width 1049 height 124
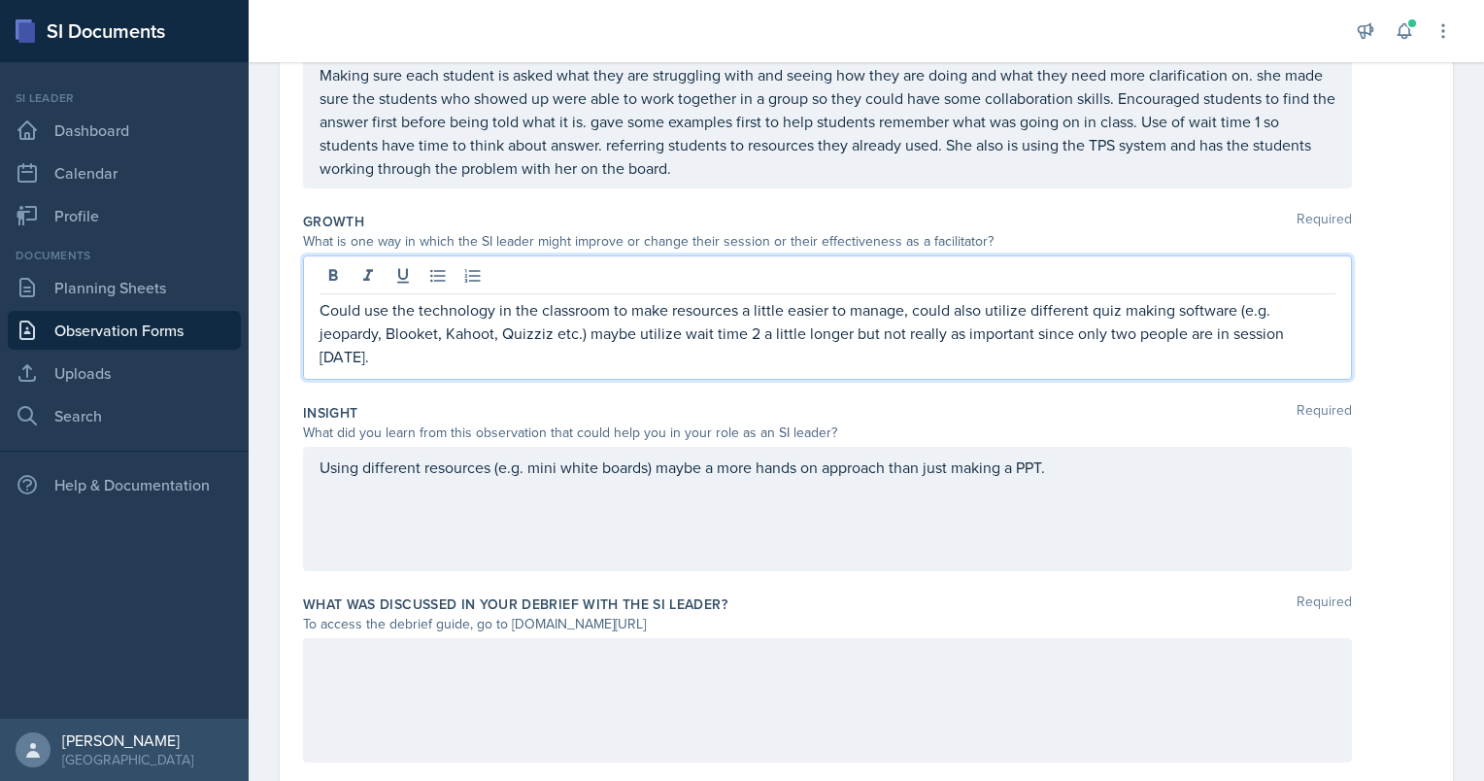
scroll to position [439, 0]
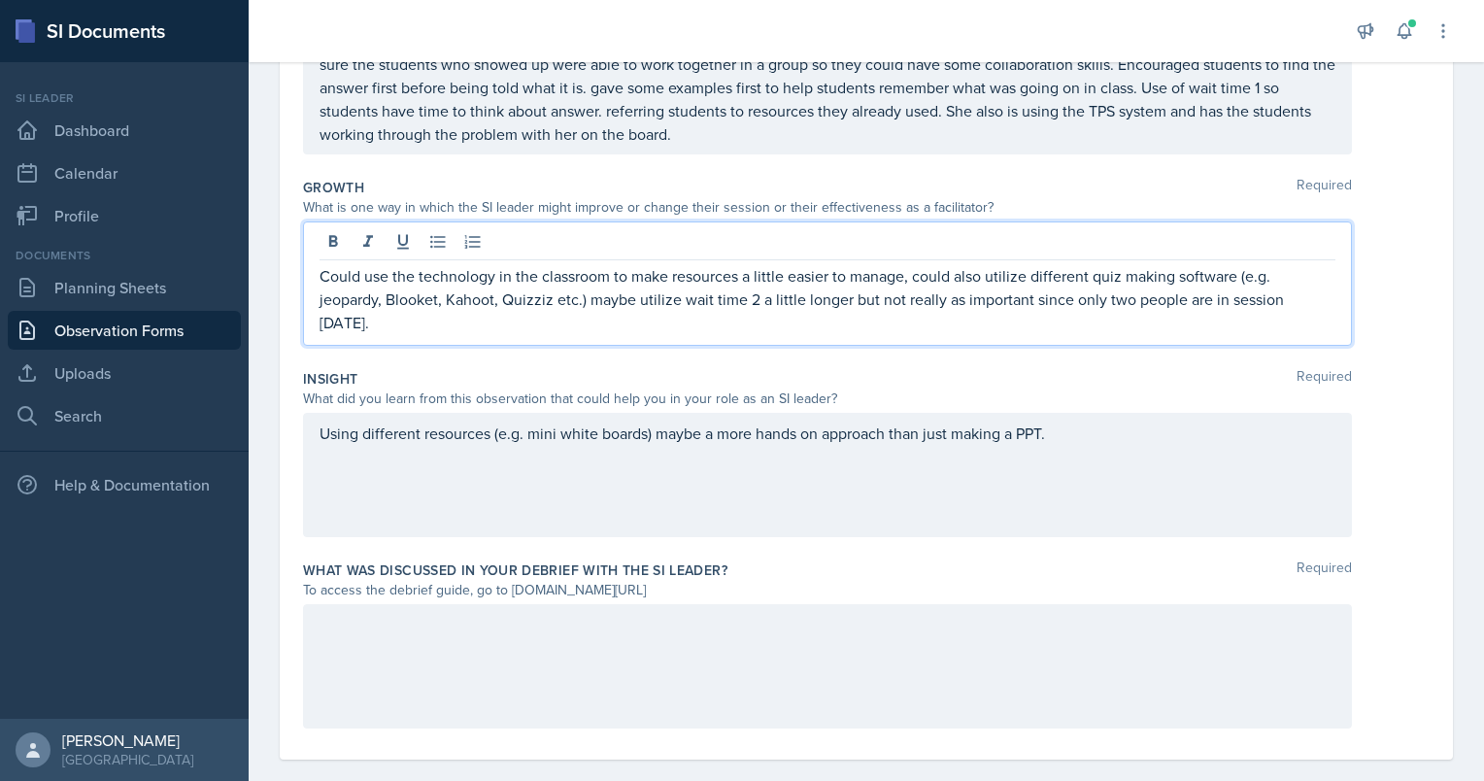
click at [383, 332] on p "Could use the technology in the classroom to make resources a little easier to …" at bounding box center [828, 299] width 1016 height 70
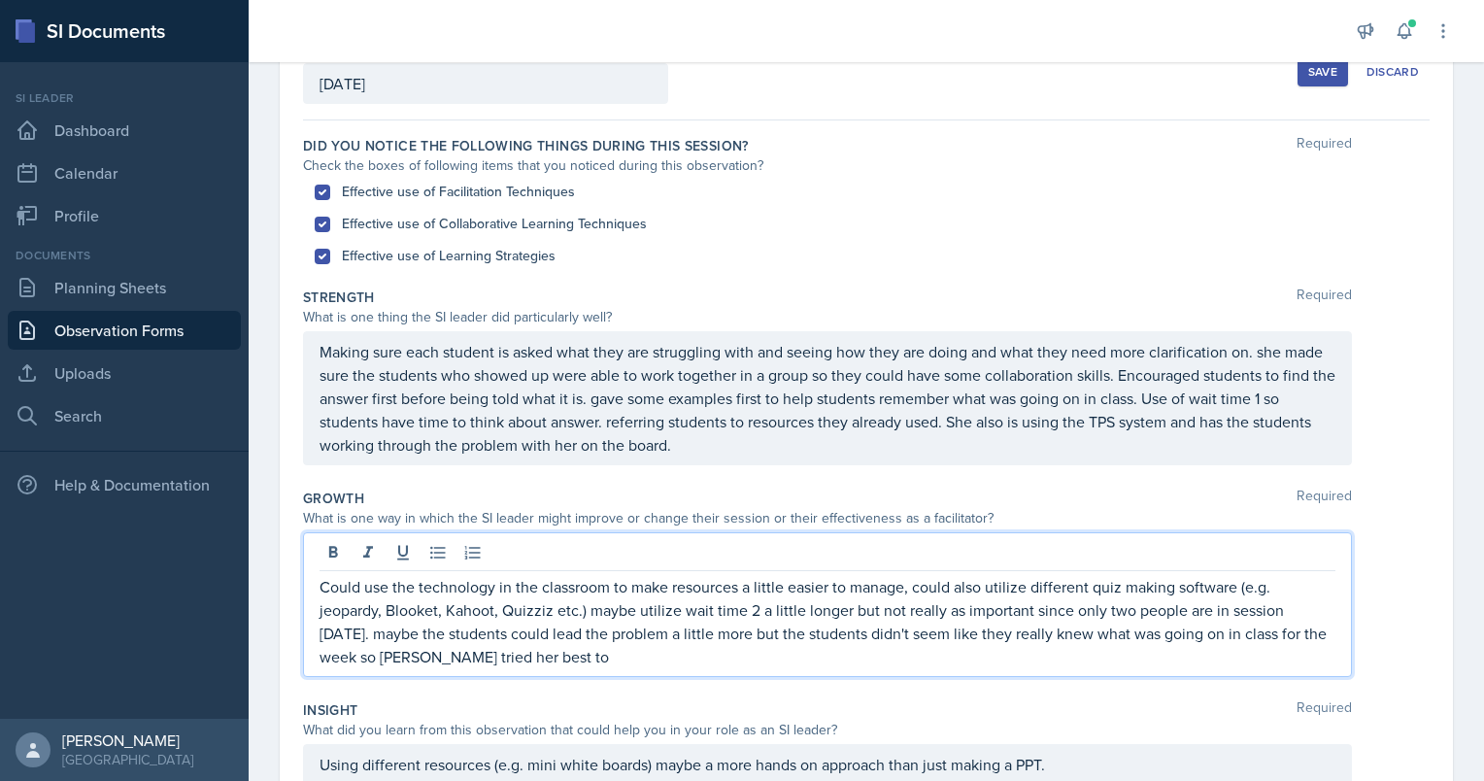
scroll to position [122, 0]
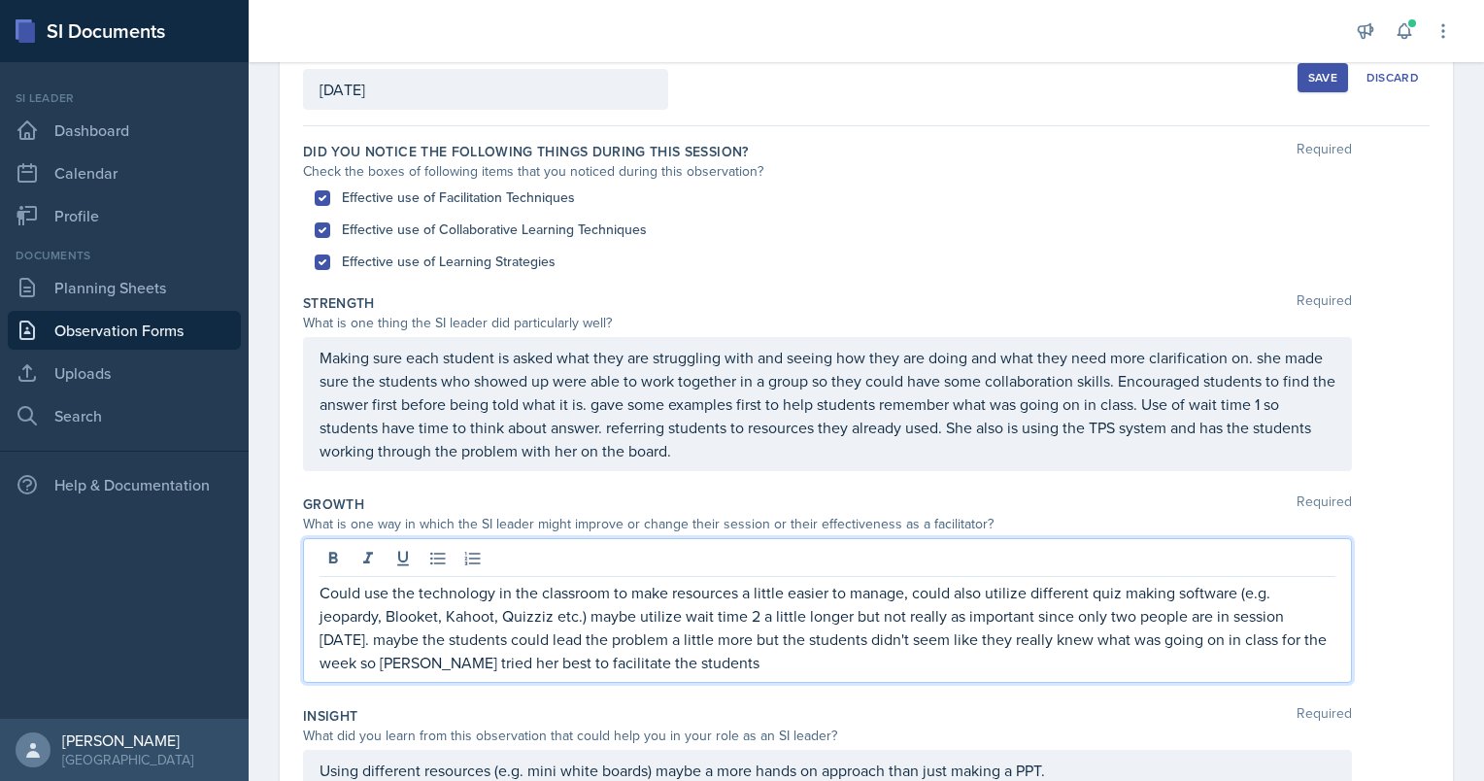
click at [717, 664] on p "Could use the technology in the classroom to make resources a little easier to …" at bounding box center [828, 627] width 1016 height 93
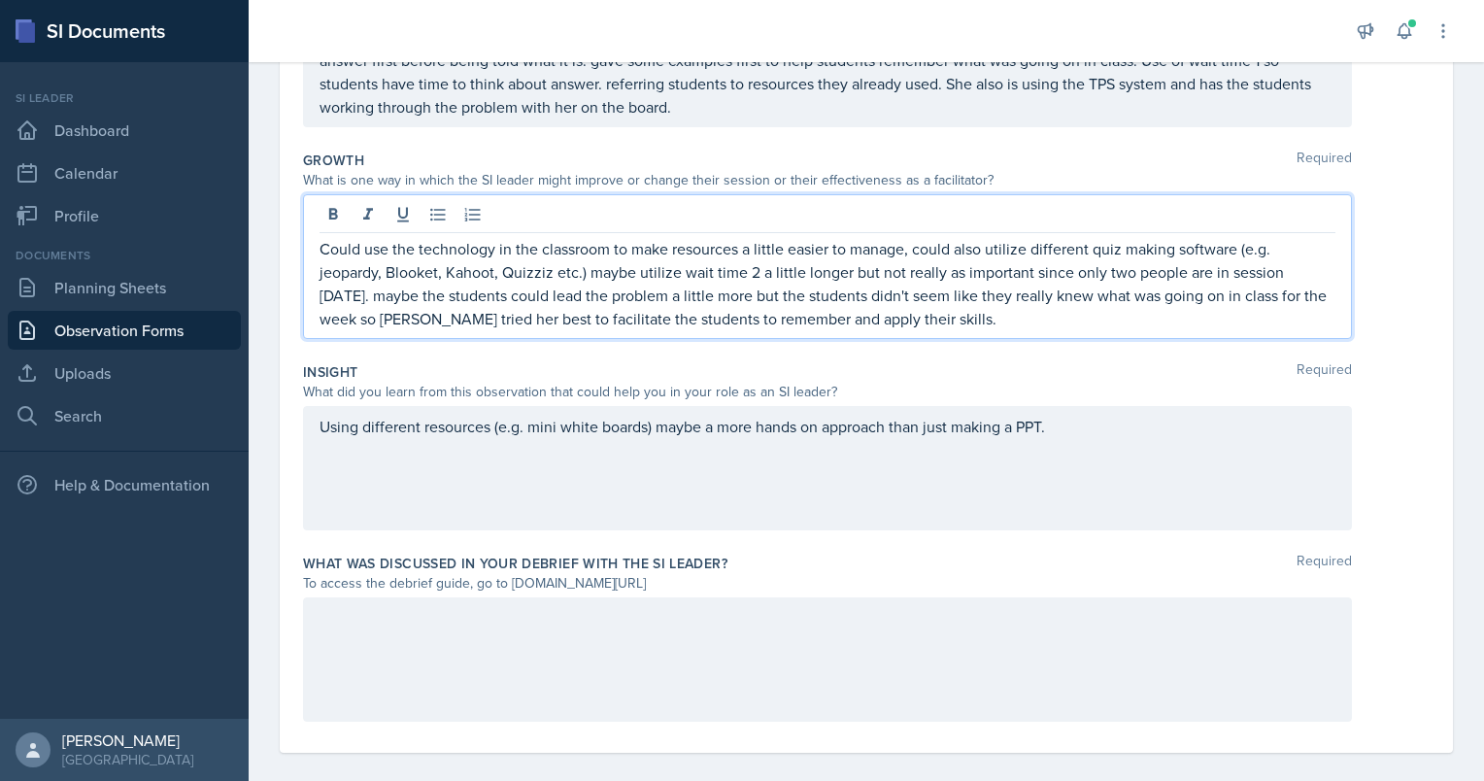
scroll to position [476, 0]
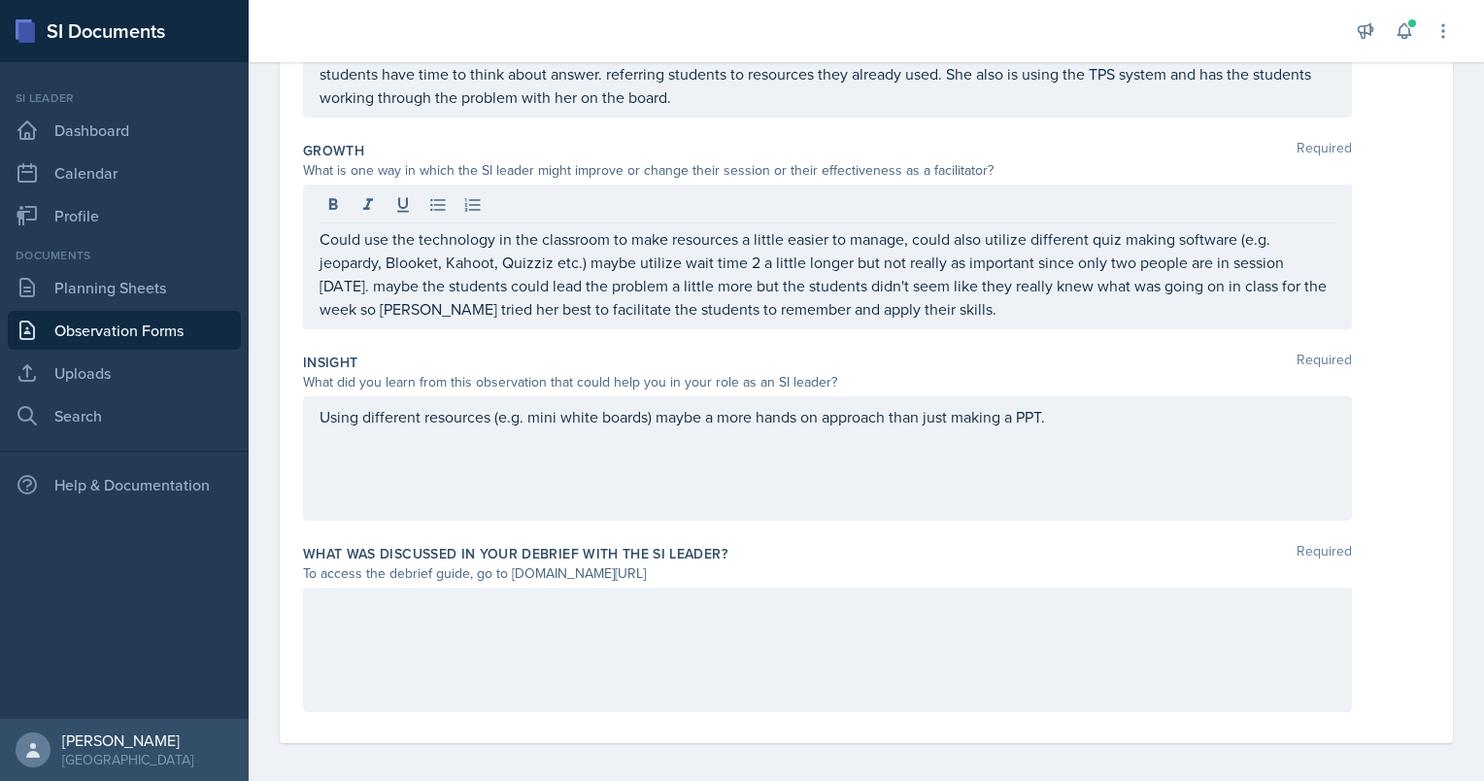
click at [497, 643] on div at bounding box center [827, 650] width 1049 height 124
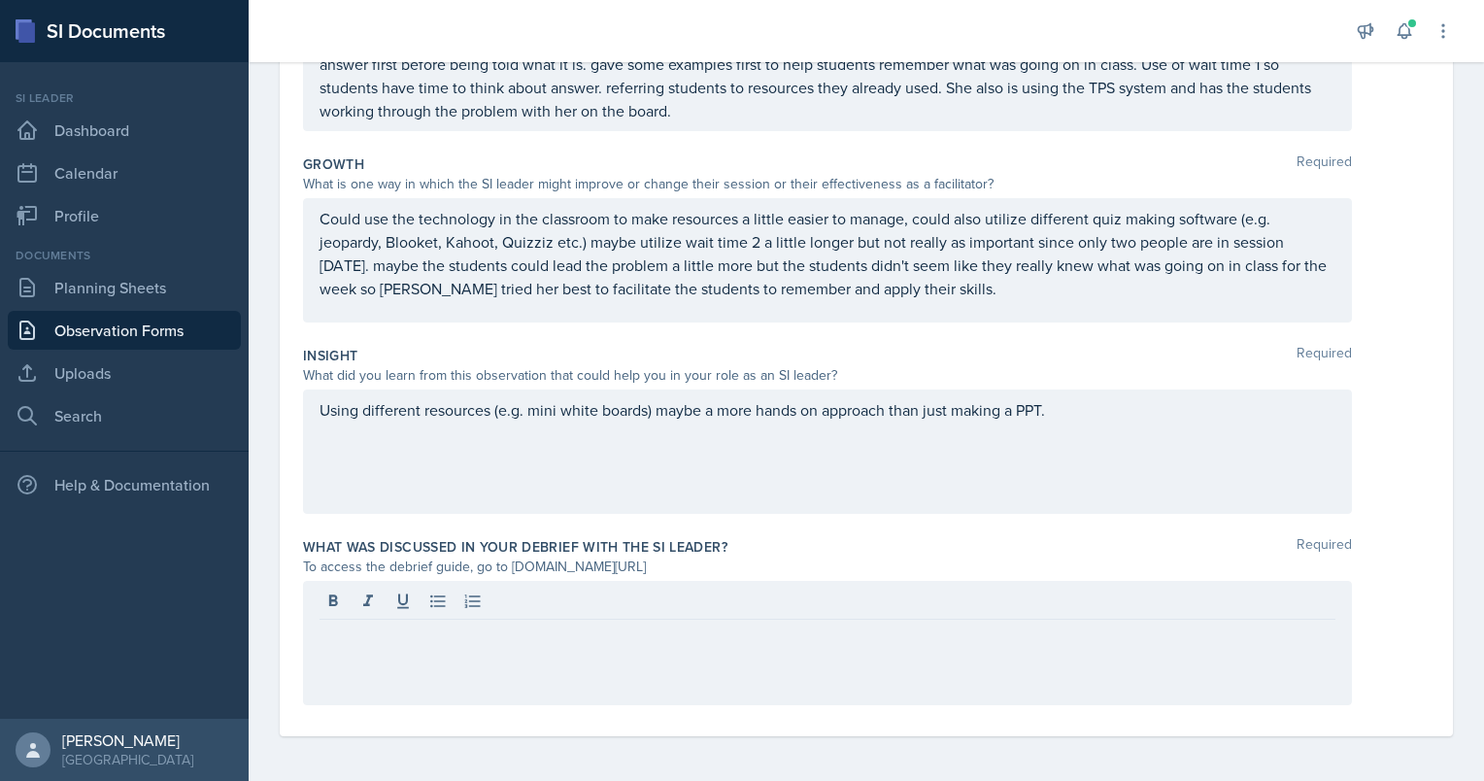
click at [972, 300] on div "Could use the technology in the classroom to make resources a little easier to …" at bounding box center [827, 260] width 1049 height 124
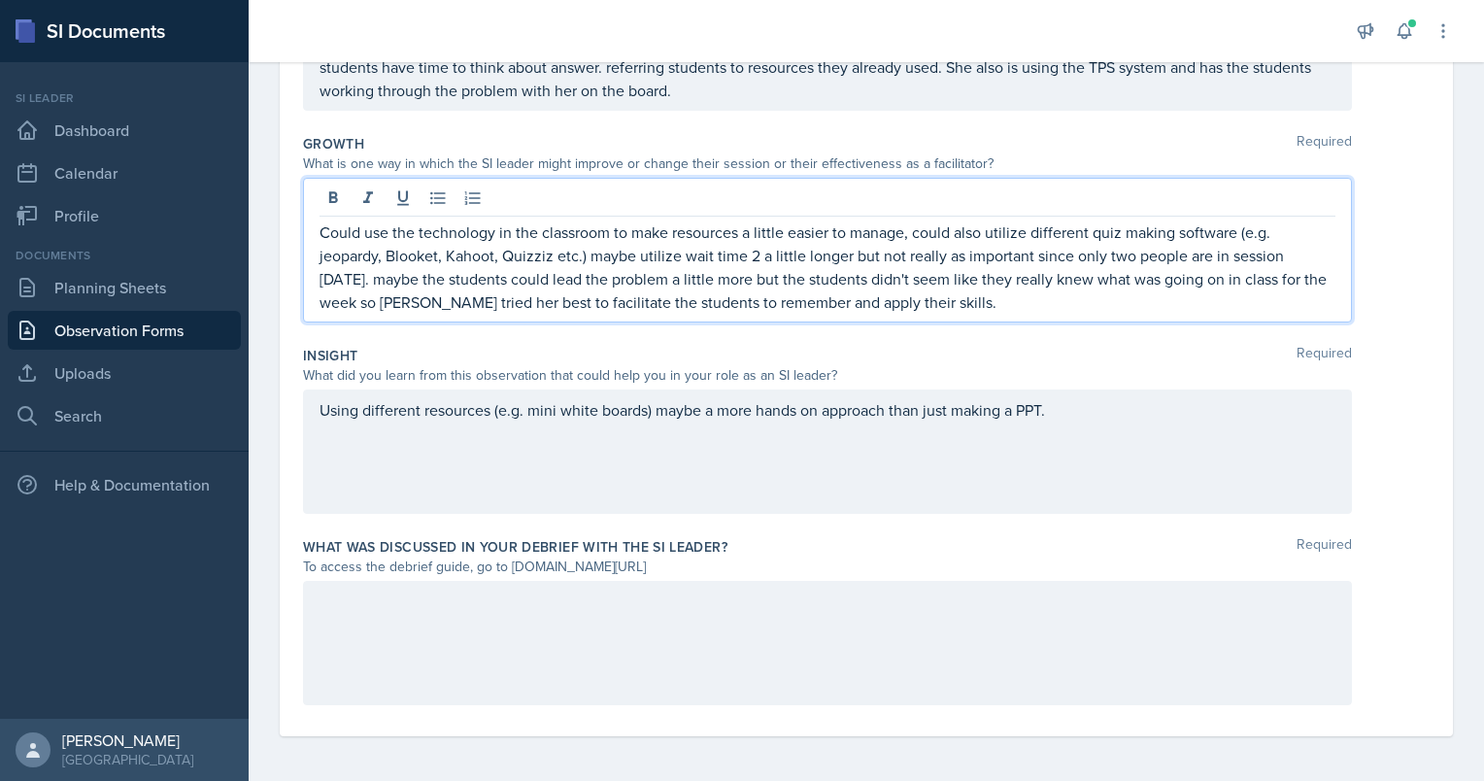
click at [893, 409] on div "Using different resources (e.g. mini white boards) maybe a more hands on approa…" at bounding box center [827, 451] width 1049 height 124
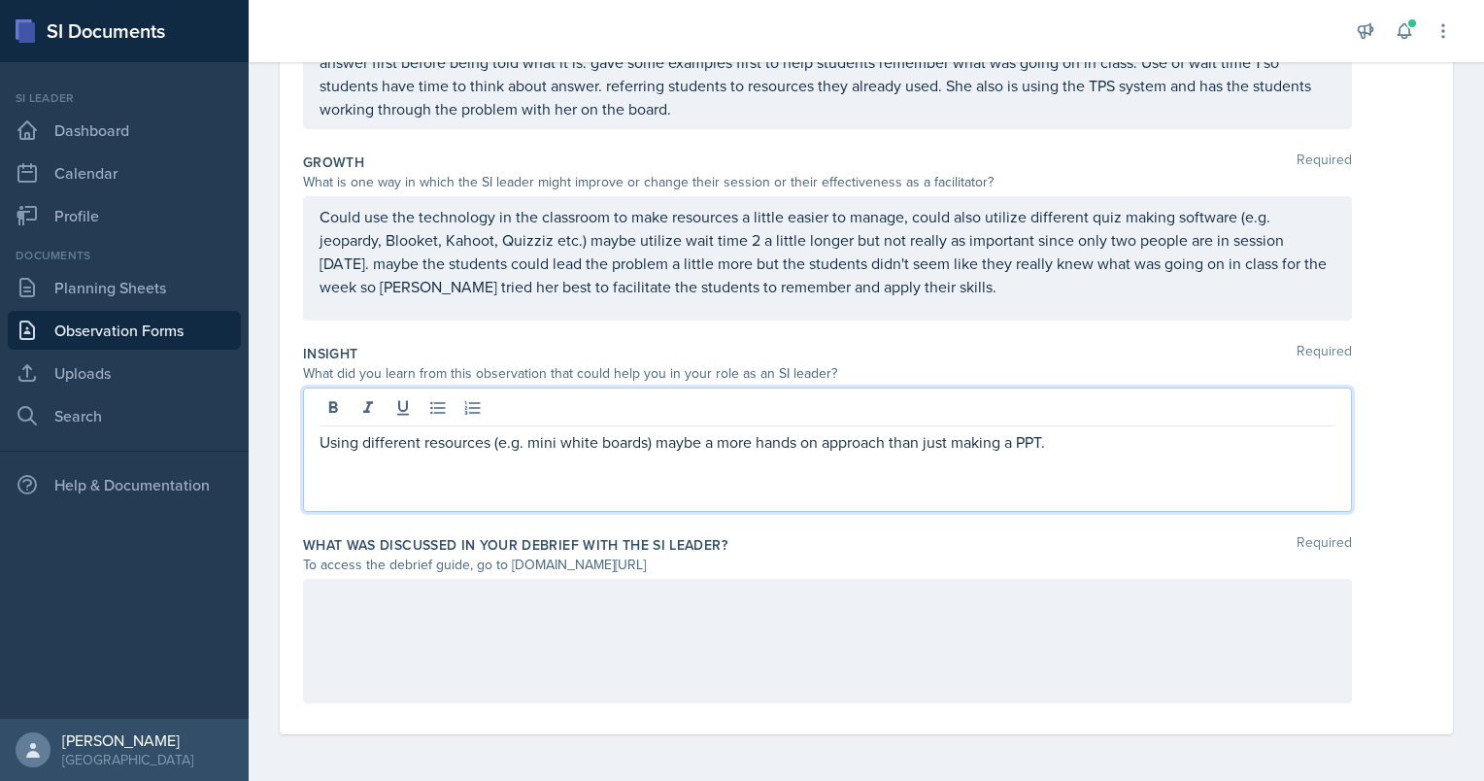
scroll to position [462, 0]
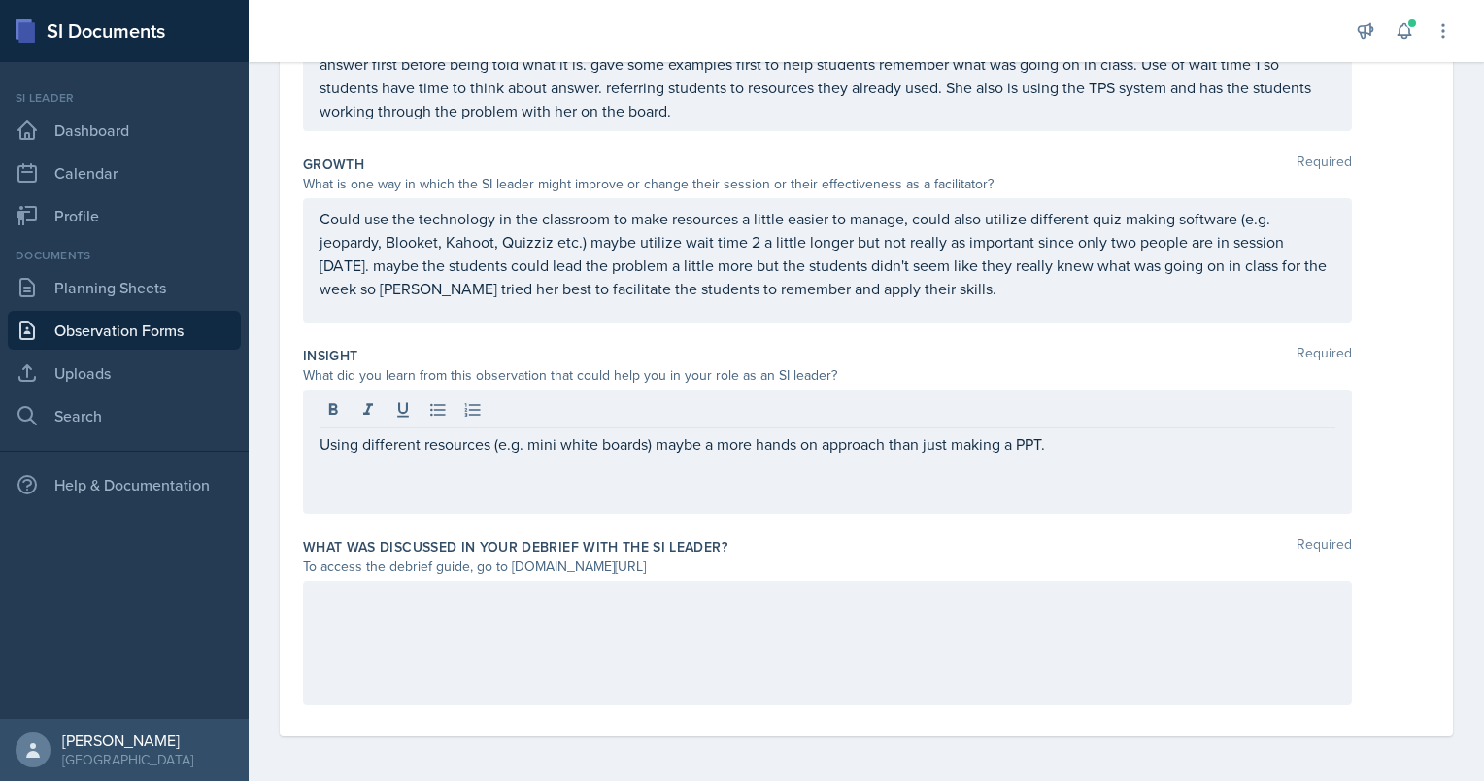
click at [544, 672] on div at bounding box center [827, 643] width 1049 height 124
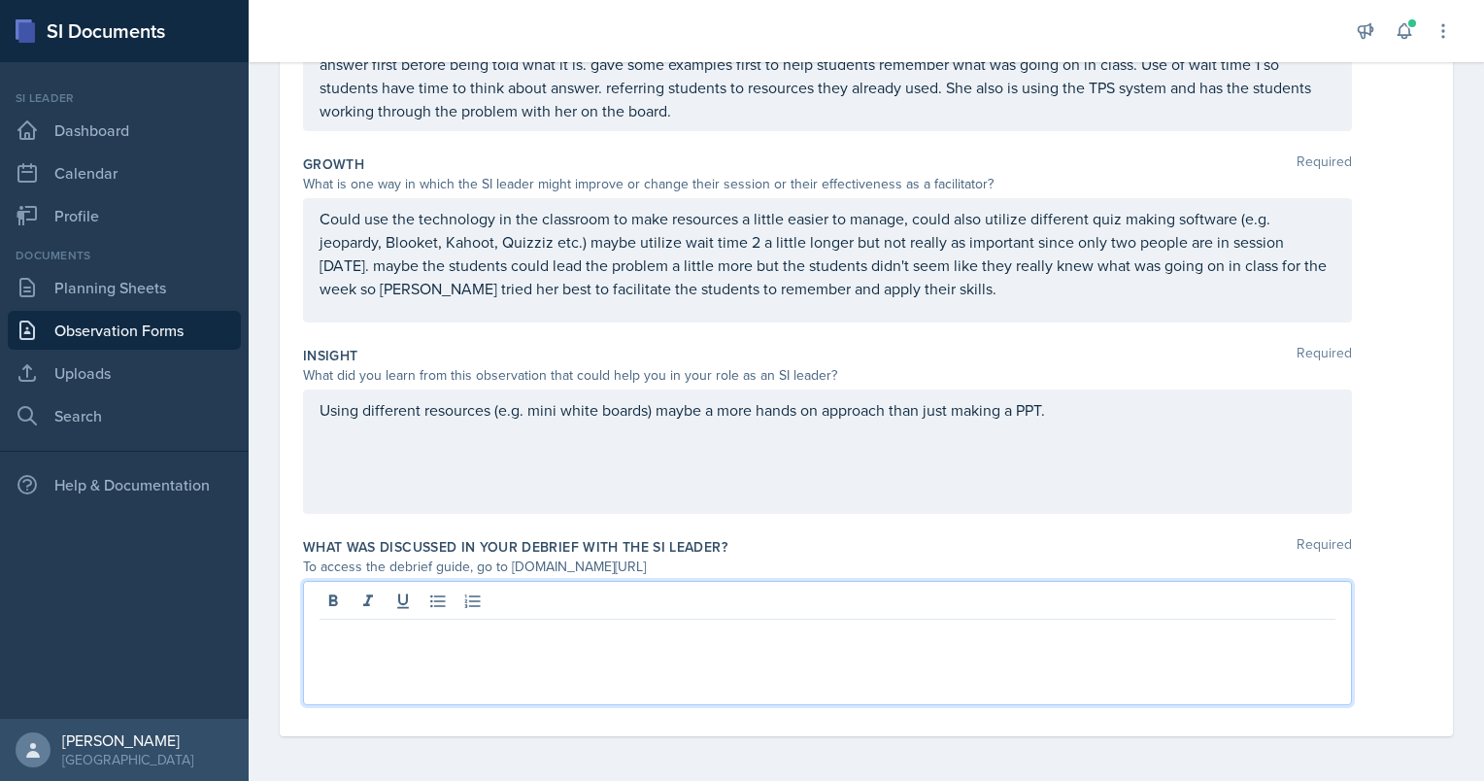
click at [938, 309] on div "Could use the technology in the classroom to make resources a little easier to …" at bounding box center [827, 260] width 1049 height 124
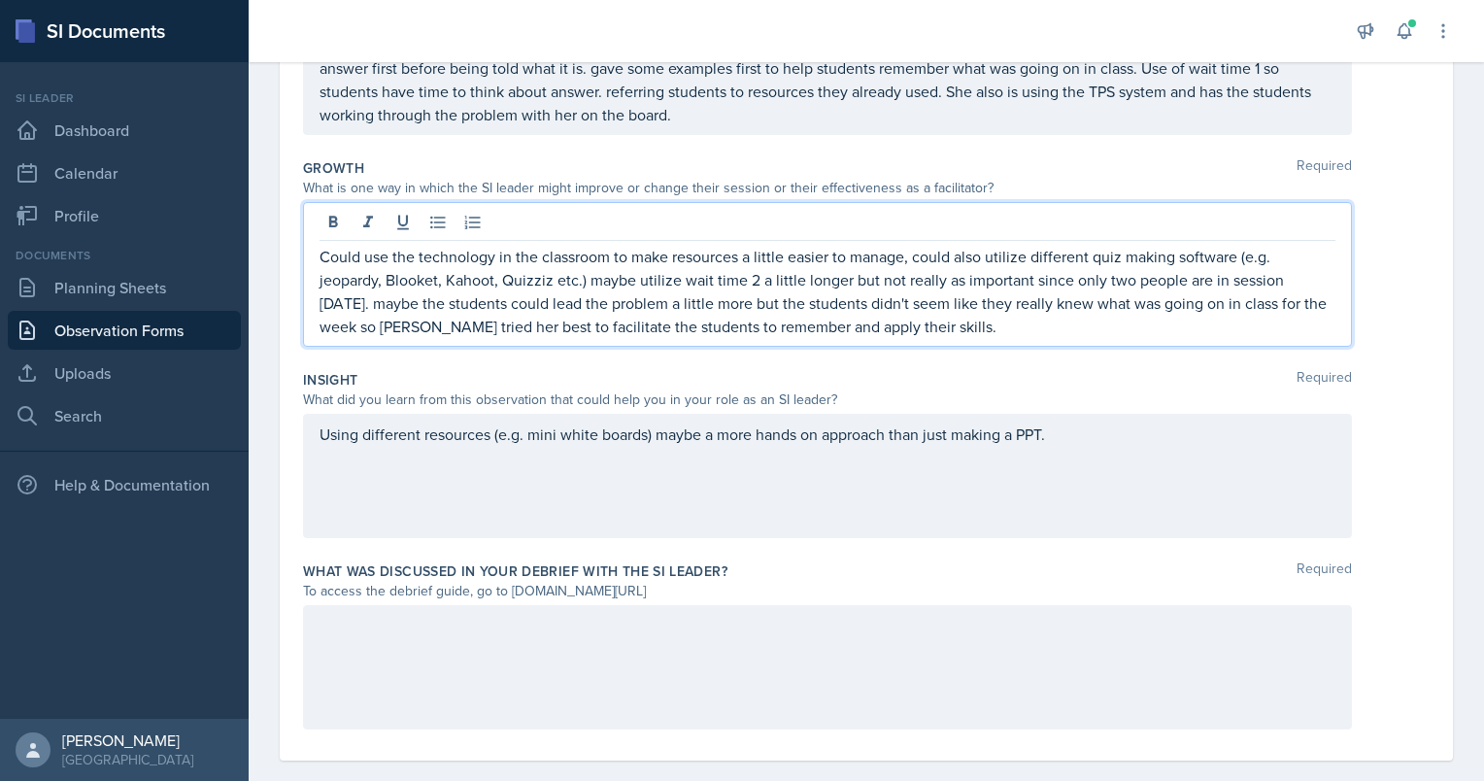
scroll to position [457, 0]
click at [753, 144] on div "Strength Required What is one thing the SI leader did particularly well? Making…" at bounding box center [866, 50] width 1127 height 201
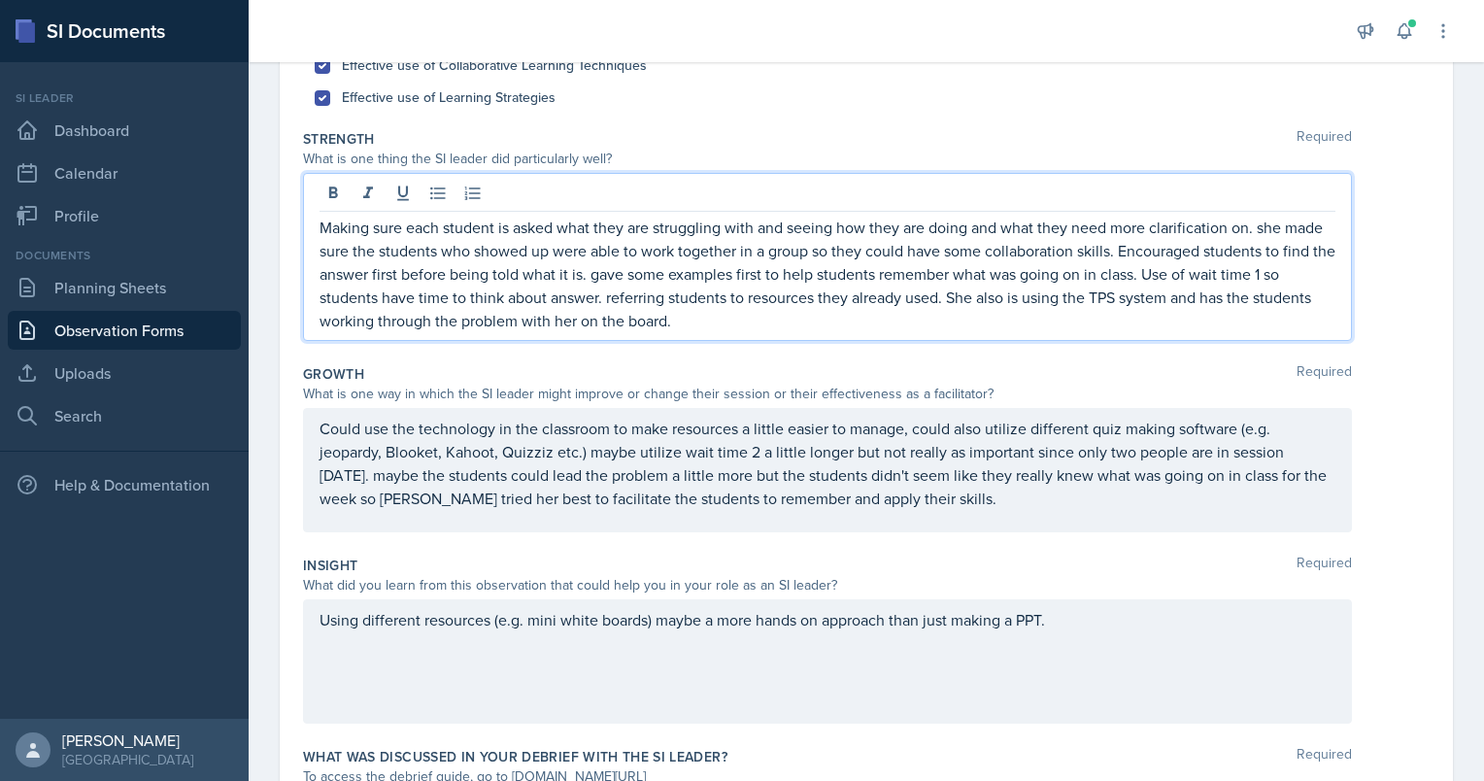
click at [772, 289] on p "Making sure each student is asked what they are struggling with and seeing how …" at bounding box center [828, 274] width 1016 height 117
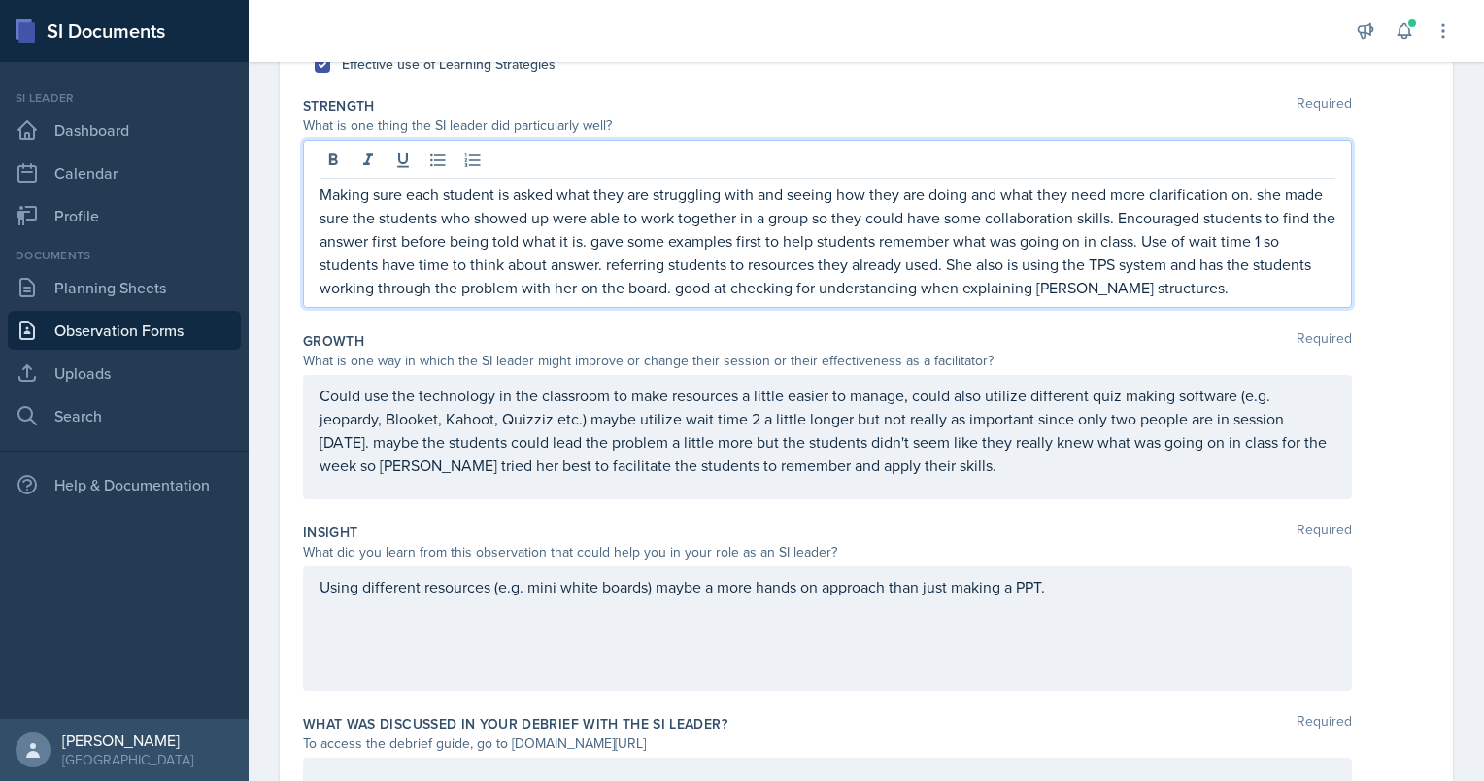
scroll to position [497, 0]
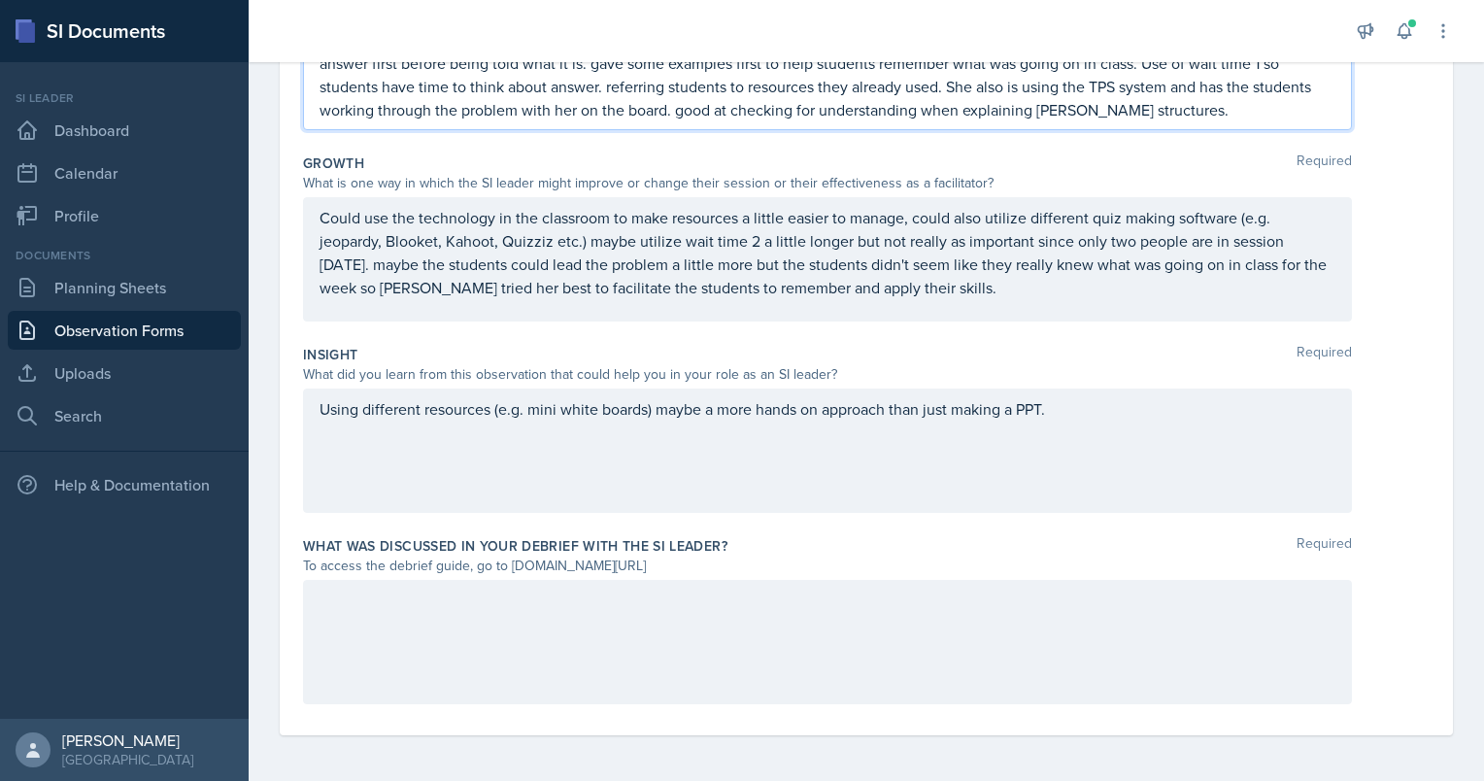
click at [643, 631] on div at bounding box center [827, 642] width 1049 height 124
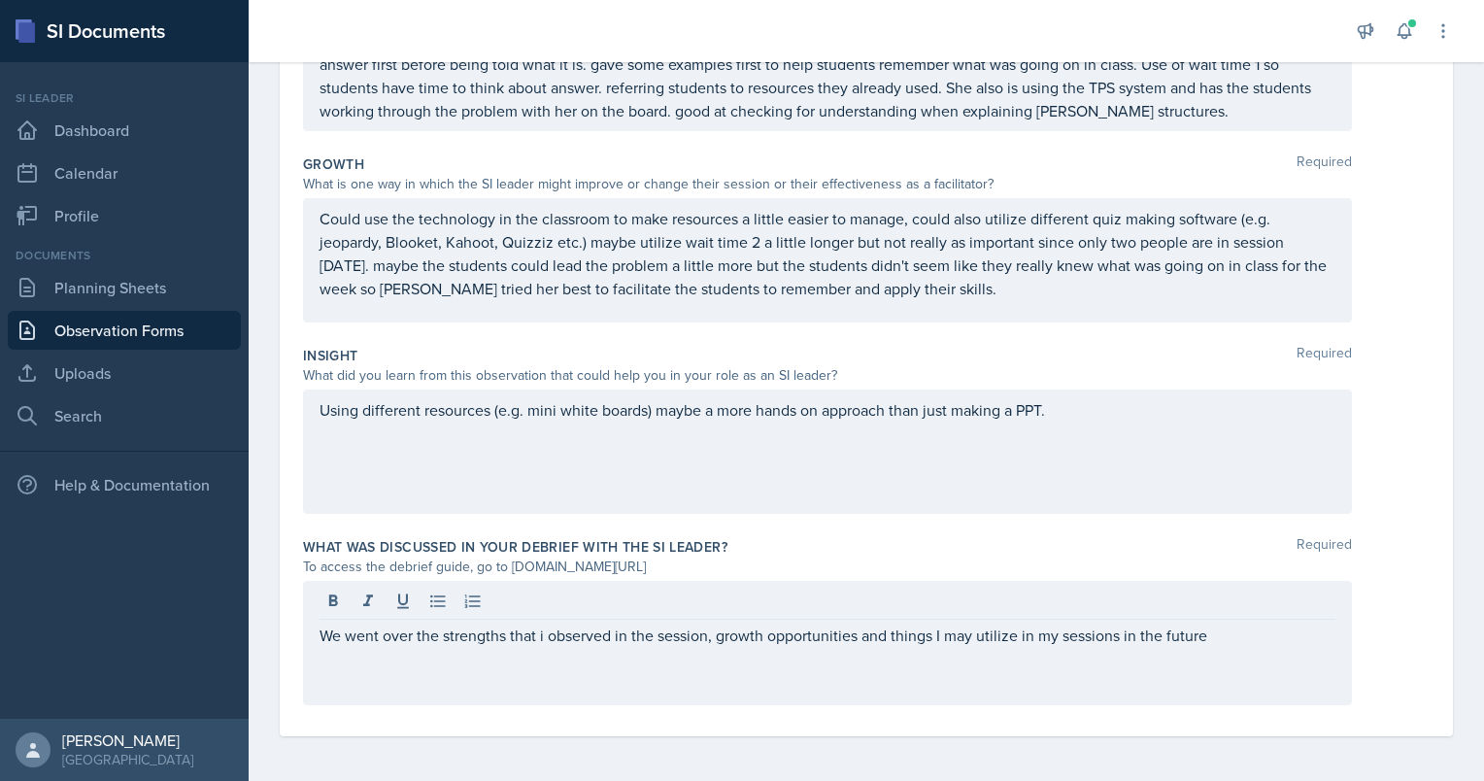
click at [1273, 645] on div "We went over the strengths that i observed in the session, growth opportunities…" at bounding box center [827, 643] width 1049 height 124
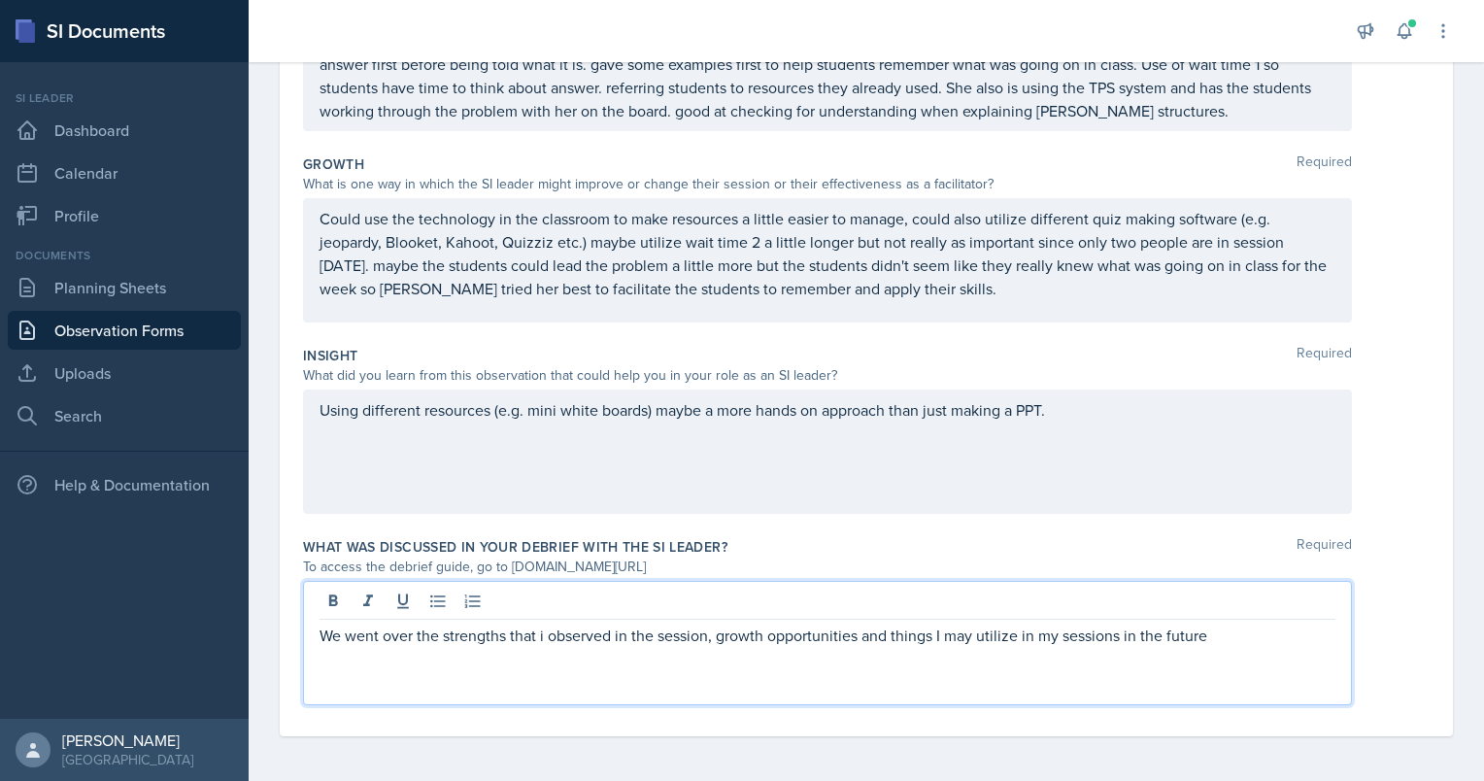
scroll to position [0, 0]
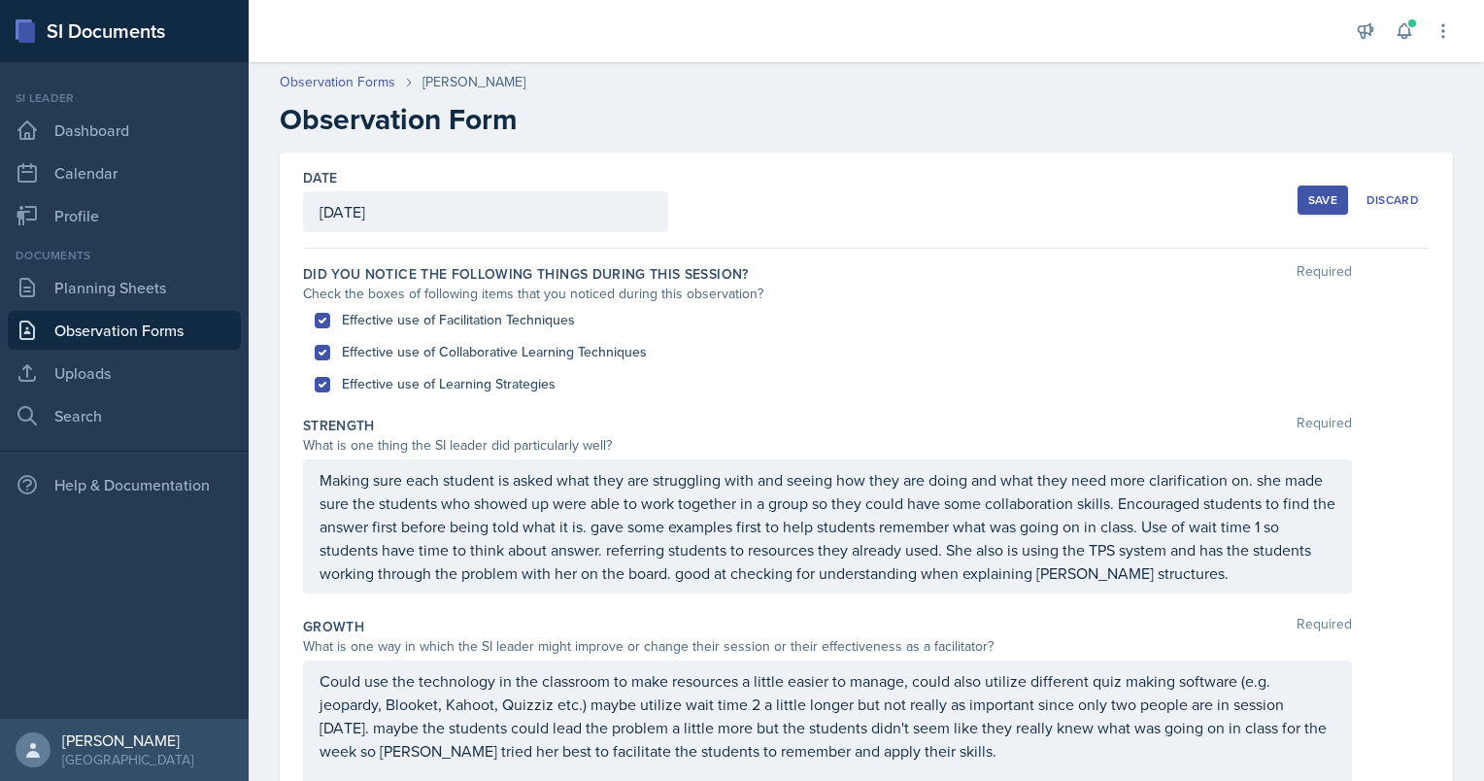
click at [1308, 202] on div "Save" at bounding box center [1322, 200] width 29 height 16
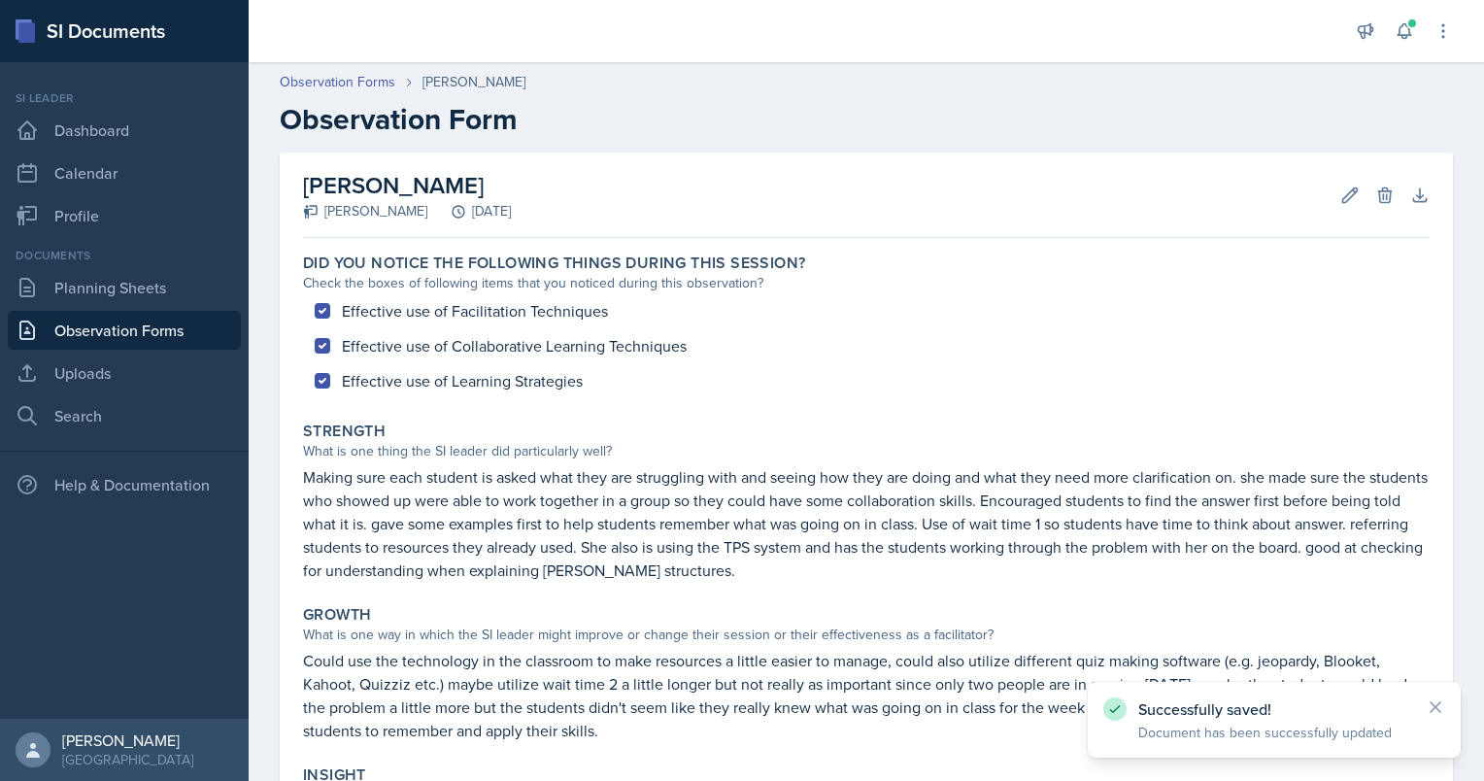
scroll to position [275, 0]
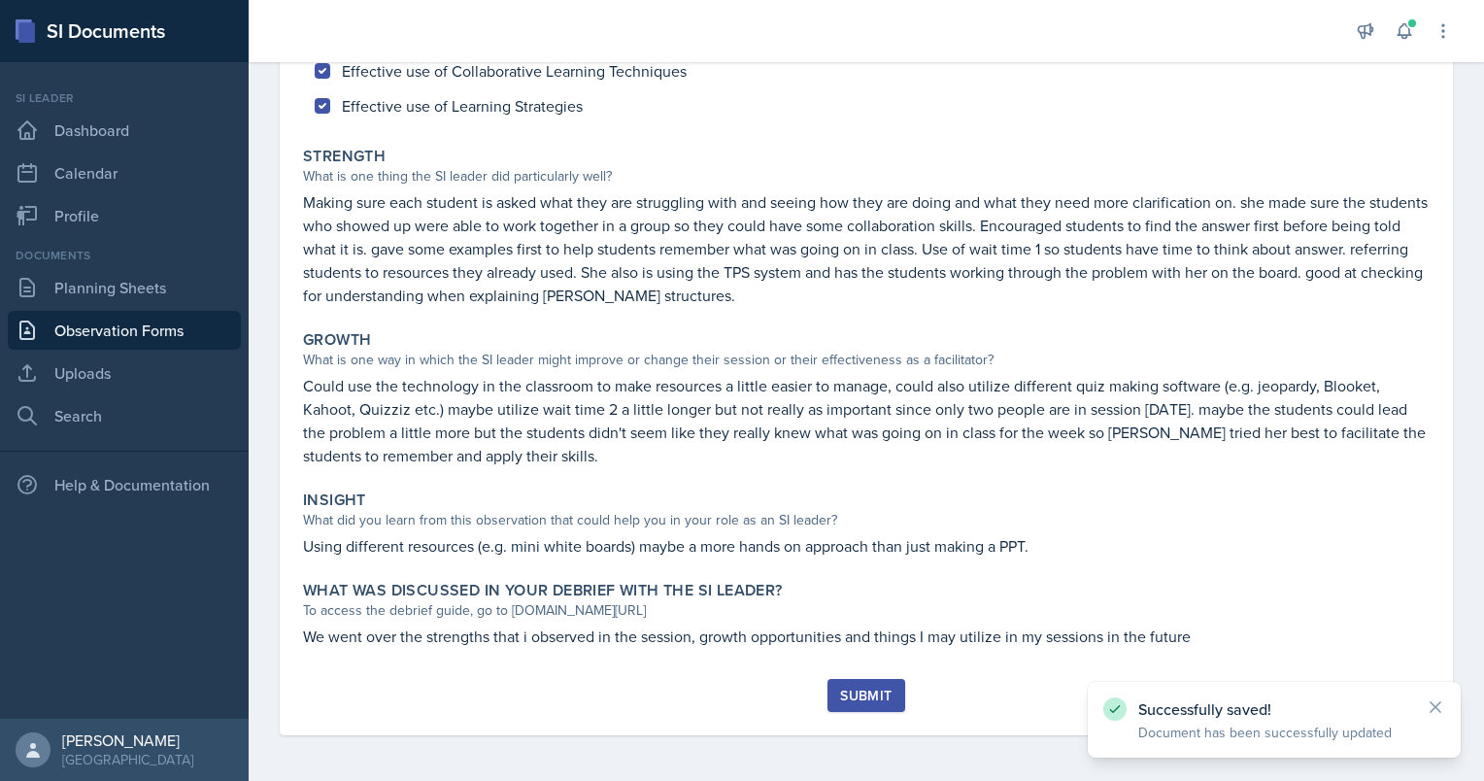
click at [859, 703] on button "Submit" at bounding box center [865, 695] width 77 height 33
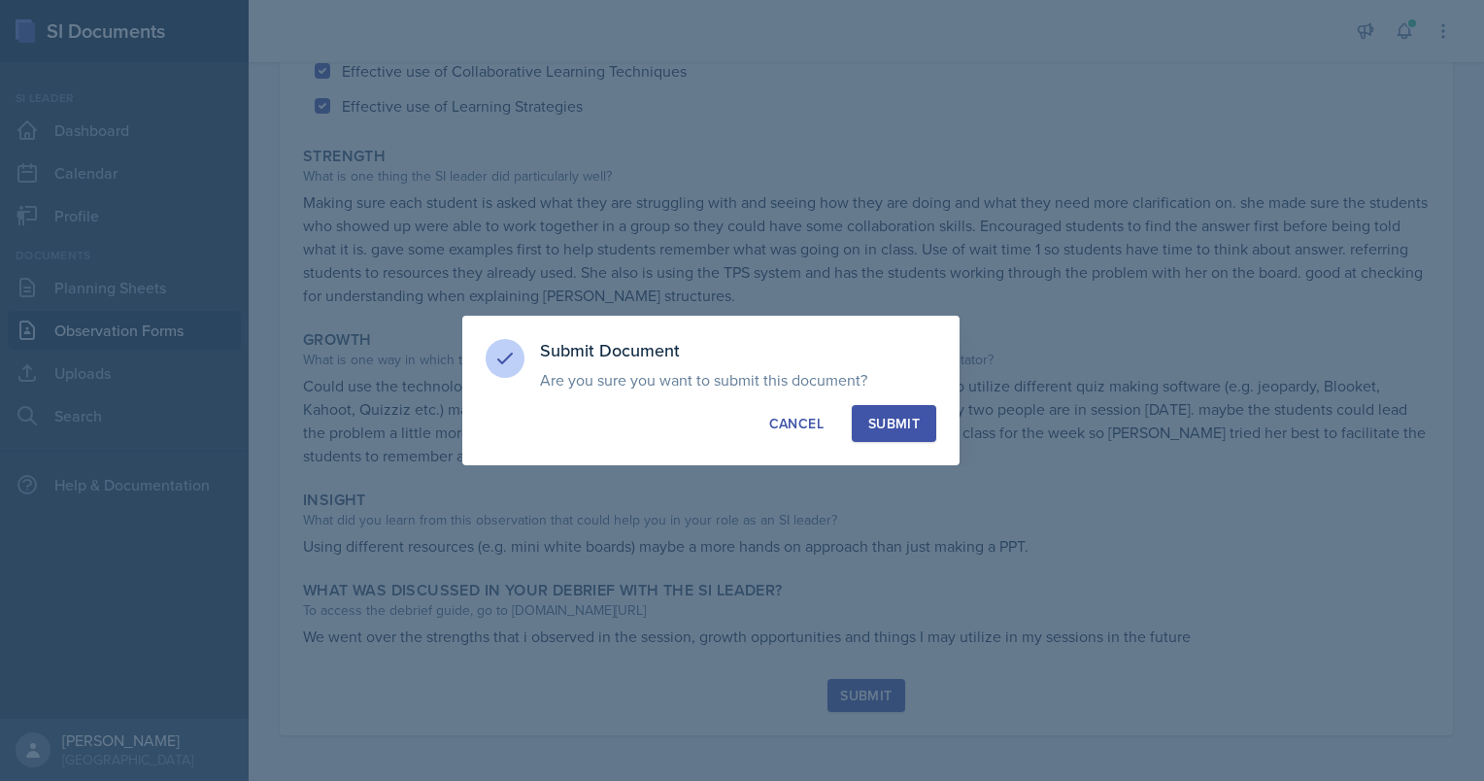
click at [874, 421] on div "Submit" at bounding box center [893, 423] width 51 height 19
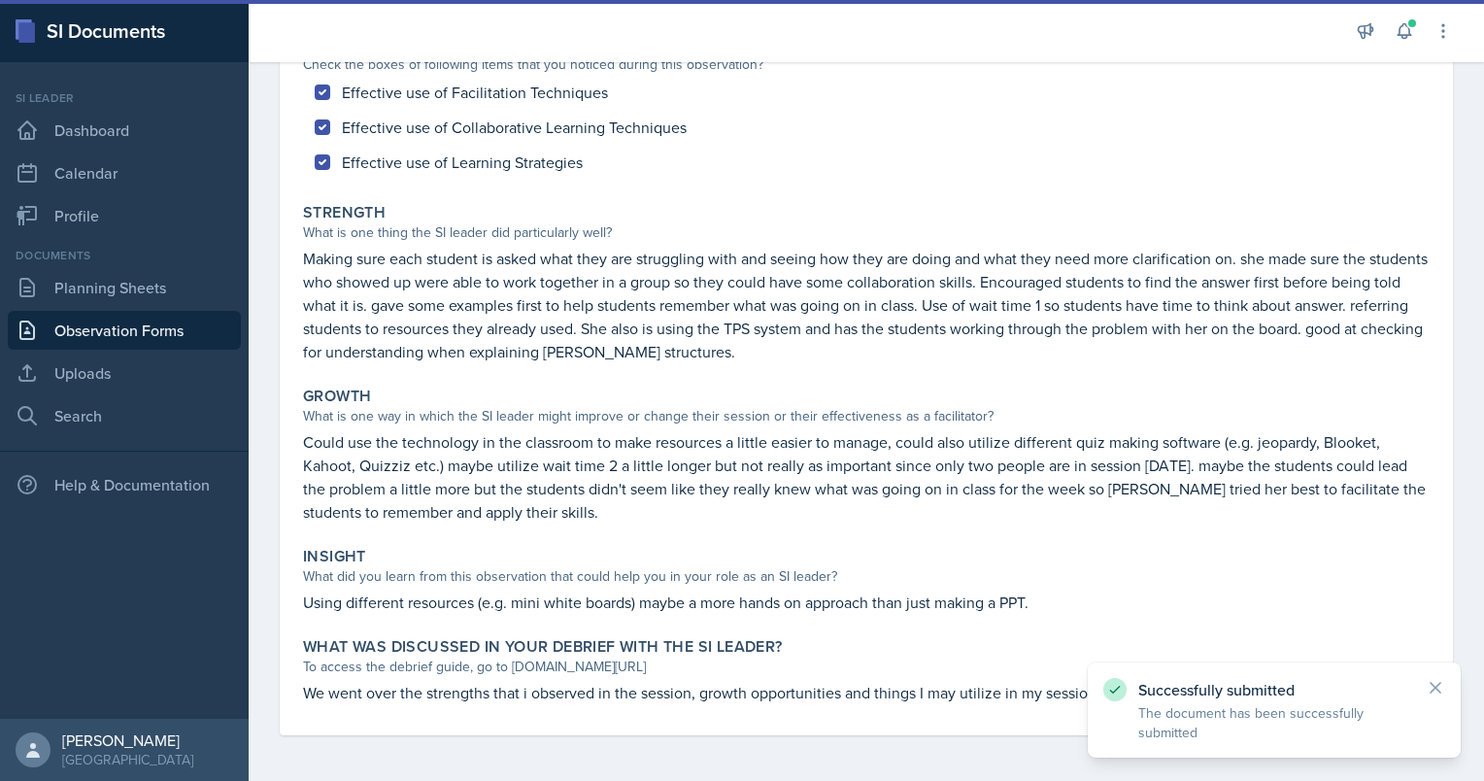
scroll to position [0, 0]
